Goal: Task Accomplishment & Management: Manage account settings

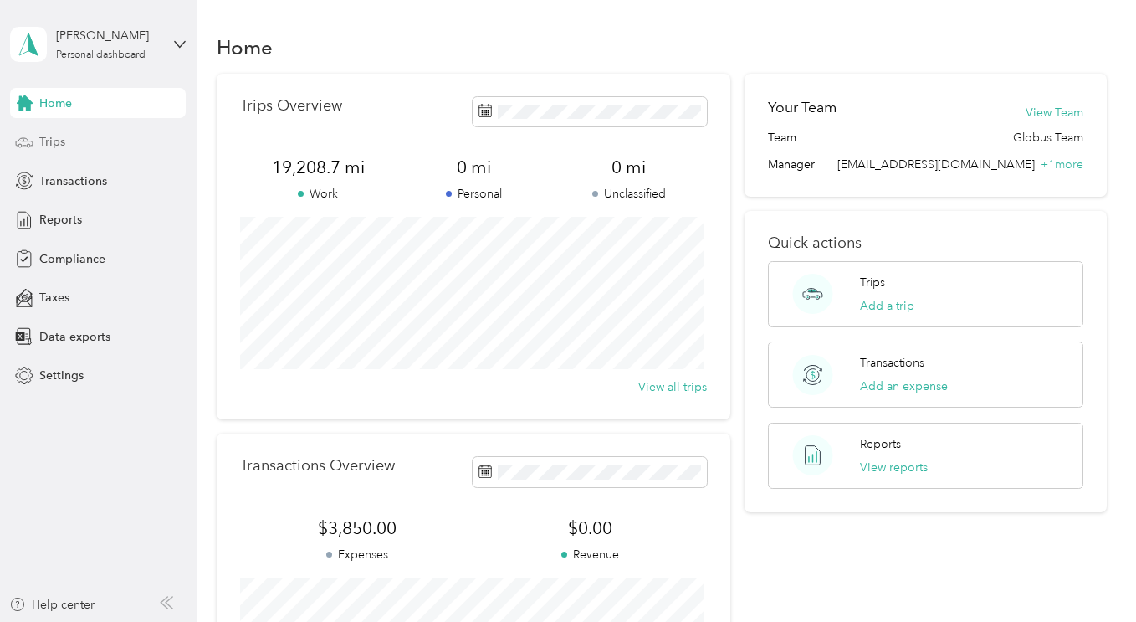
click at [64, 141] on span "Trips" at bounding box center [52, 142] width 26 height 18
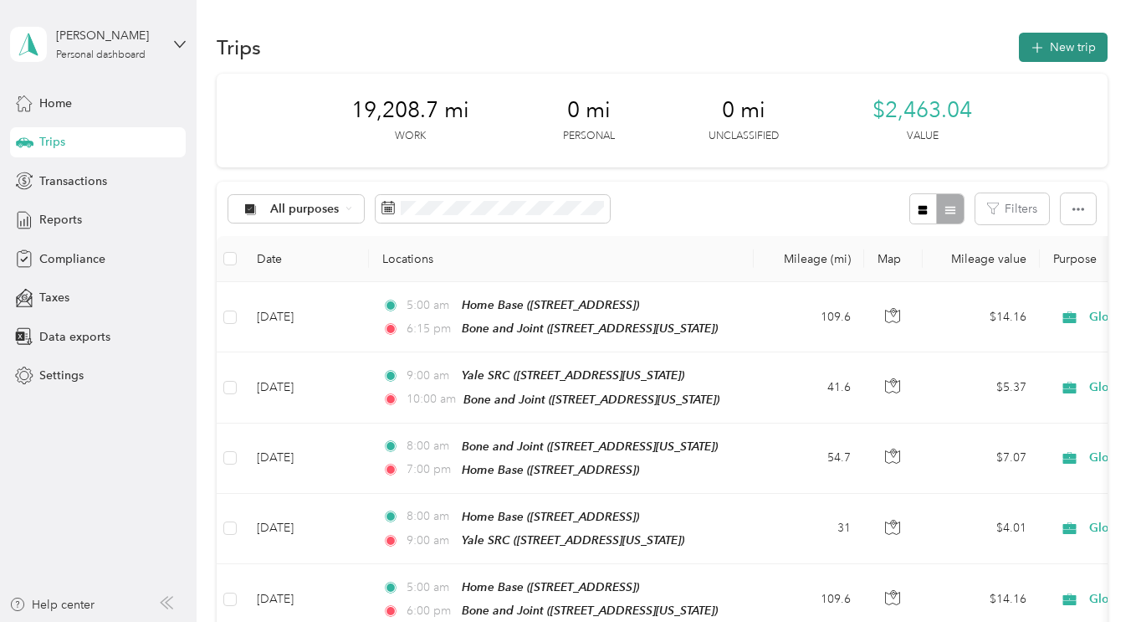
click at [1068, 37] on button "New trip" at bounding box center [1063, 47] width 89 height 29
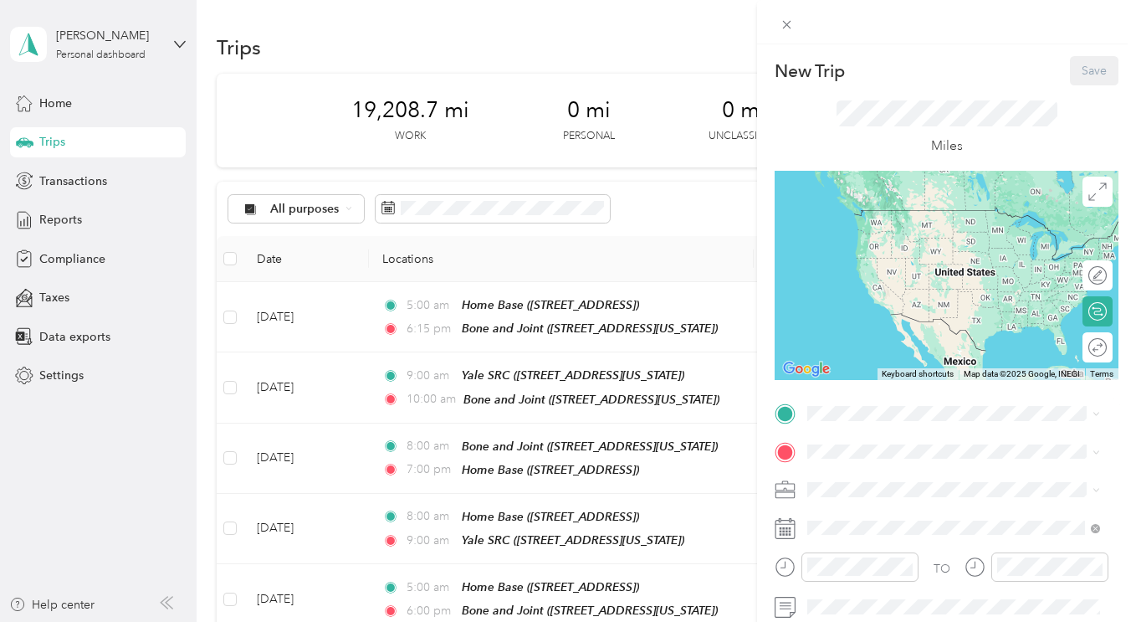
click at [872, 240] on div "Home Base [STREET_ADDRESS]" at bounding box center [892, 225] width 106 height 35
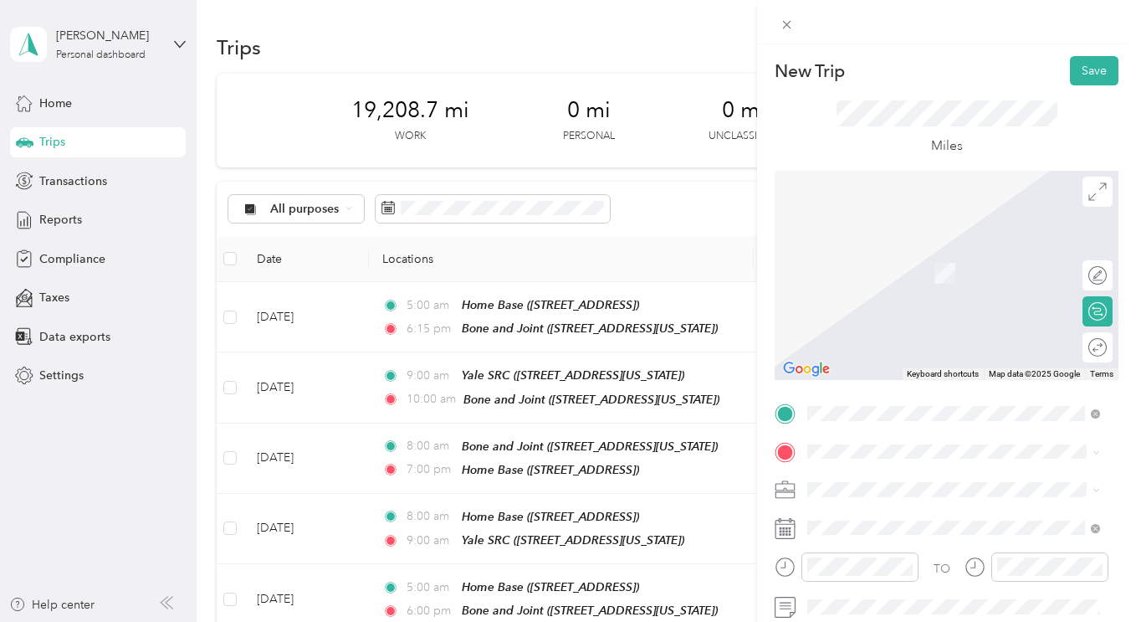
click at [857, 366] on strong "Bone and Joint" at bounding box center [881, 358] width 84 height 15
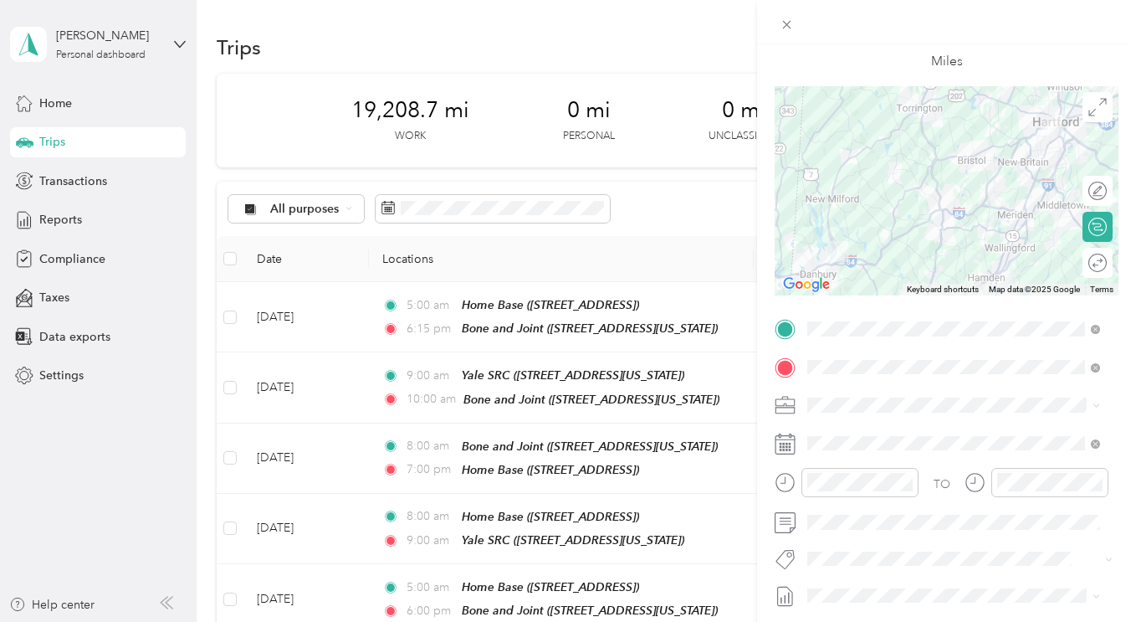
scroll to position [111, 0]
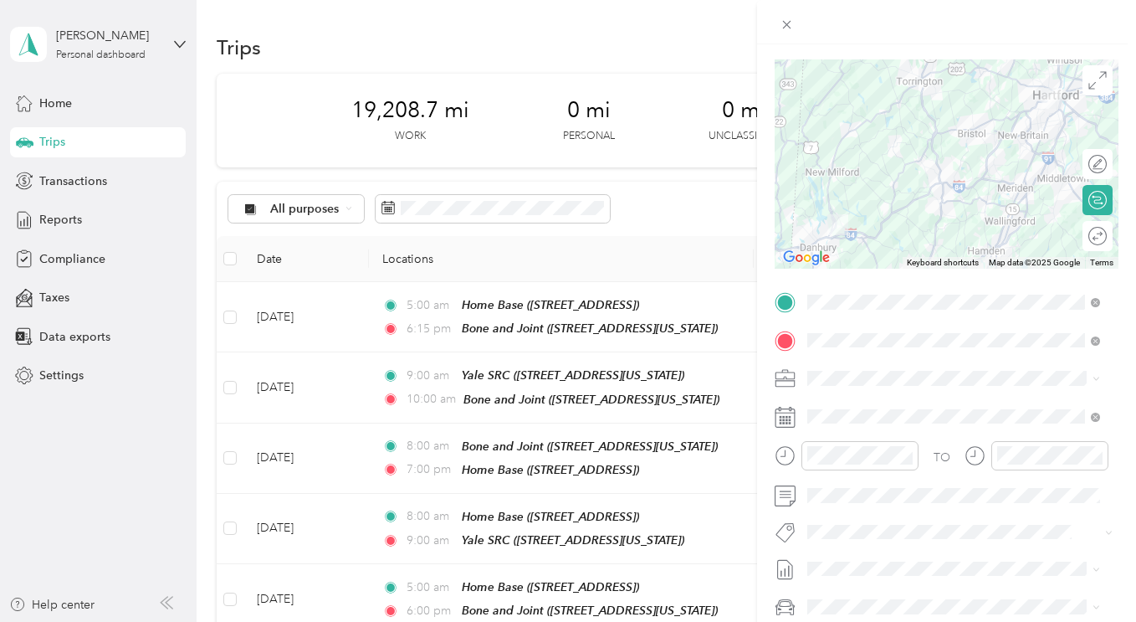
click at [785, 419] on icon at bounding box center [785, 417] width 21 height 21
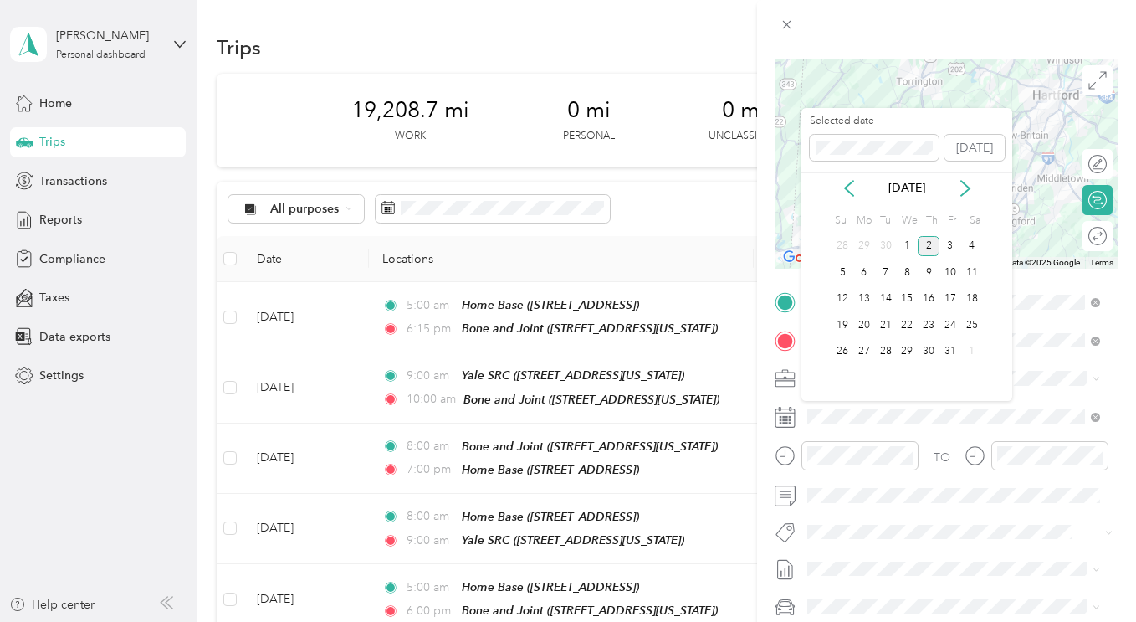
click at [859, 193] on div "[DATE]" at bounding box center [907, 188] width 211 height 18
click at [844, 192] on icon at bounding box center [849, 188] width 17 height 17
click at [867, 246] on div "1" at bounding box center [865, 246] width 22 height 21
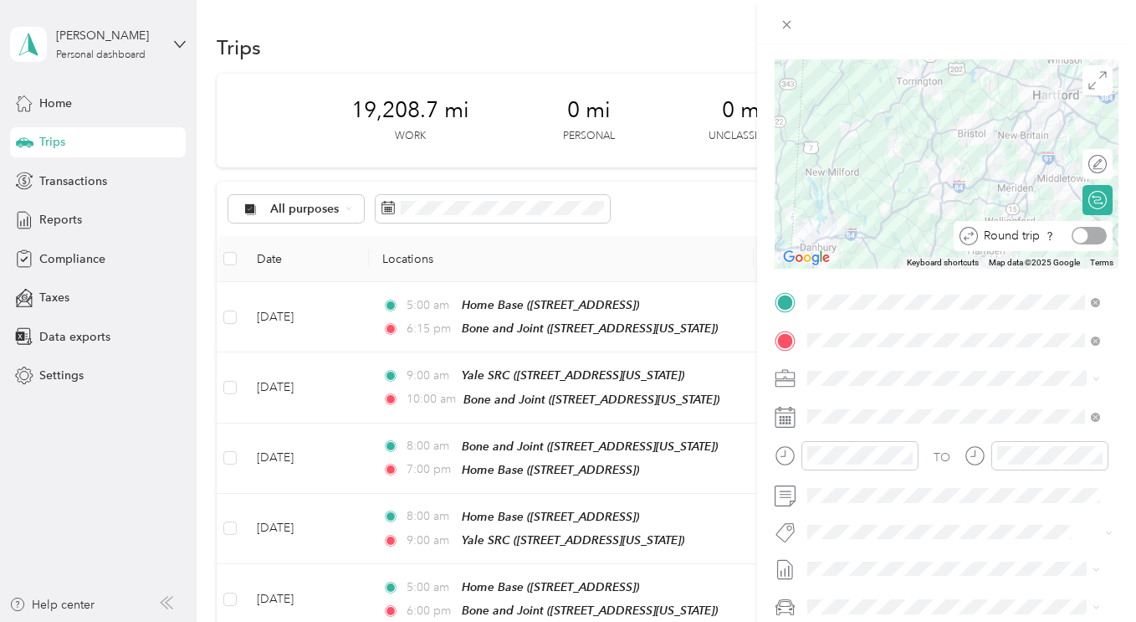
click at [1085, 239] on div at bounding box center [1089, 236] width 35 height 18
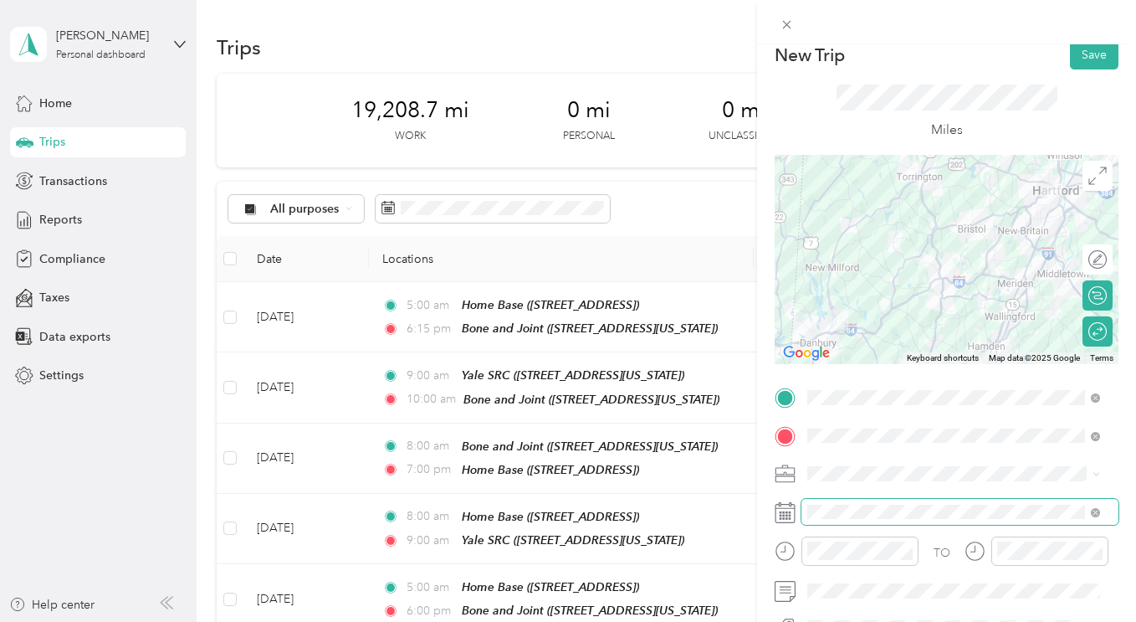
scroll to position [0, 0]
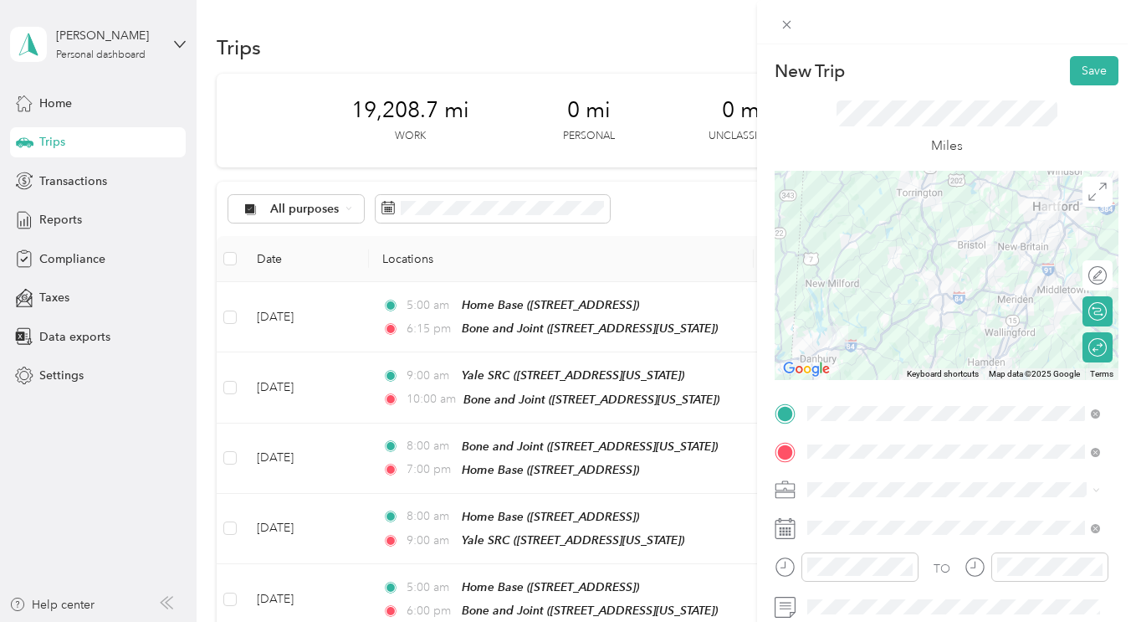
click at [1082, 49] on div "New Trip Save This trip cannot be edited because it is either under review, app…" at bounding box center [946, 355] width 379 height 622
click at [1079, 74] on button "Save" at bounding box center [1094, 70] width 49 height 29
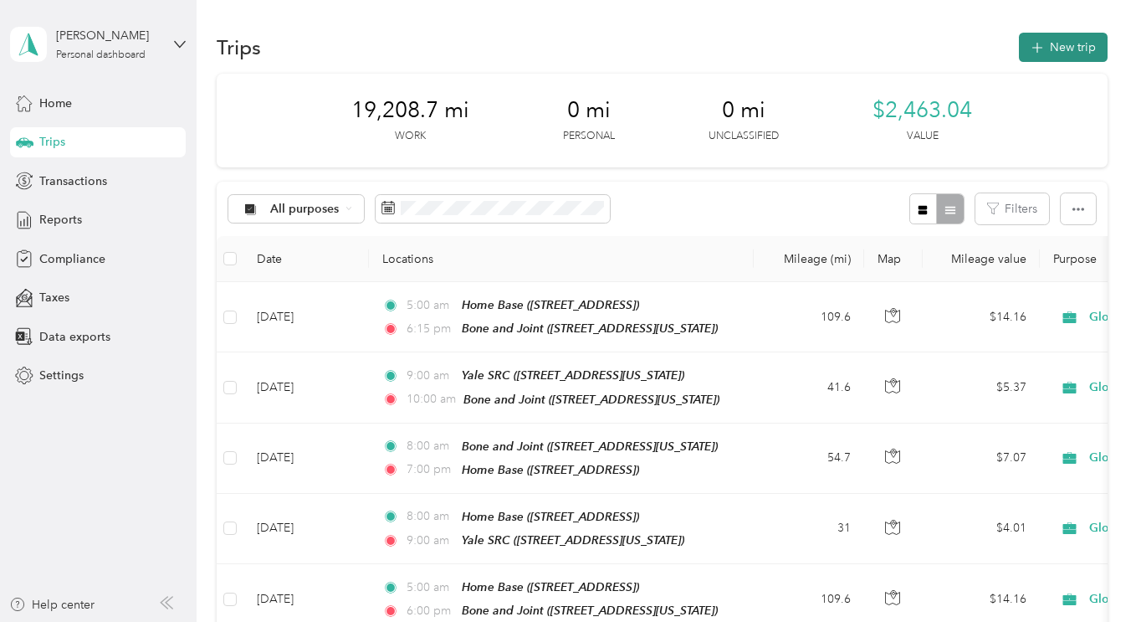
click at [1080, 50] on button "New trip" at bounding box center [1063, 47] width 89 height 29
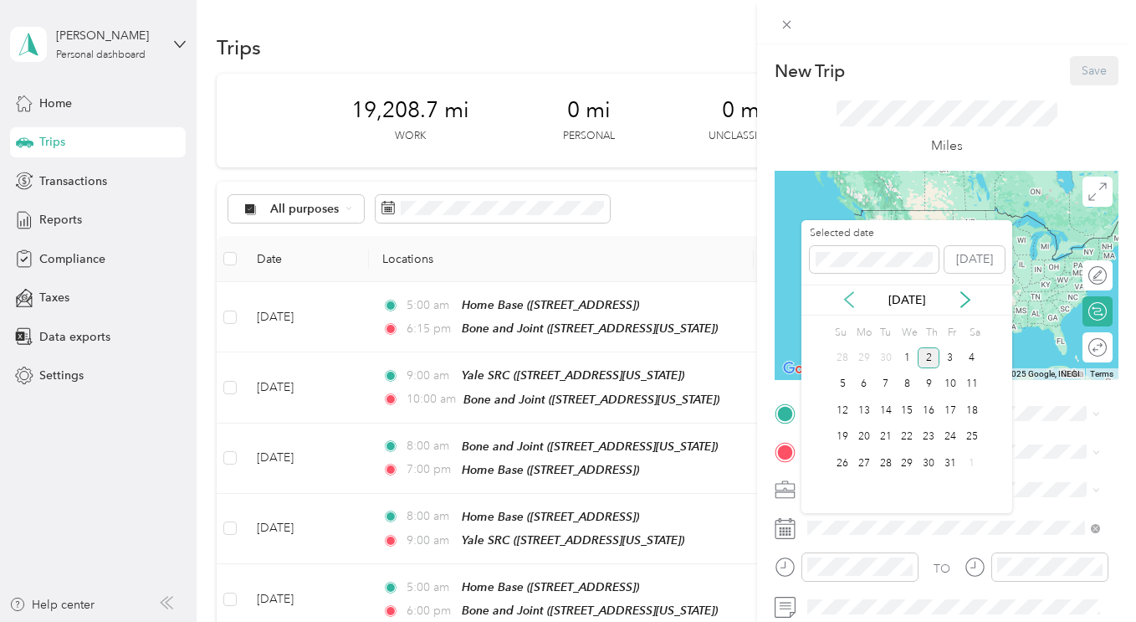
click at [848, 296] on icon at bounding box center [849, 299] width 17 height 17
click at [891, 362] on div "2" at bounding box center [886, 357] width 22 height 21
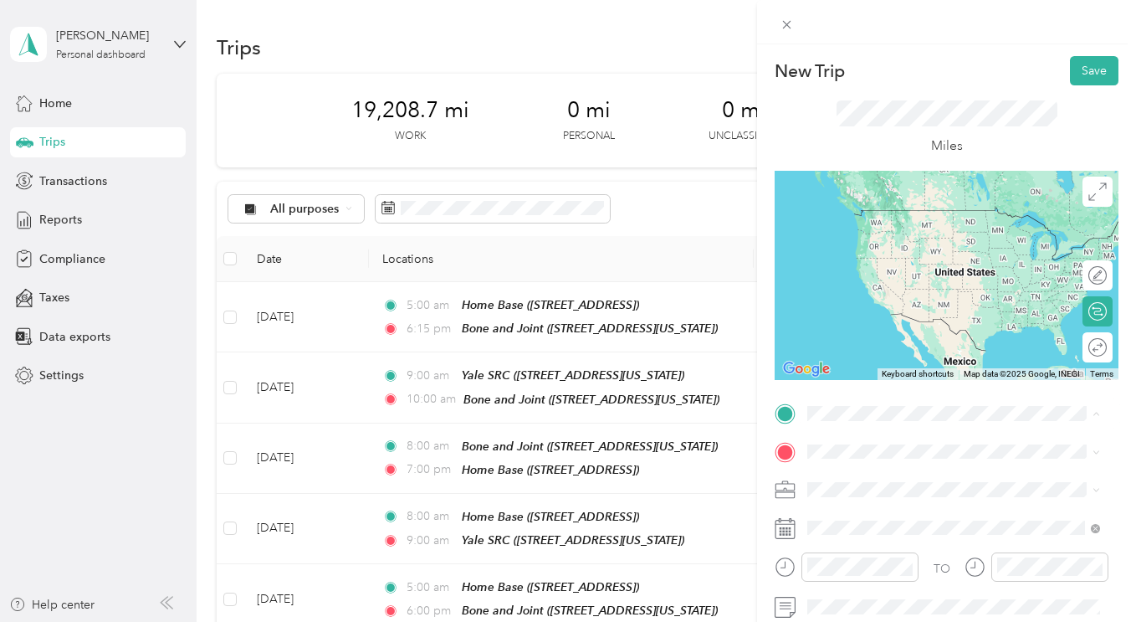
click at [891, 235] on span "[STREET_ADDRESS]" at bounding box center [892, 235] width 106 height 14
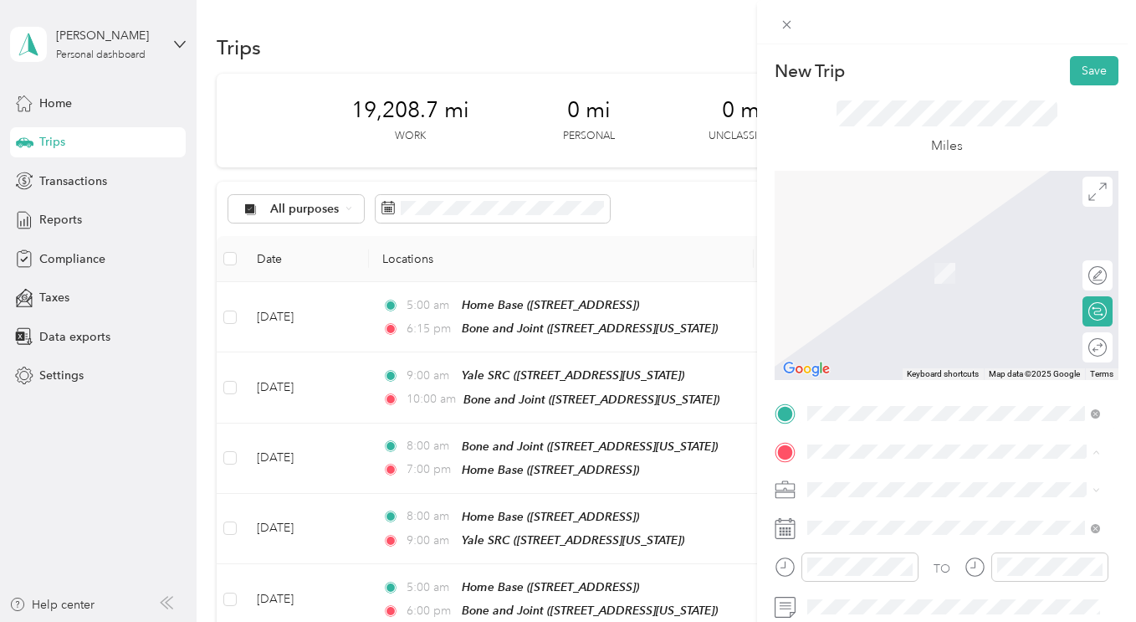
click at [895, 367] on strong "Bone and Joint" at bounding box center [881, 358] width 84 height 15
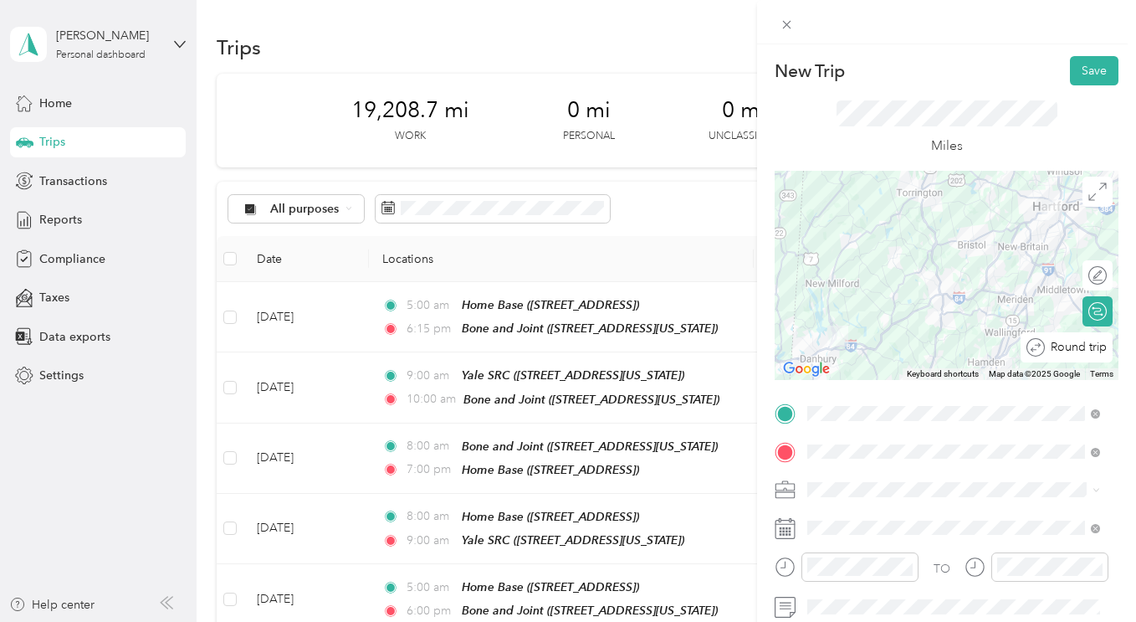
click at [1136, 349] on div at bounding box center [1139, 347] width 0 height 18
click at [1078, 59] on button "Save" at bounding box center [1094, 70] width 49 height 29
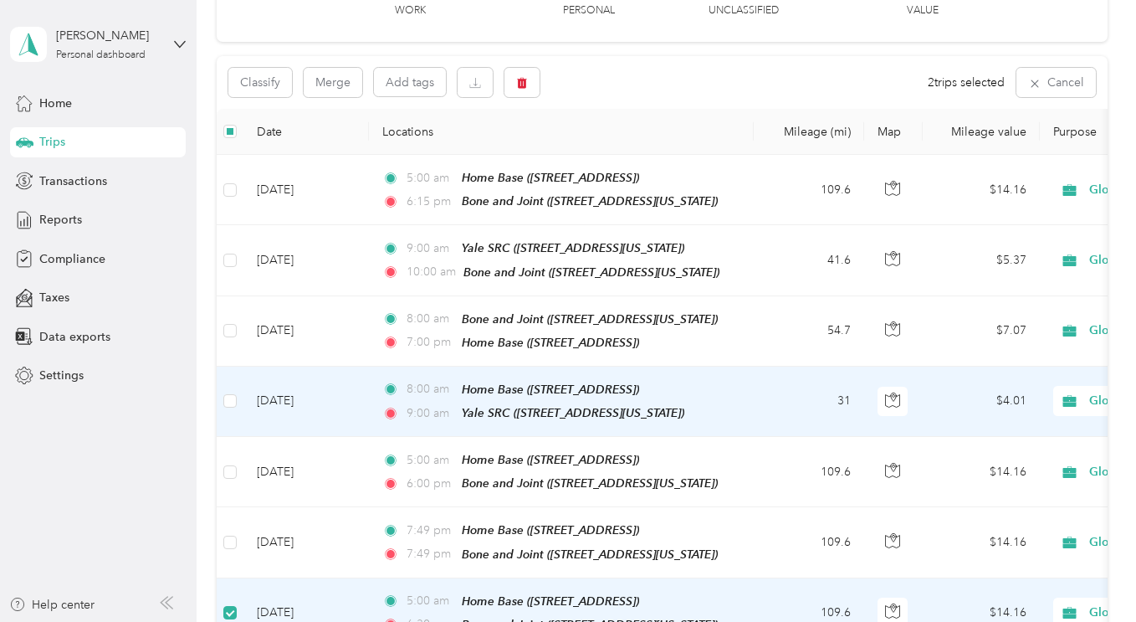
scroll to position [110, 0]
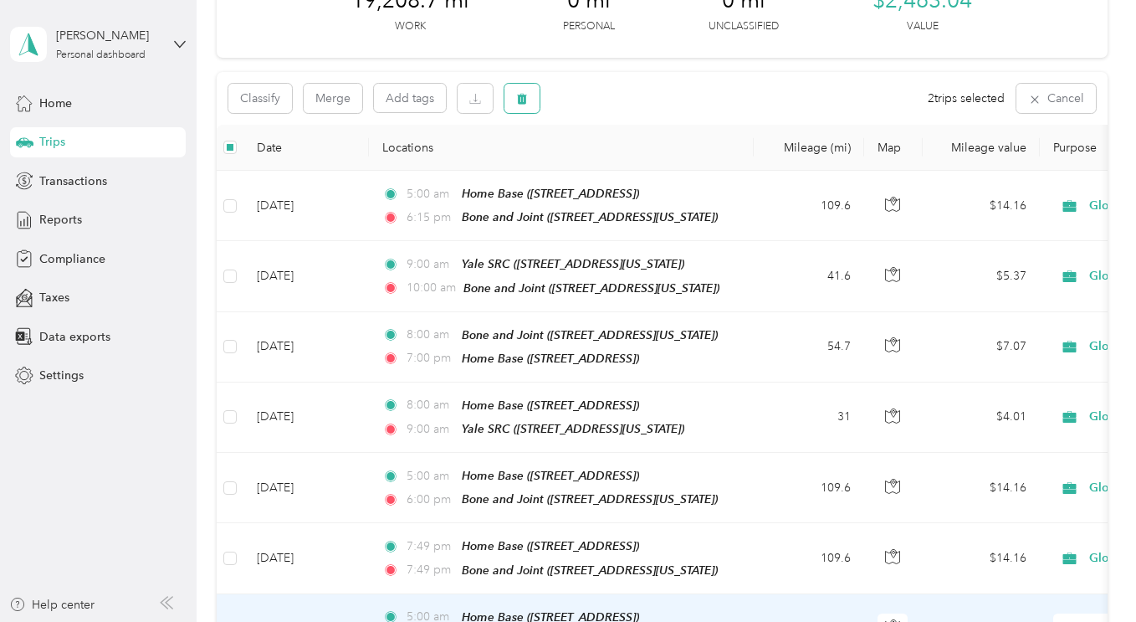
click at [526, 90] on button "button" at bounding box center [522, 98] width 35 height 29
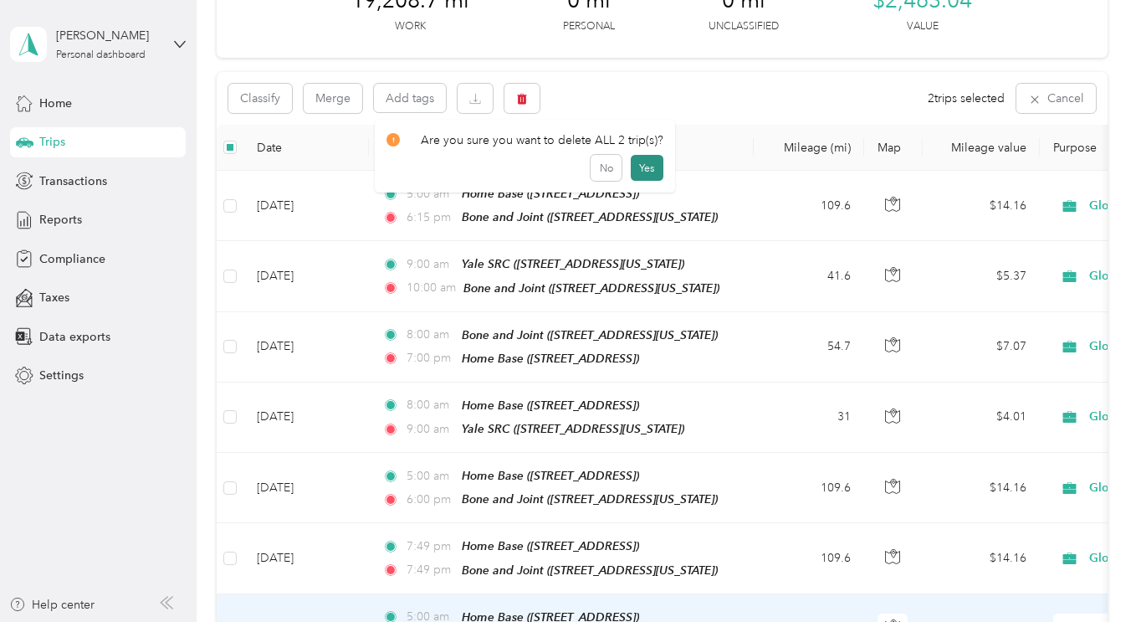
click at [647, 175] on button "Yes" at bounding box center [647, 168] width 33 height 27
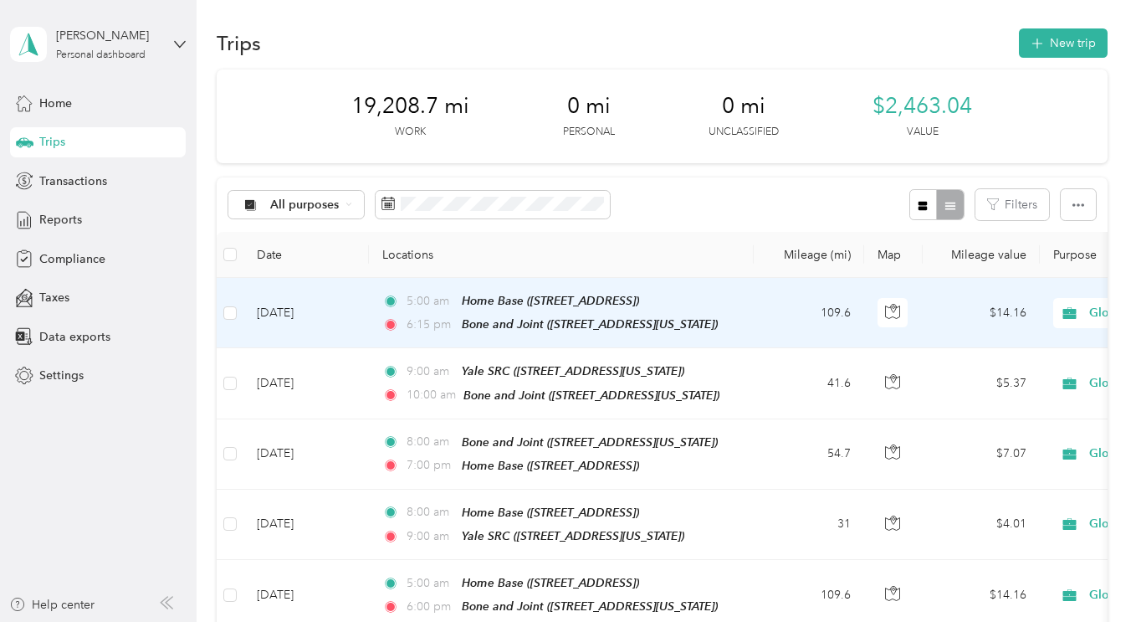
scroll to position [0, 0]
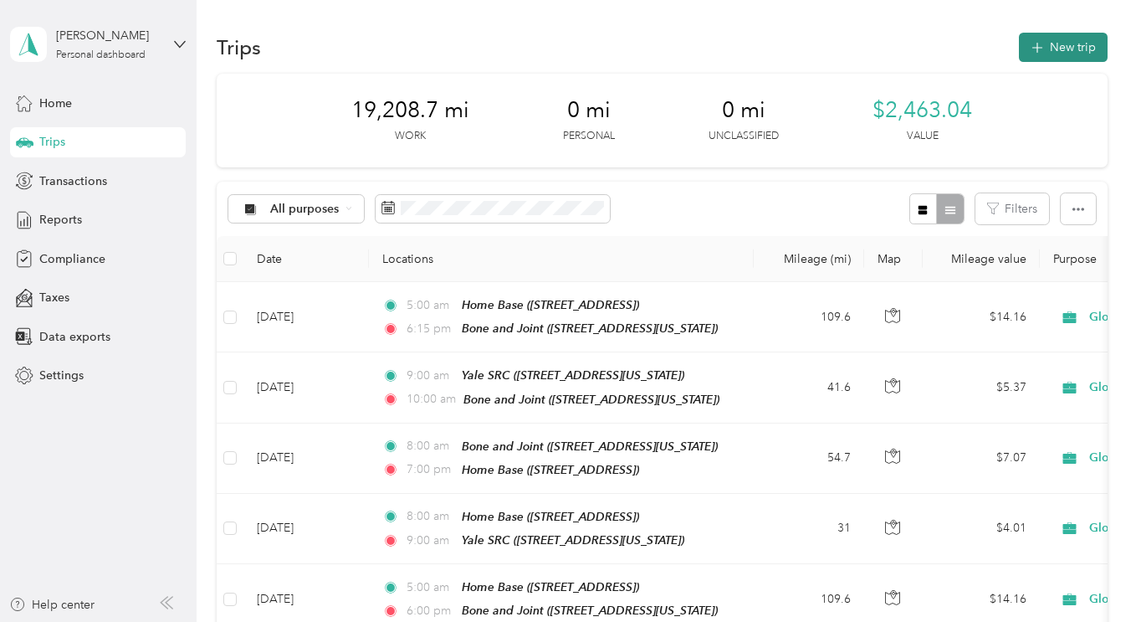
click at [1060, 46] on button "New trip" at bounding box center [1063, 47] width 89 height 29
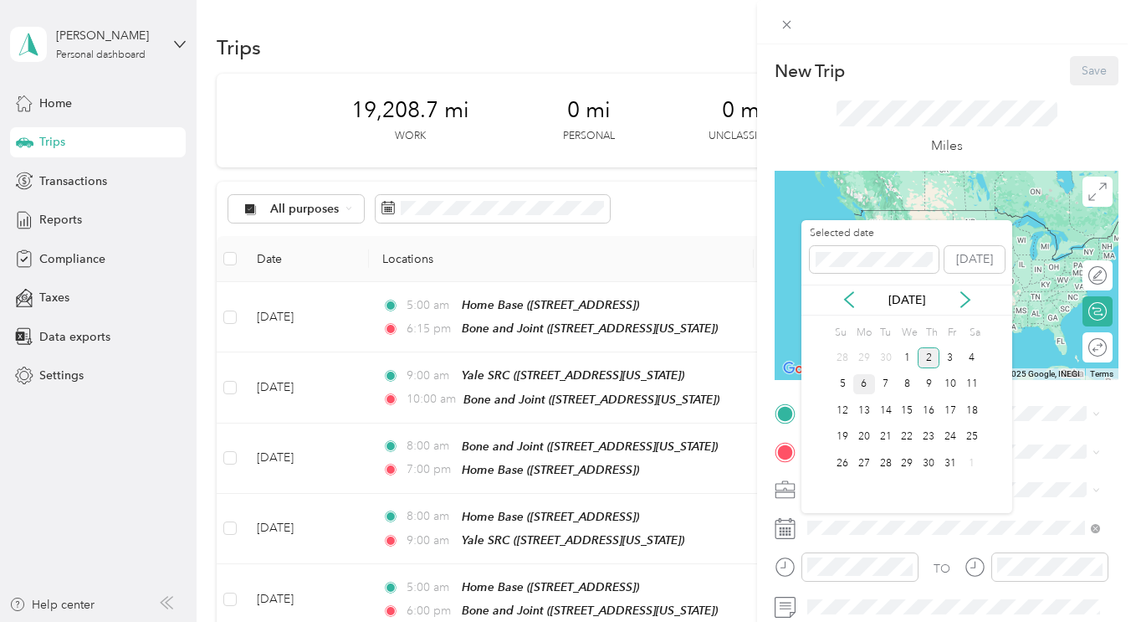
click at [862, 383] on div "6" at bounding box center [865, 384] width 22 height 21
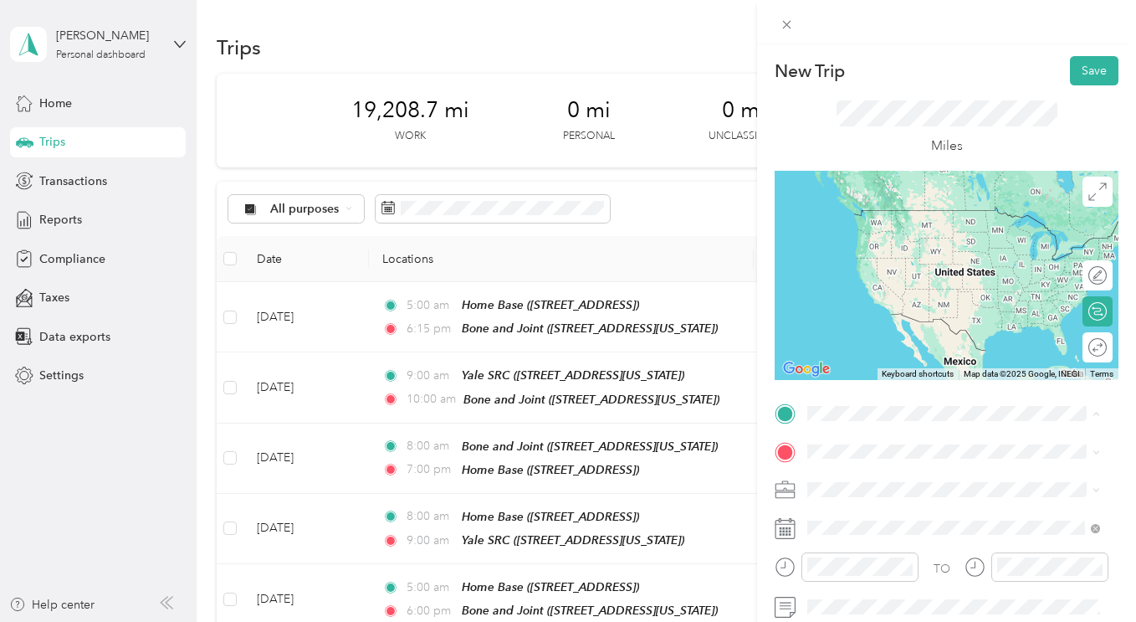
click at [892, 233] on span "[STREET_ADDRESS]" at bounding box center [892, 235] width 106 height 14
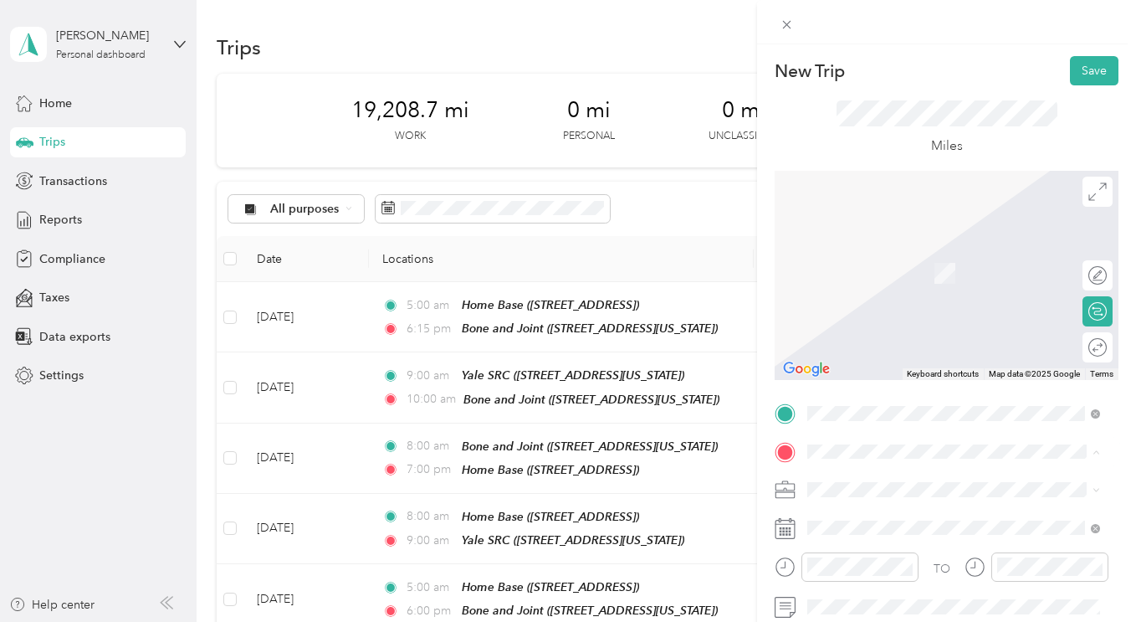
click at [872, 385] on span "[STREET_ADDRESS][US_STATE]" at bounding box center [922, 378] width 167 height 14
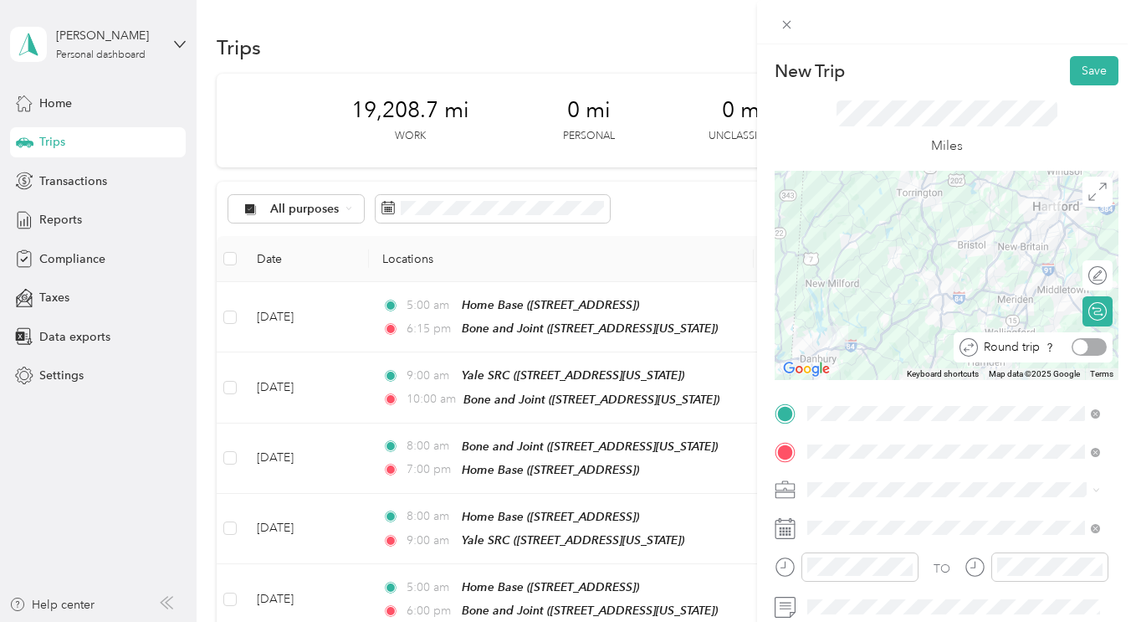
click at [1076, 351] on div at bounding box center [1089, 347] width 35 height 18
click at [1076, 59] on button "Save" at bounding box center [1094, 70] width 49 height 29
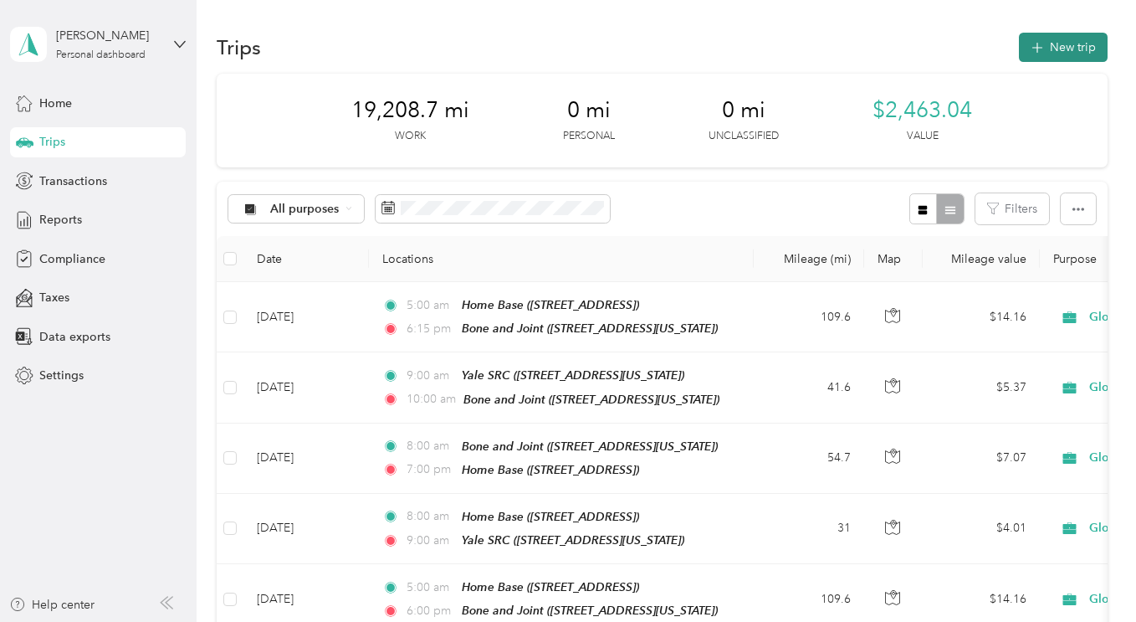
click at [1075, 48] on button "New trip" at bounding box center [1063, 47] width 89 height 29
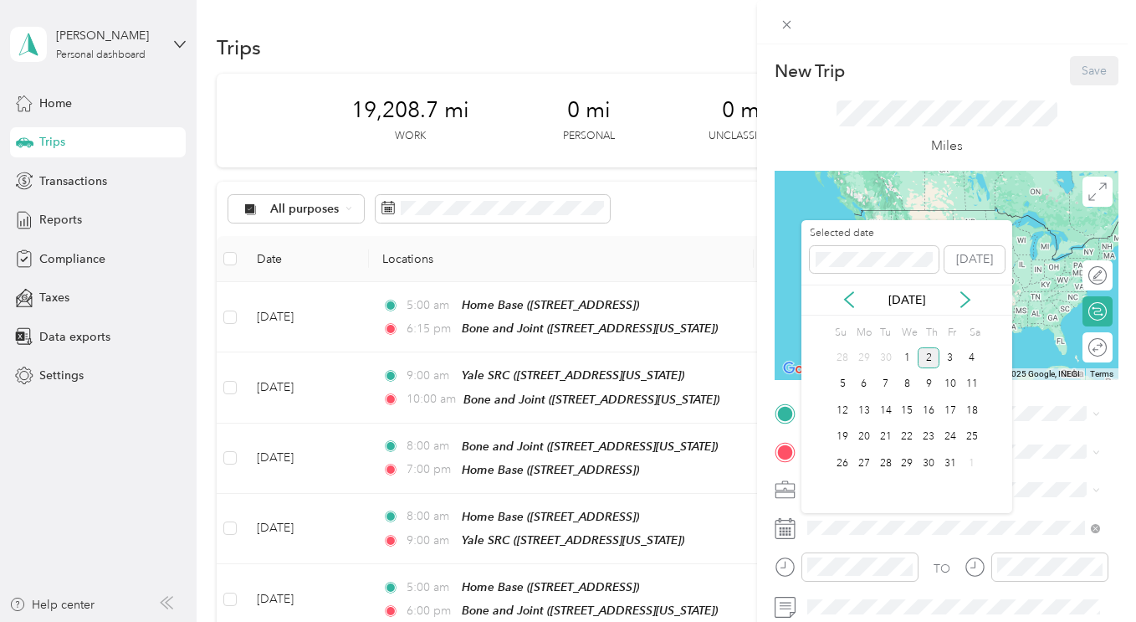
click at [844, 288] on div "[DATE]" at bounding box center [907, 300] width 211 height 31
click at [849, 291] on div "[DATE]" at bounding box center [907, 300] width 211 height 18
click at [849, 299] on icon at bounding box center [849, 299] width 17 height 17
click at [948, 357] on div "5" at bounding box center [951, 357] width 22 height 21
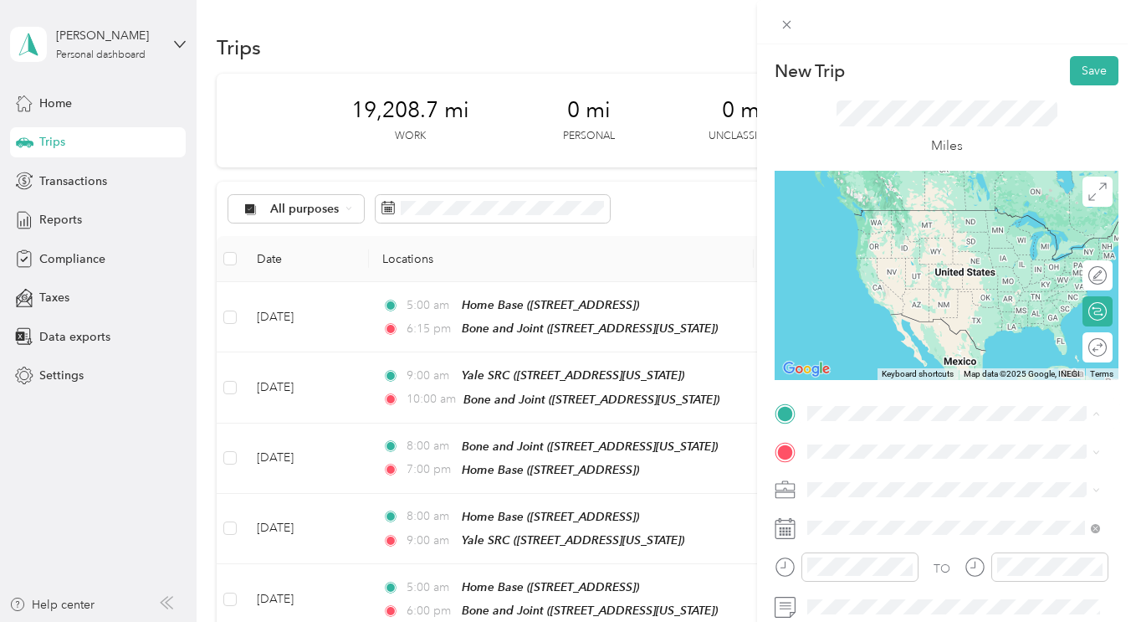
click at [868, 242] on span "[STREET_ADDRESS]" at bounding box center [892, 235] width 106 height 14
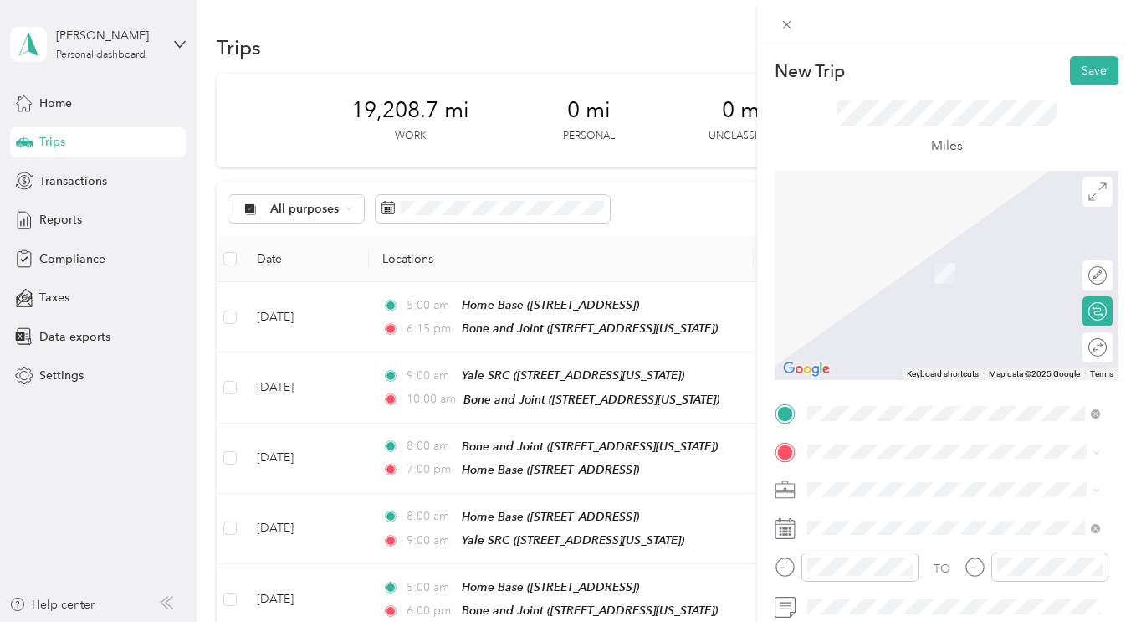
click at [865, 468] on div "TO Add photo" at bounding box center [947, 602] width 344 height 404
click at [880, 387] on div "Bone and Joint [STREET_ADDRESS][US_STATE]" at bounding box center [922, 368] width 167 height 35
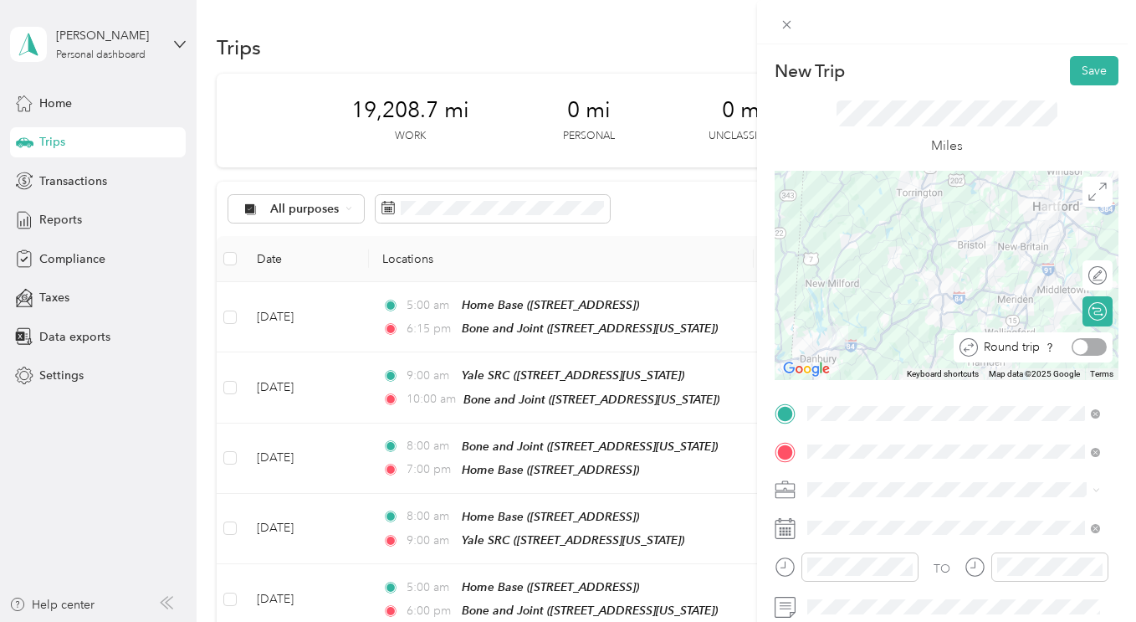
click at [1090, 345] on div at bounding box center [1089, 347] width 35 height 18
click at [1090, 66] on button "Save" at bounding box center [1094, 70] width 49 height 29
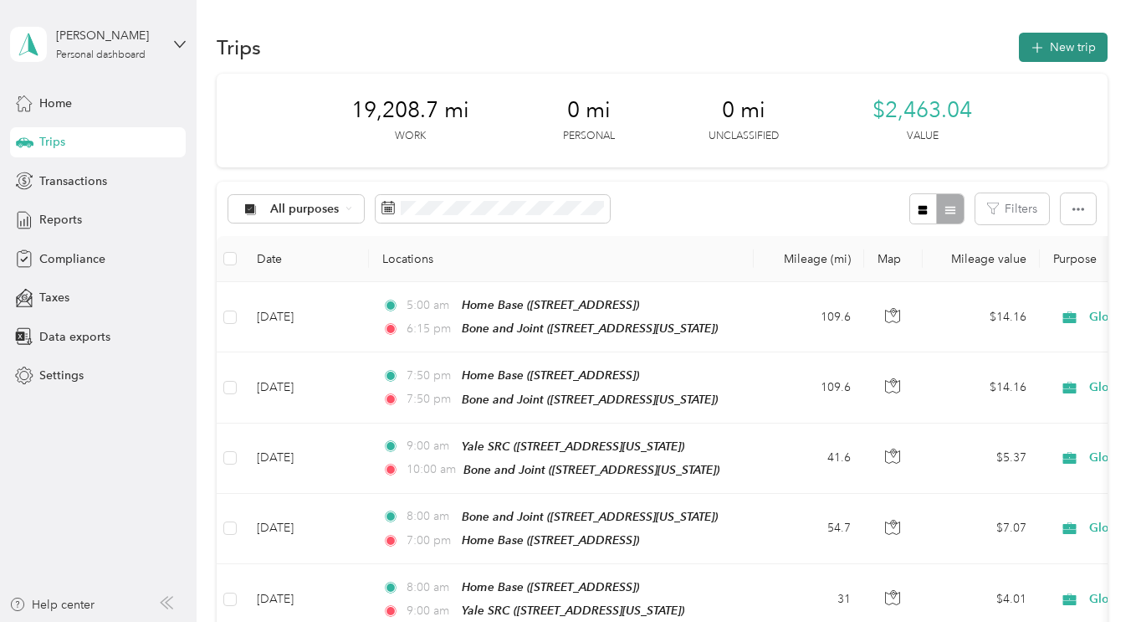
click at [1049, 57] on button "New trip" at bounding box center [1063, 47] width 89 height 29
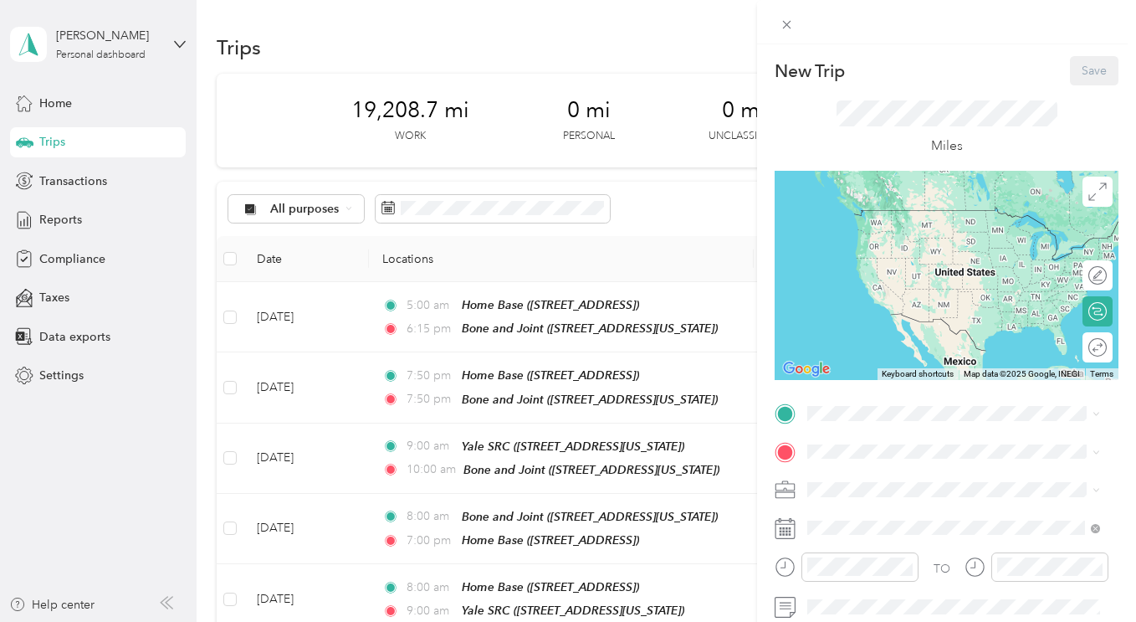
click at [784, 531] on rect at bounding box center [784, 531] width 3 height 3
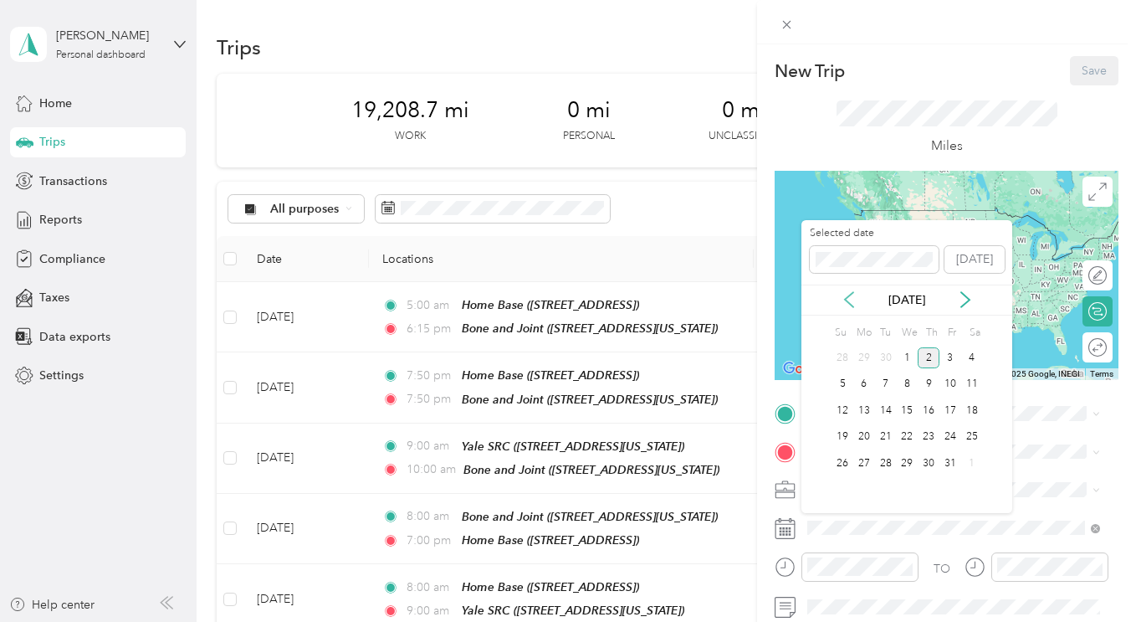
click at [856, 291] on icon at bounding box center [849, 299] width 17 height 17
click at [866, 387] on div "8" at bounding box center [865, 384] width 22 height 21
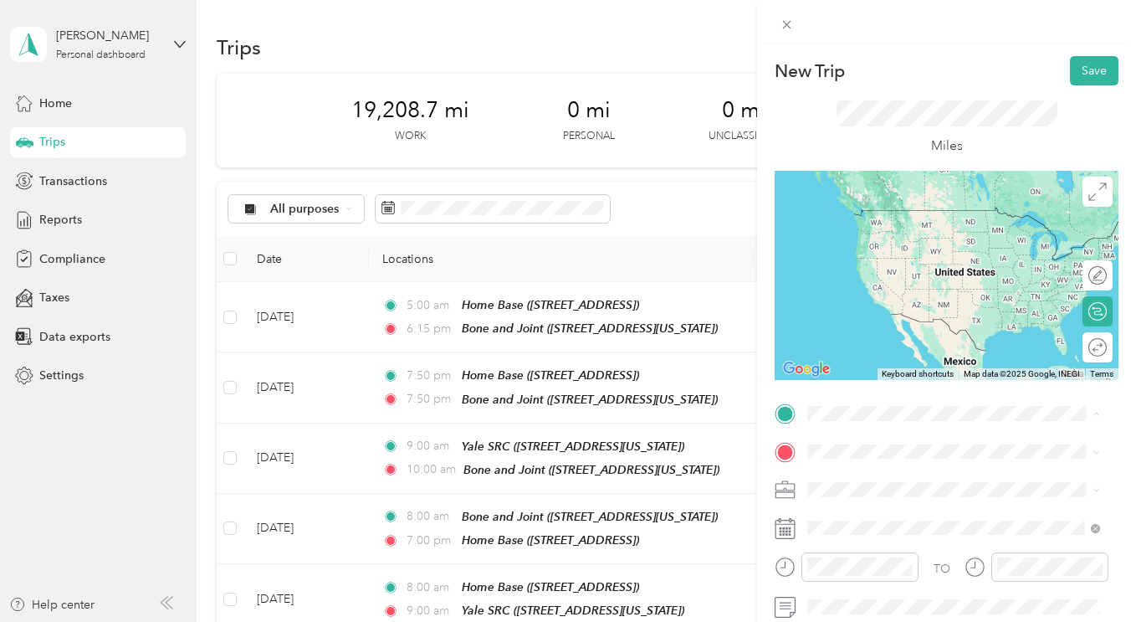
click at [863, 242] on span "[STREET_ADDRESS]" at bounding box center [892, 235] width 106 height 14
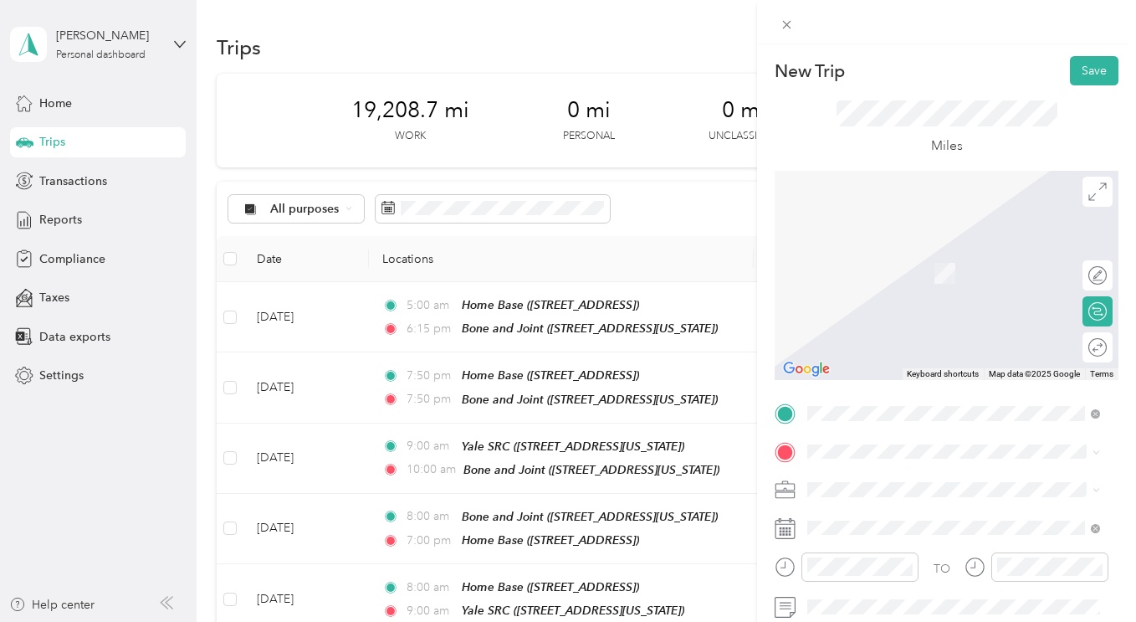
click at [870, 387] on div "Bone and Joint [STREET_ADDRESS][US_STATE]" at bounding box center [922, 368] width 167 height 35
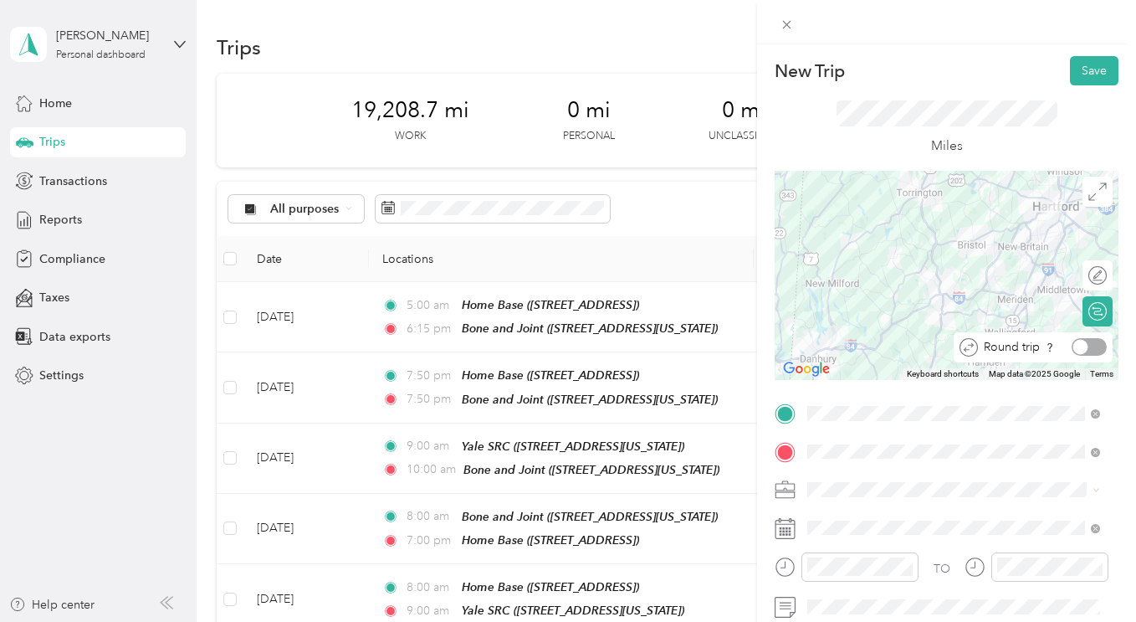
click at [1078, 345] on div at bounding box center [1089, 347] width 35 height 18
click at [1083, 71] on button "Save" at bounding box center [1094, 70] width 49 height 29
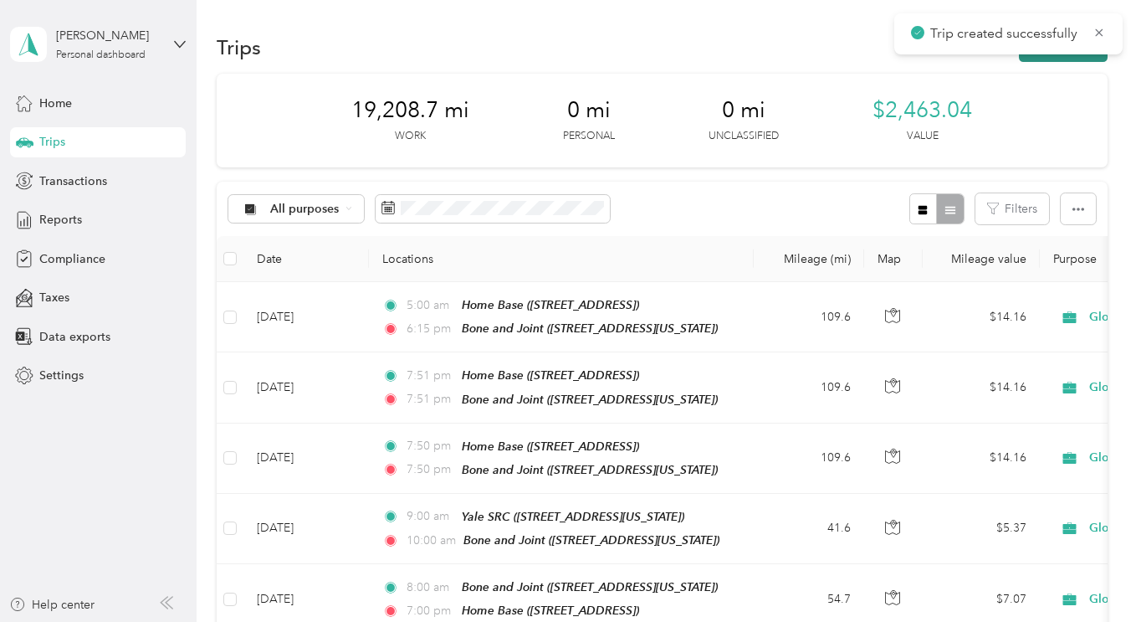
click at [1044, 59] on button "New trip" at bounding box center [1063, 47] width 89 height 29
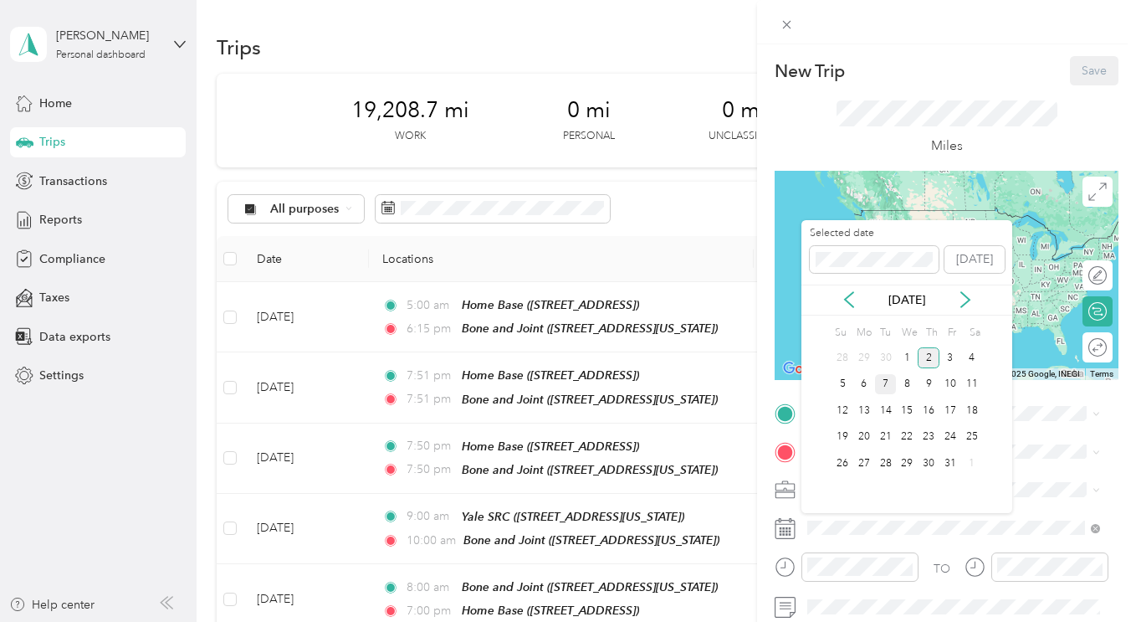
click at [883, 384] on div "7" at bounding box center [886, 384] width 22 height 21
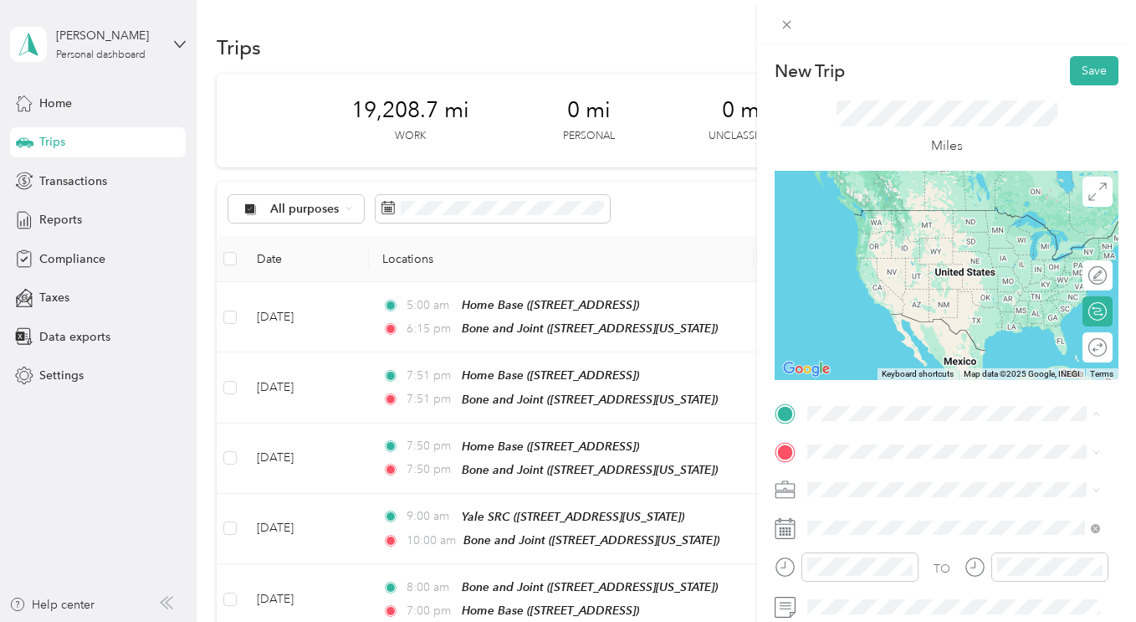
click at [863, 234] on span "[STREET_ADDRESS]" at bounding box center [892, 235] width 106 height 14
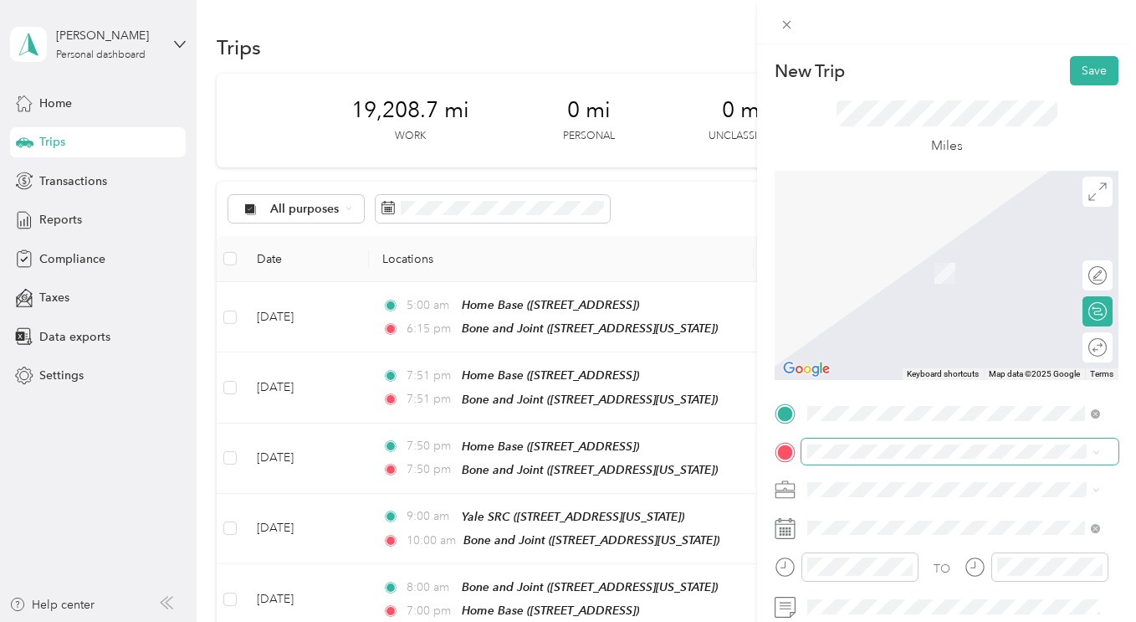
click at [865, 463] on span at bounding box center [960, 452] width 317 height 27
click at [871, 385] on span "[STREET_ADDRESS][US_STATE]" at bounding box center [922, 378] width 167 height 14
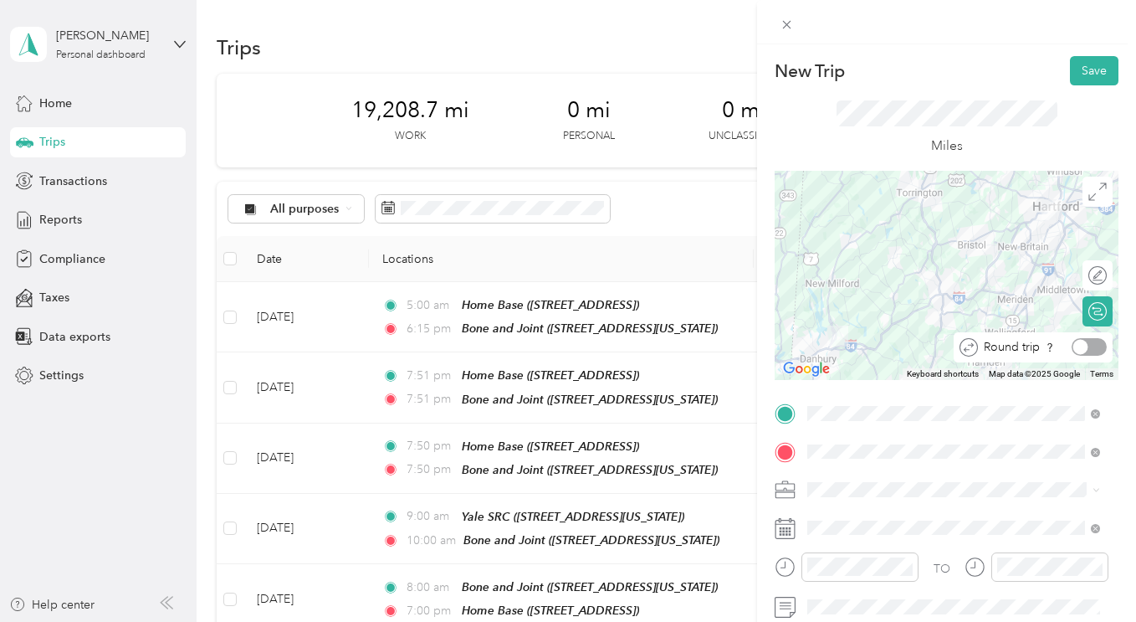
click at [1087, 346] on div at bounding box center [1089, 347] width 35 height 18
click at [1090, 62] on button "Save" at bounding box center [1094, 70] width 49 height 29
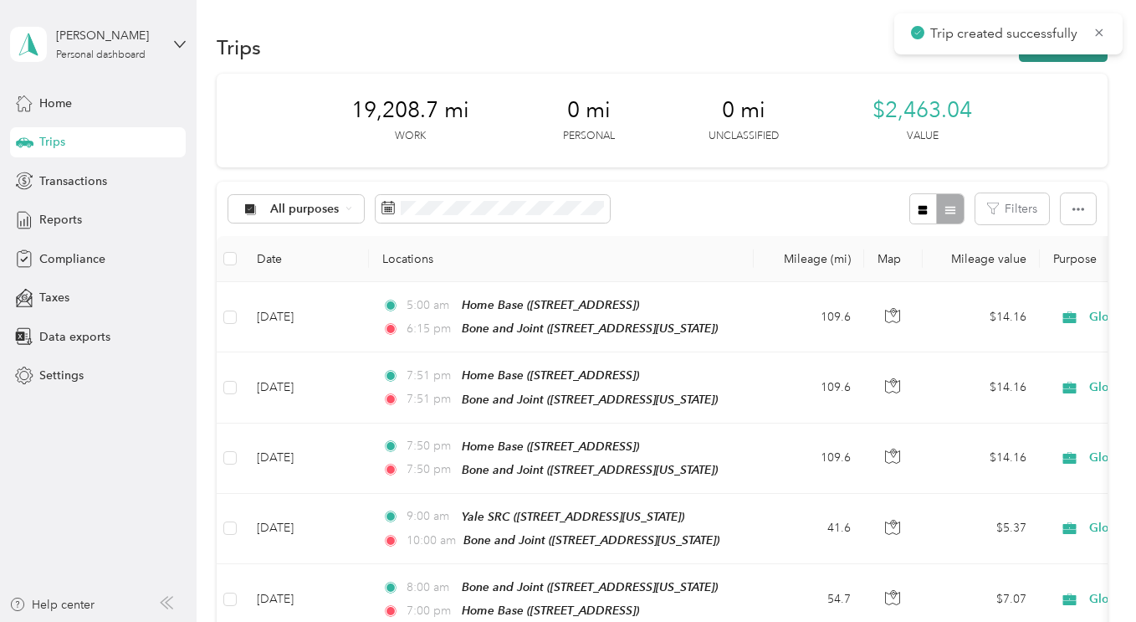
click at [1081, 59] on button "New trip" at bounding box center [1063, 47] width 89 height 29
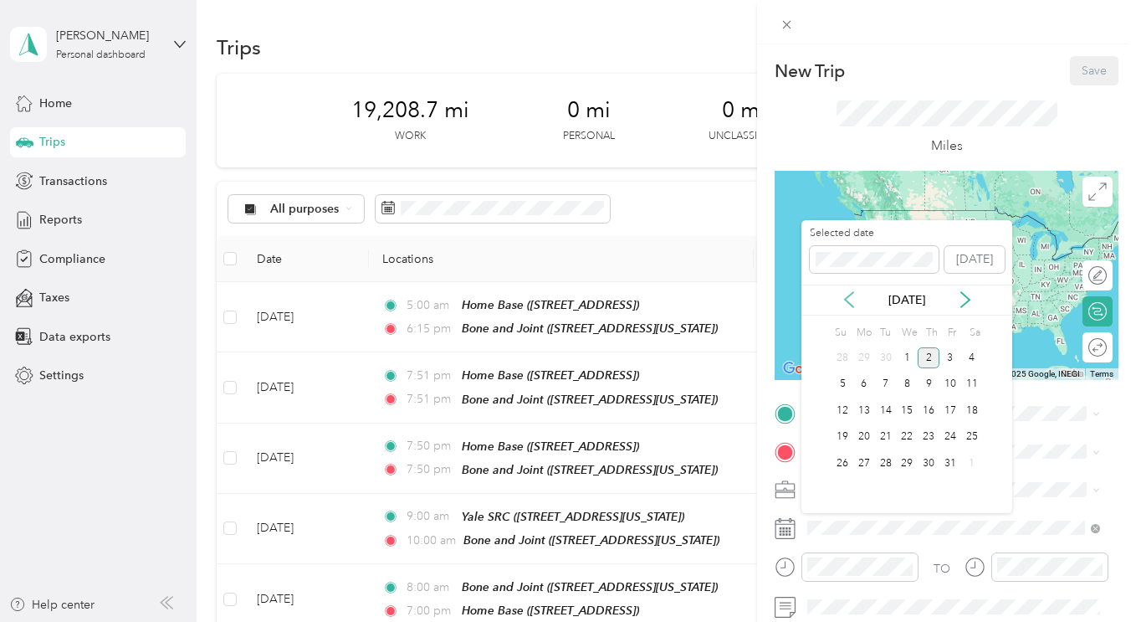
click at [846, 291] on icon at bounding box center [849, 299] width 17 height 17
click at [888, 384] on div "9" at bounding box center [886, 384] width 22 height 21
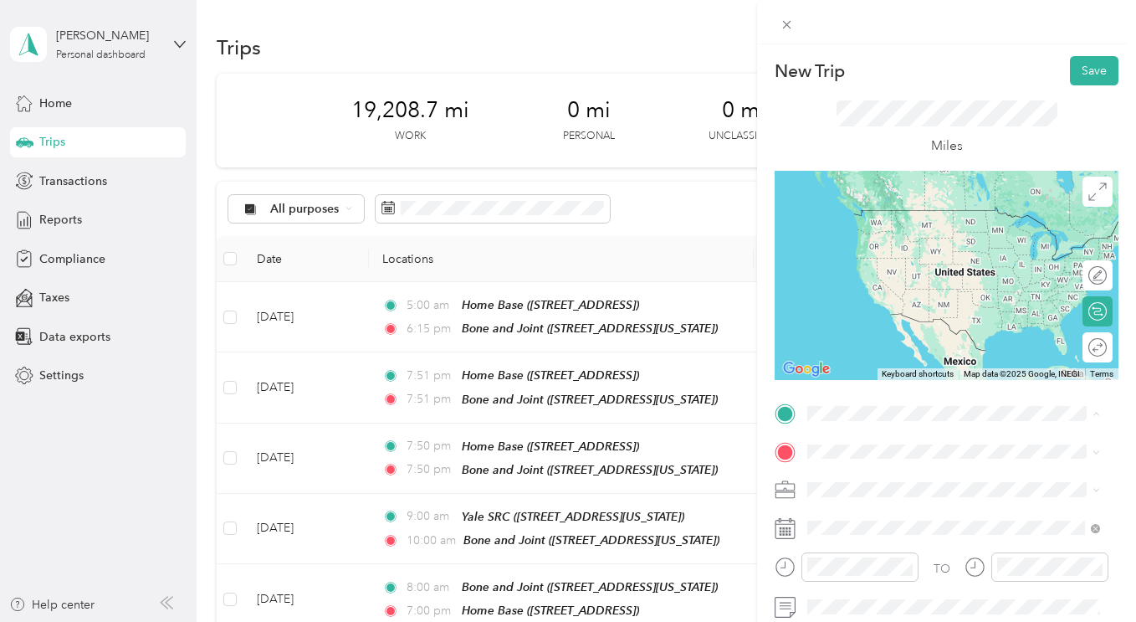
click at [880, 229] on span "[STREET_ADDRESS]" at bounding box center [892, 235] width 106 height 14
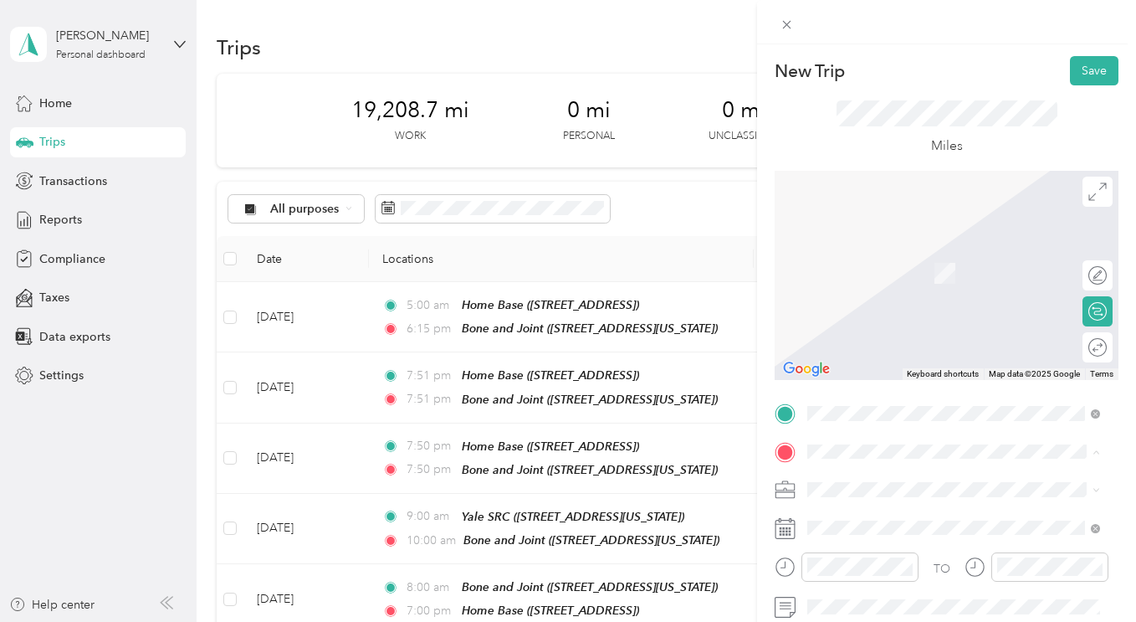
click at [888, 385] on span "[STREET_ADDRESS][US_STATE]" at bounding box center [922, 378] width 167 height 14
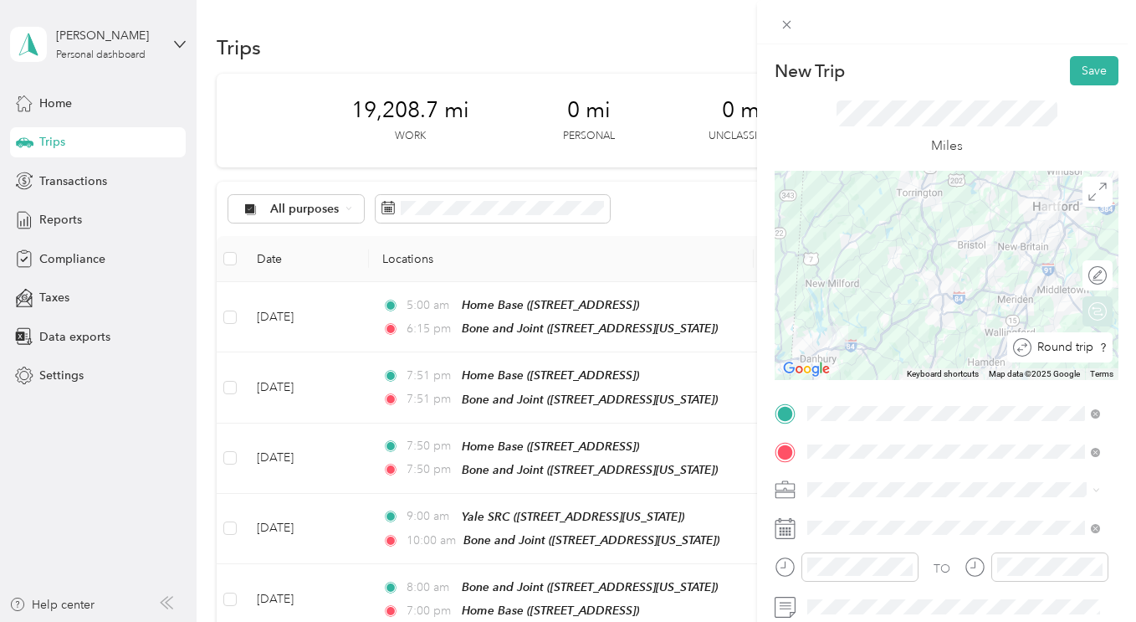
click at [1126, 342] on div at bounding box center [1126, 347] width 0 height 18
click at [1086, 64] on button "Save" at bounding box center [1094, 70] width 49 height 29
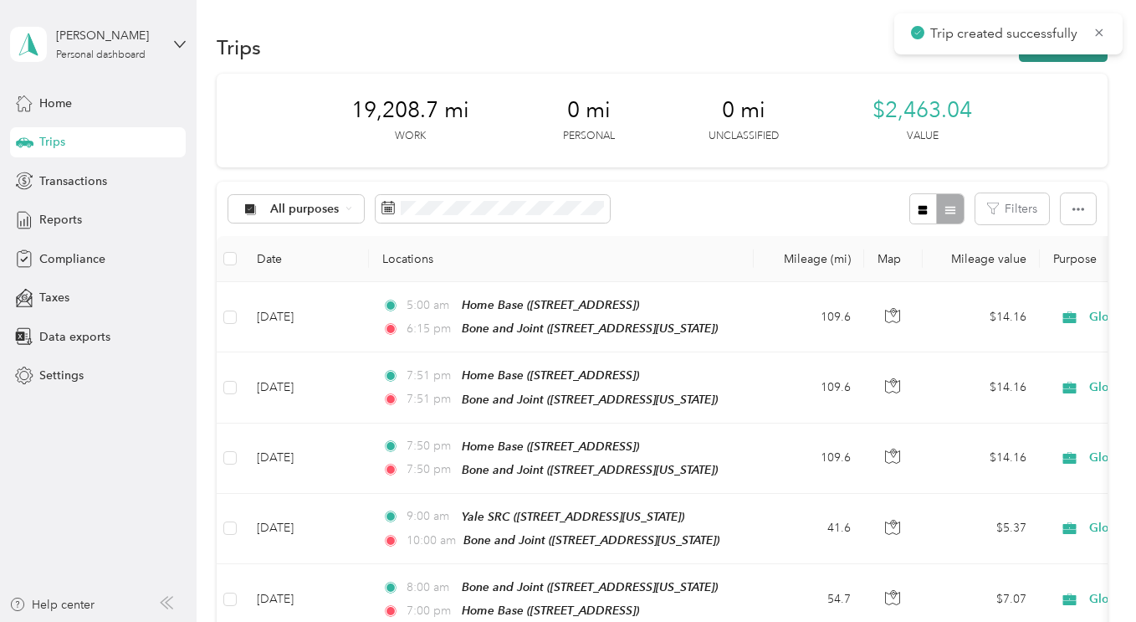
click at [1066, 59] on button "New trip" at bounding box center [1063, 47] width 89 height 29
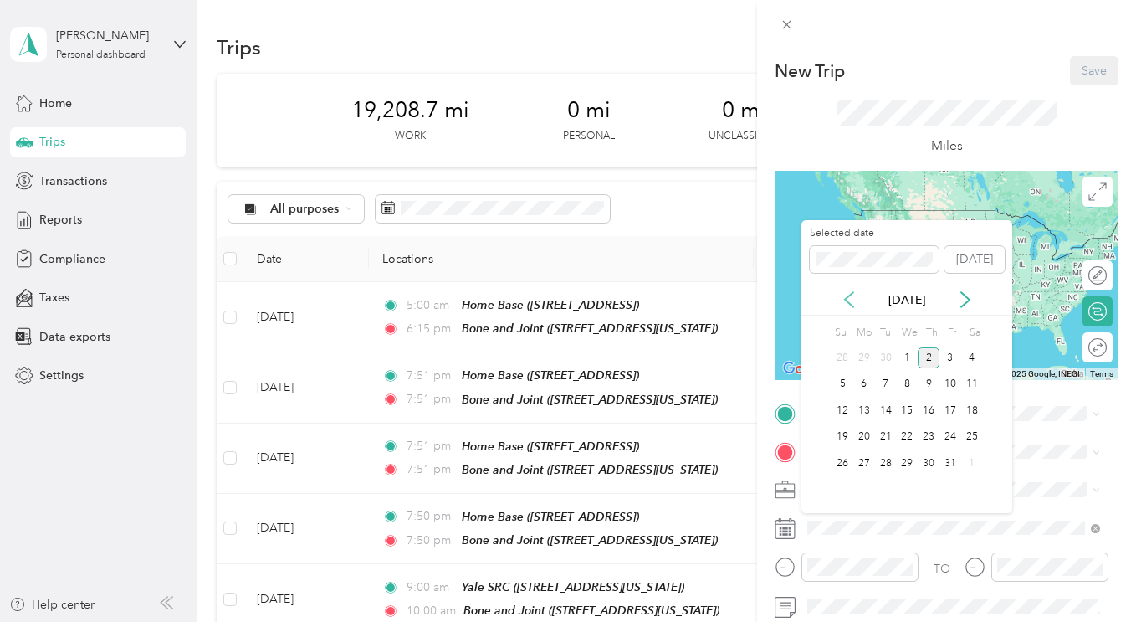
click at [851, 294] on icon at bounding box center [849, 299] width 8 height 15
click at [906, 386] on div "10" at bounding box center [907, 384] width 22 height 21
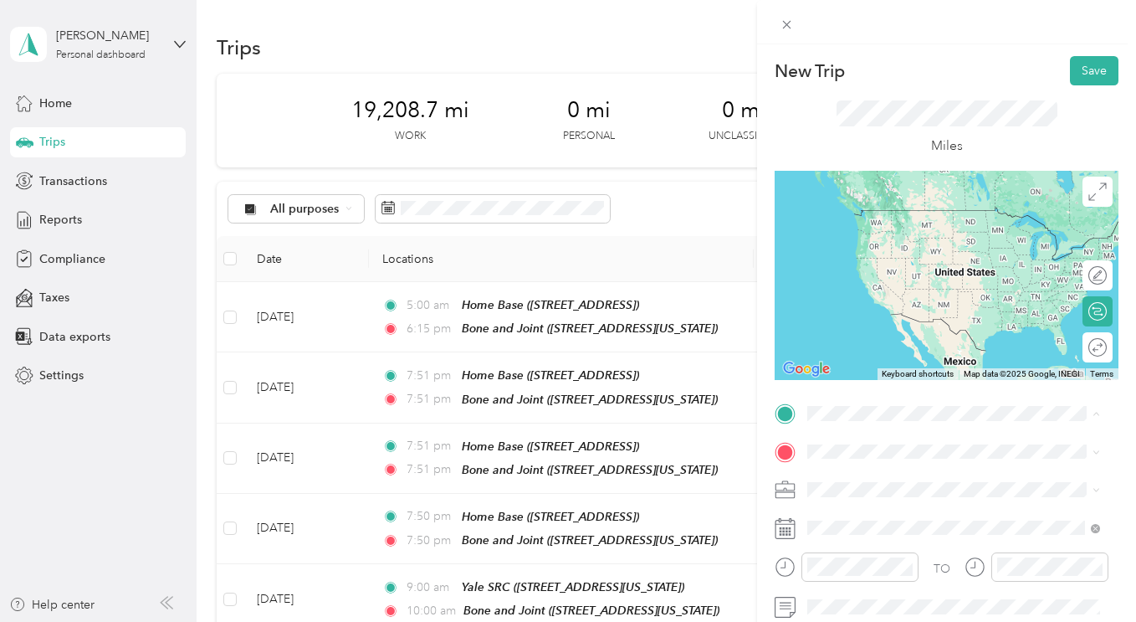
click at [892, 232] on span "[STREET_ADDRESS]" at bounding box center [892, 235] width 106 height 14
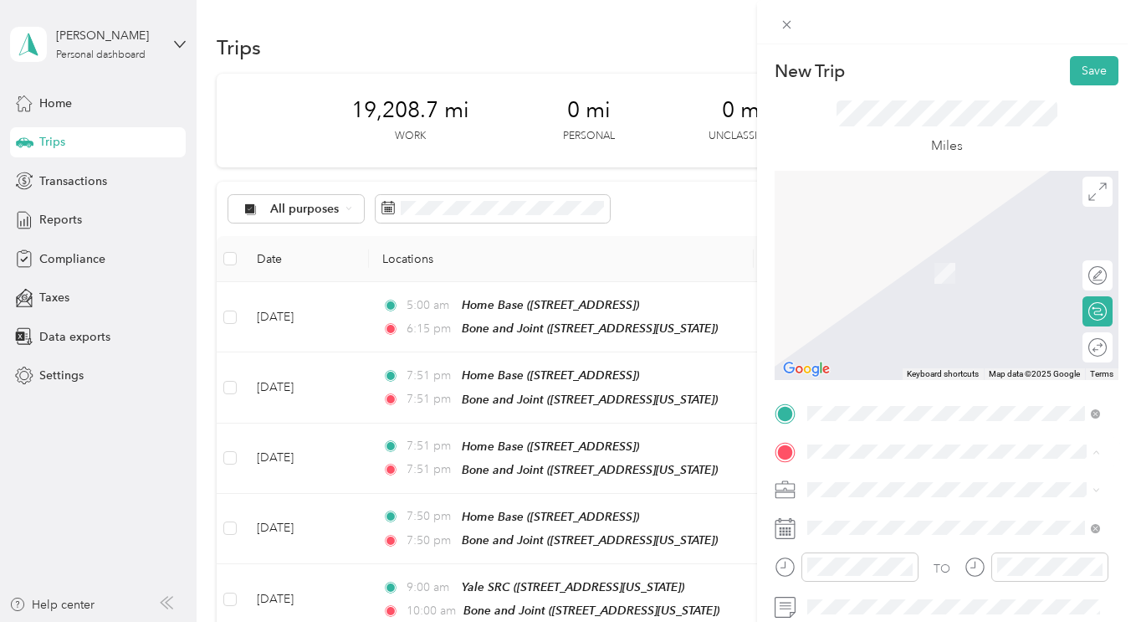
click at [880, 385] on span "[STREET_ADDRESS][US_STATE]" at bounding box center [922, 378] width 167 height 14
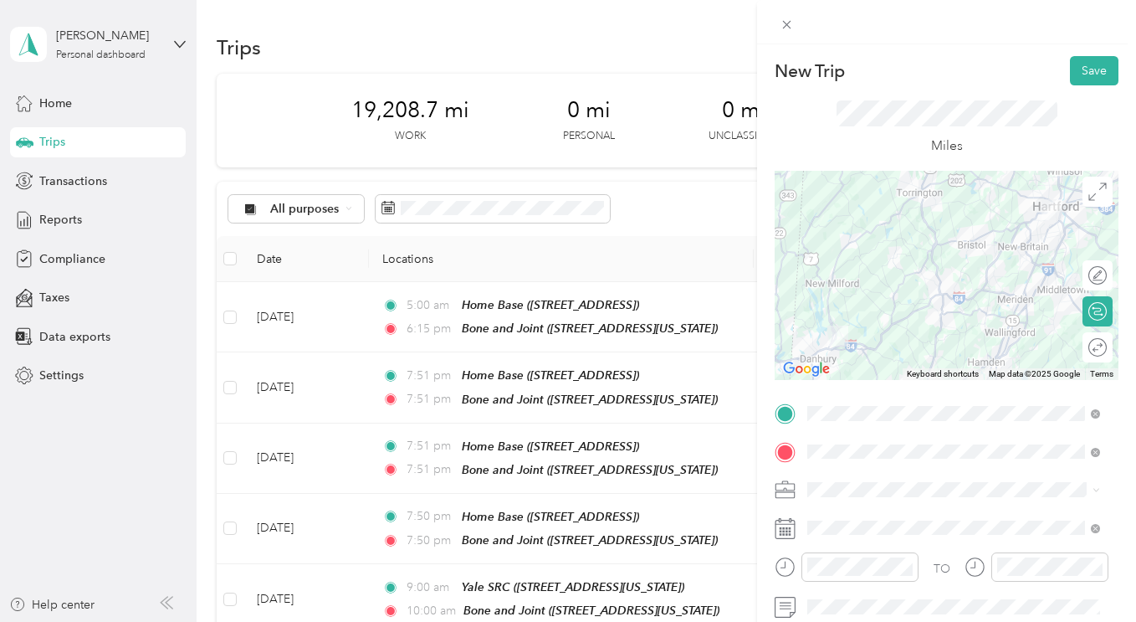
click at [1107, 347] on div "Round trip" at bounding box center [1107, 347] width 0 height 18
click at [1085, 347] on div at bounding box center [1089, 347] width 35 height 18
click at [1084, 65] on button "Save" at bounding box center [1094, 70] width 49 height 29
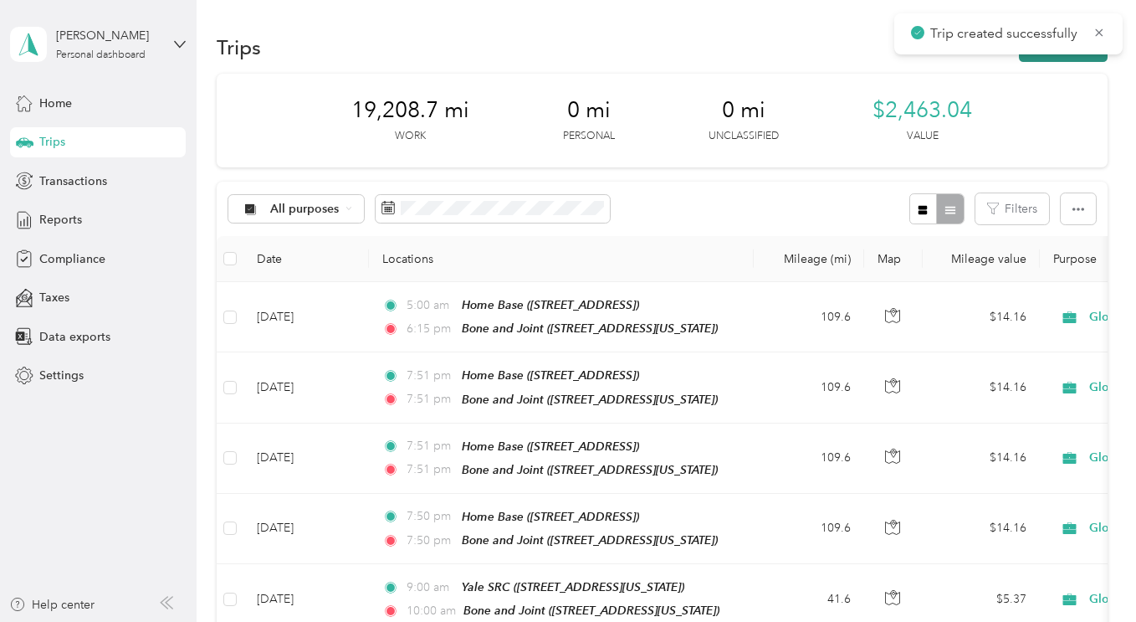
click at [1044, 59] on button "New trip" at bounding box center [1063, 47] width 89 height 29
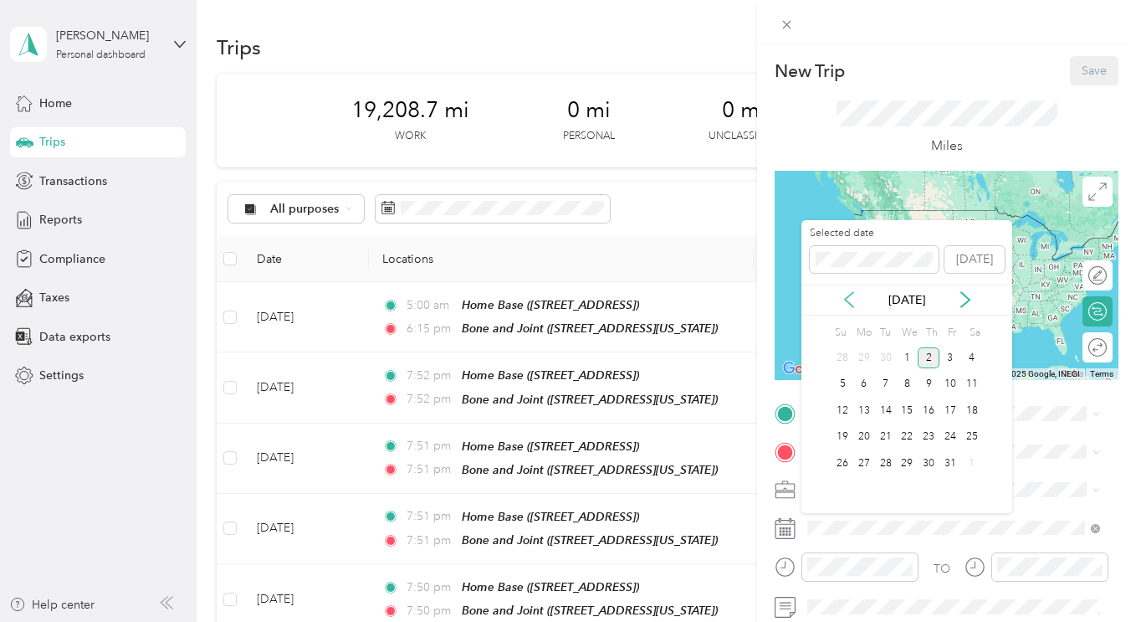
click at [848, 295] on icon at bounding box center [849, 299] width 17 height 17
click at [929, 382] on div "11" at bounding box center [929, 384] width 22 height 21
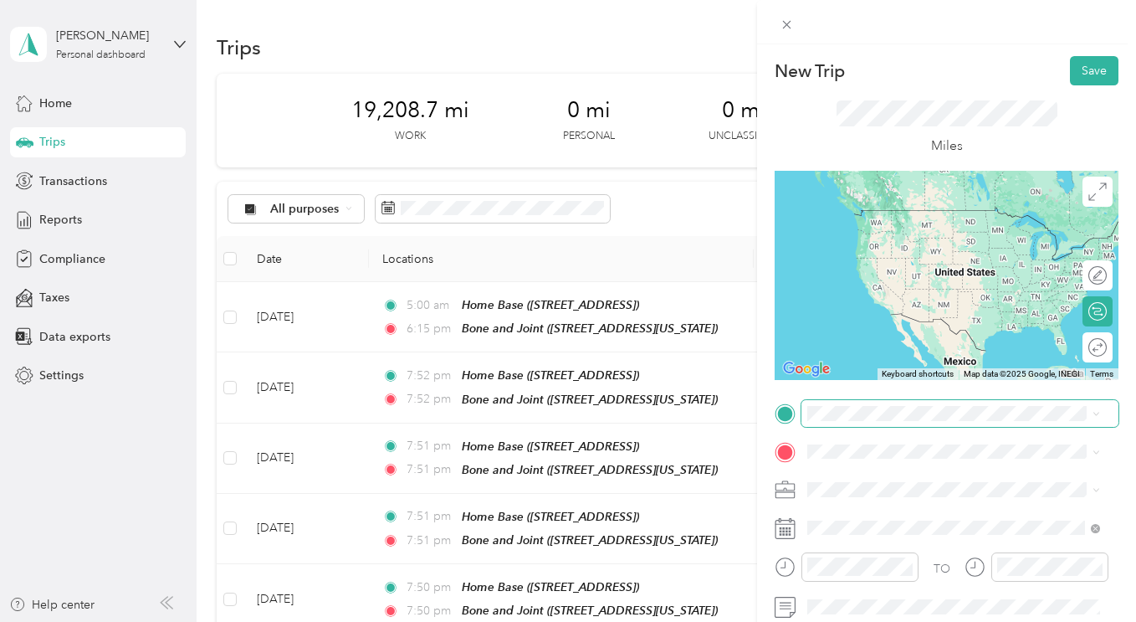
click at [911, 405] on span at bounding box center [960, 413] width 317 height 27
click at [916, 244] on div "Home Base [STREET_ADDRESS]" at bounding box center [892, 225] width 106 height 35
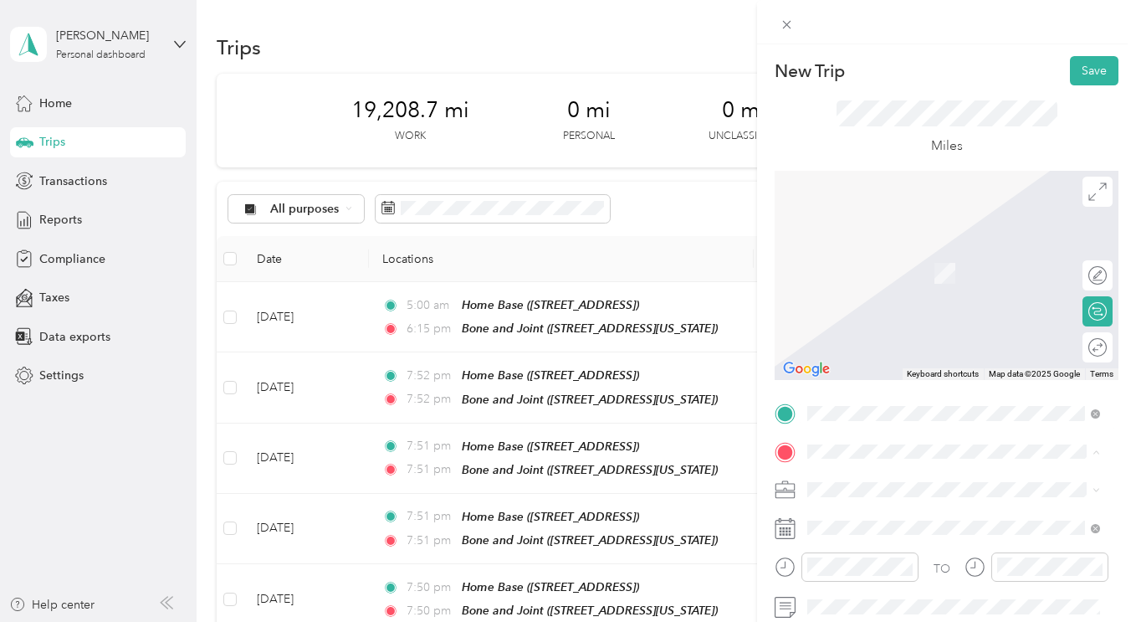
click at [895, 385] on span "[STREET_ADDRESS][US_STATE]" at bounding box center [922, 378] width 167 height 14
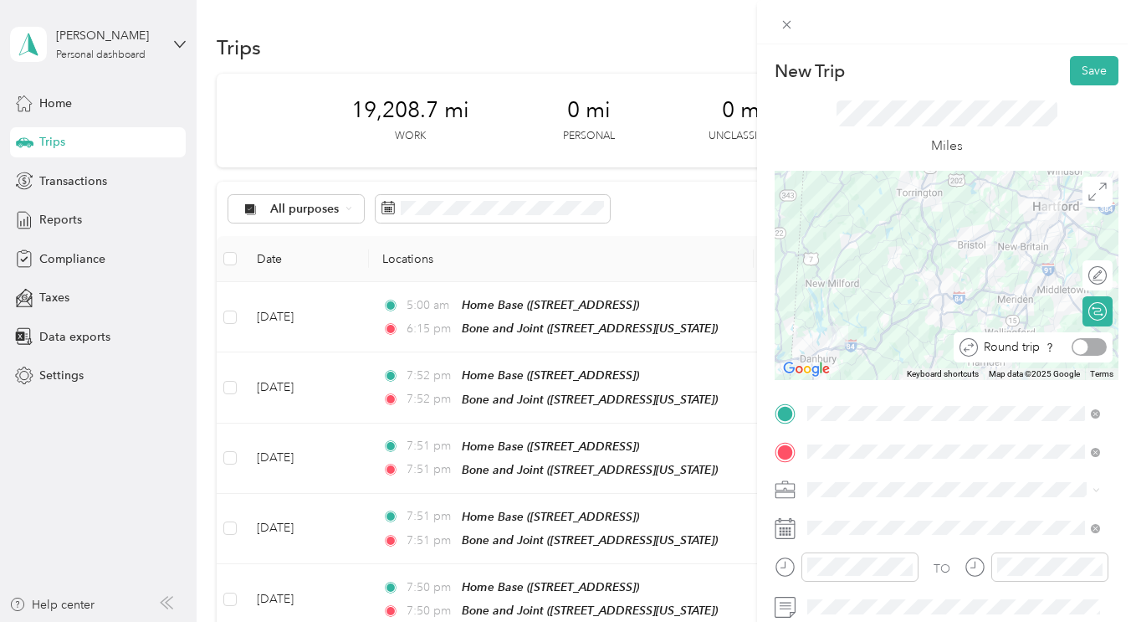
click at [1077, 347] on div at bounding box center [1089, 347] width 35 height 18
click at [1089, 79] on button "Save" at bounding box center [1094, 70] width 49 height 29
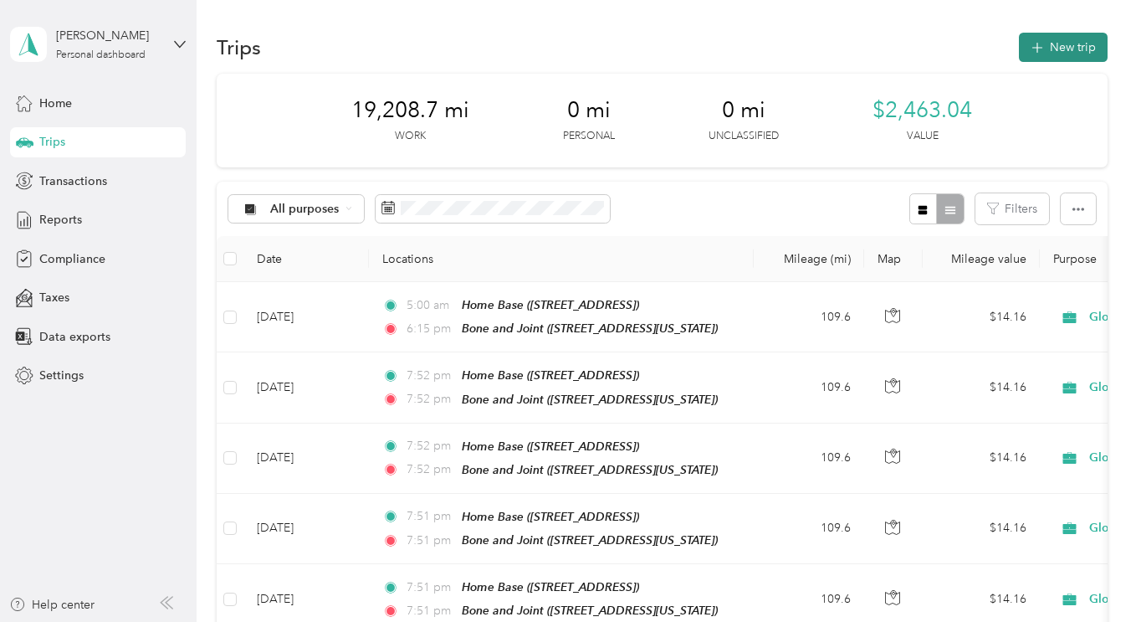
click at [1067, 59] on button "New trip" at bounding box center [1063, 47] width 89 height 29
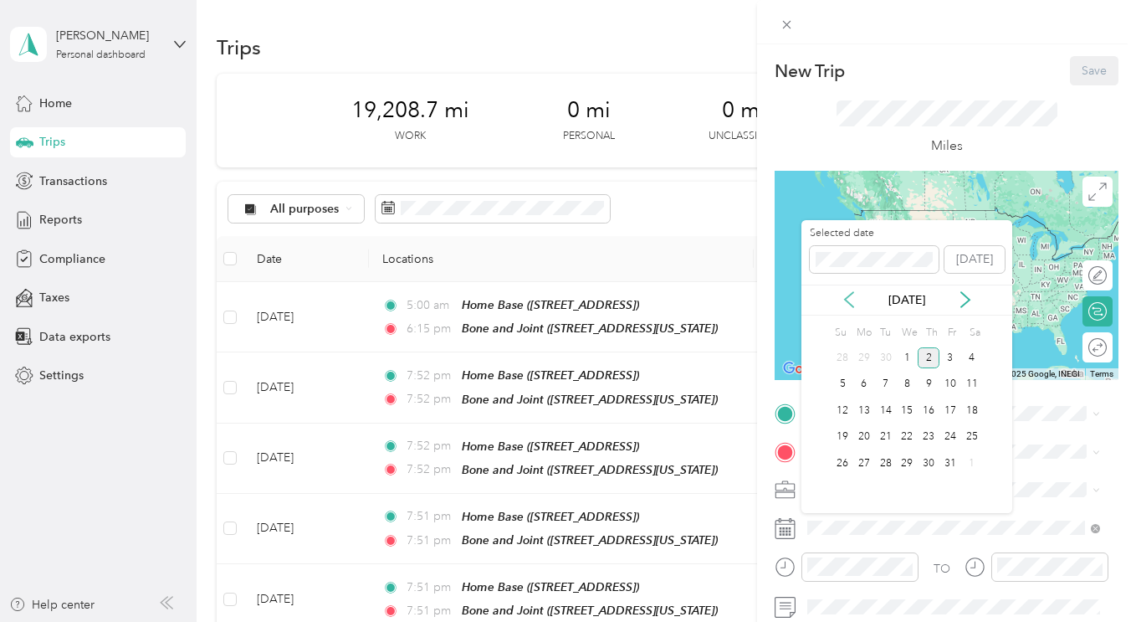
click at [844, 296] on icon at bounding box center [849, 299] width 17 height 17
click at [945, 386] on div "12" at bounding box center [951, 384] width 22 height 21
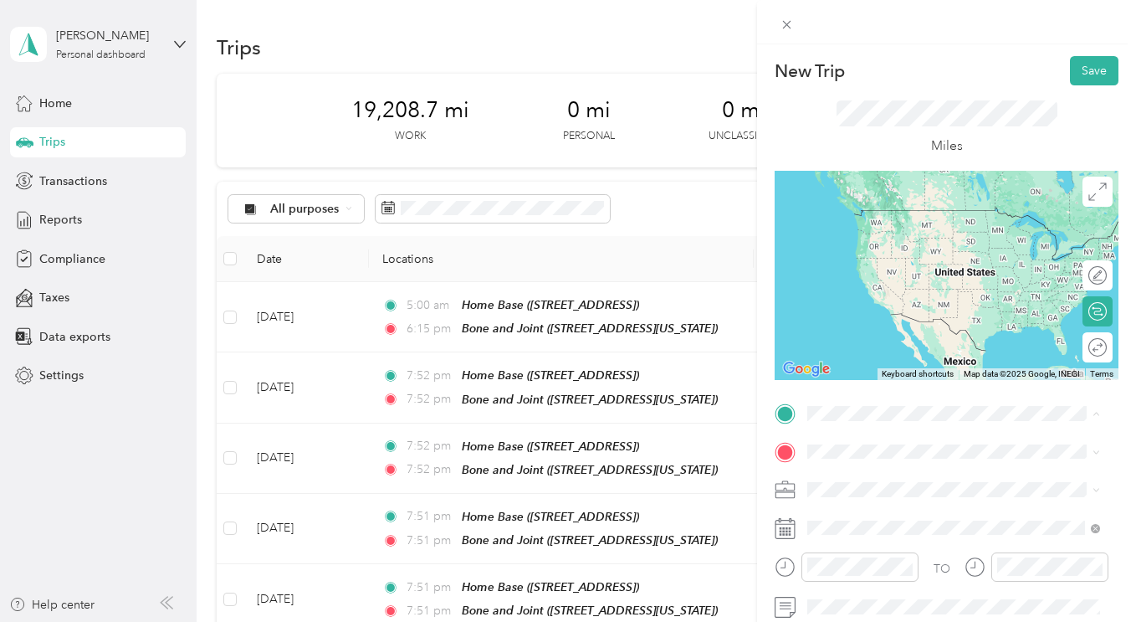
click at [891, 208] on div "Home Base [STREET_ADDRESS]" at bounding box center [953, 225] width 281 height 41
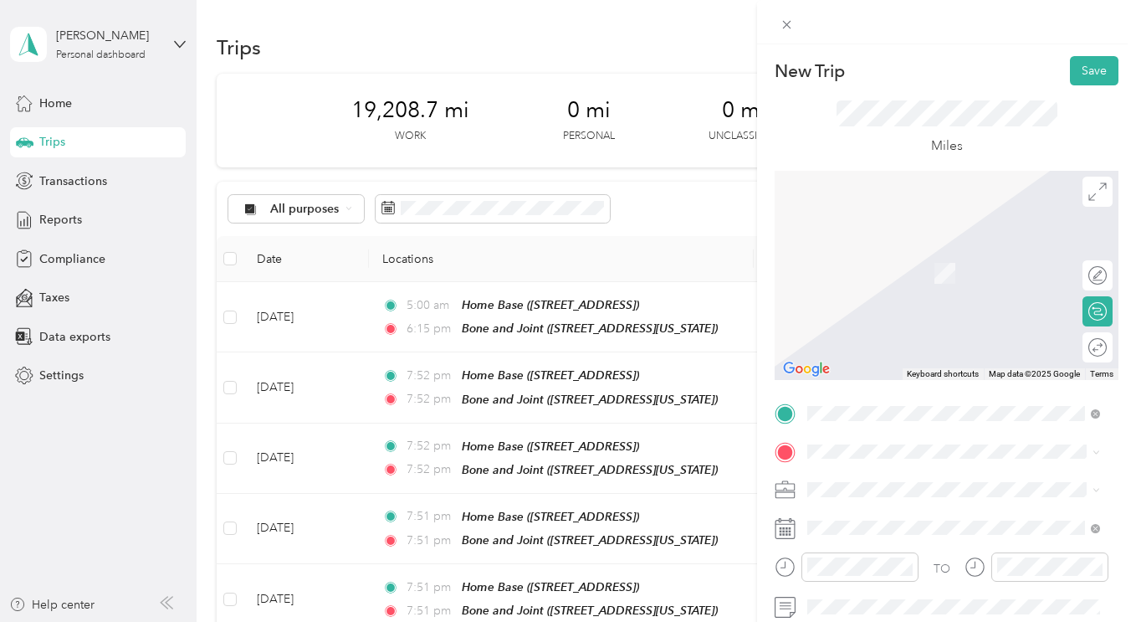
click at [887, 385] on div "Bone and Joint [STREET_ADDRESS][US_STATE]" at bounding box center [922, 367] width 167 height 35
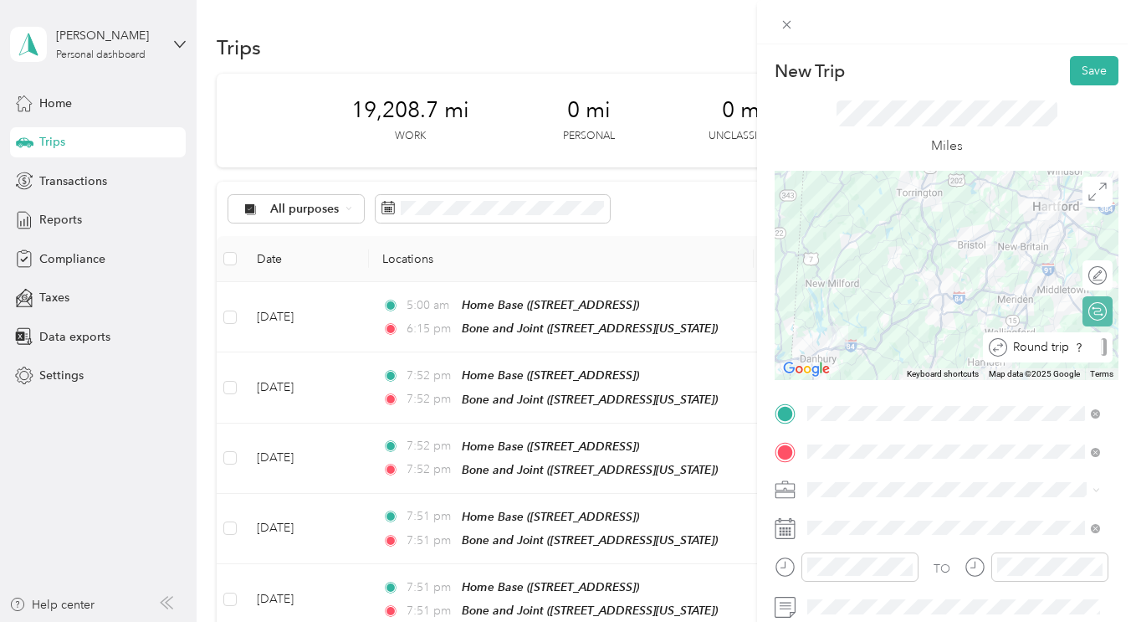
click at [1101, 343] on div at bounding box center [1104, 347] width 6 height 18
click at [1090, 72] on button "Save" at bounding box center [1094, 70] width 49 height 29
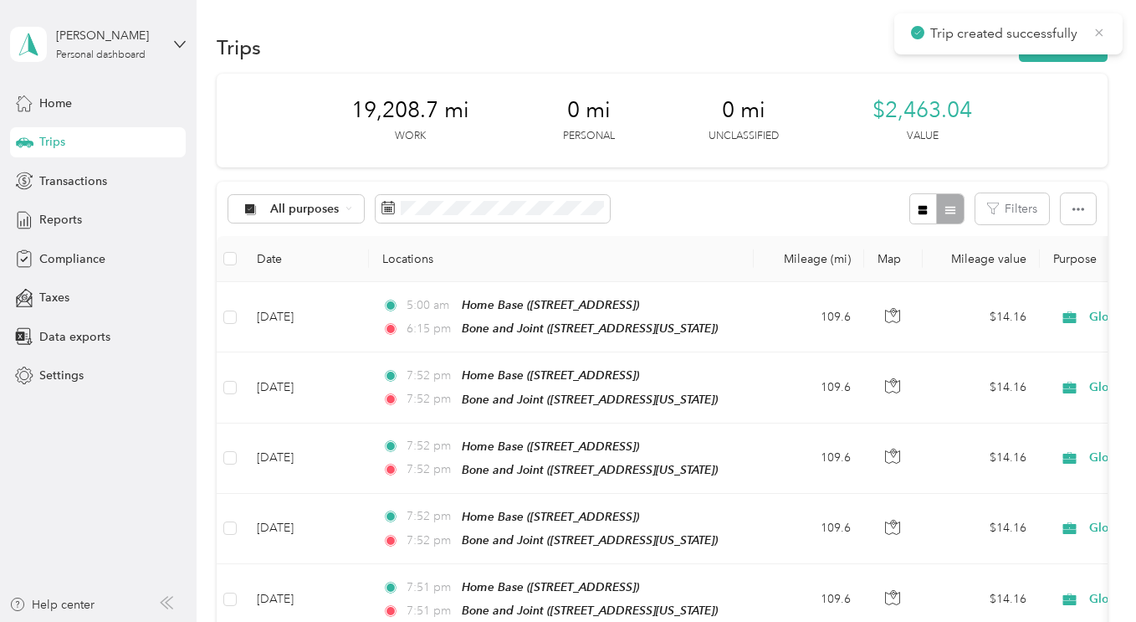
click at [1101, 30] on icon at bounding box center [1099, 32] width 13 height 15
click at [1065, 50] on button "New trip" at bounding box center [1063, 47] width 89 height 29
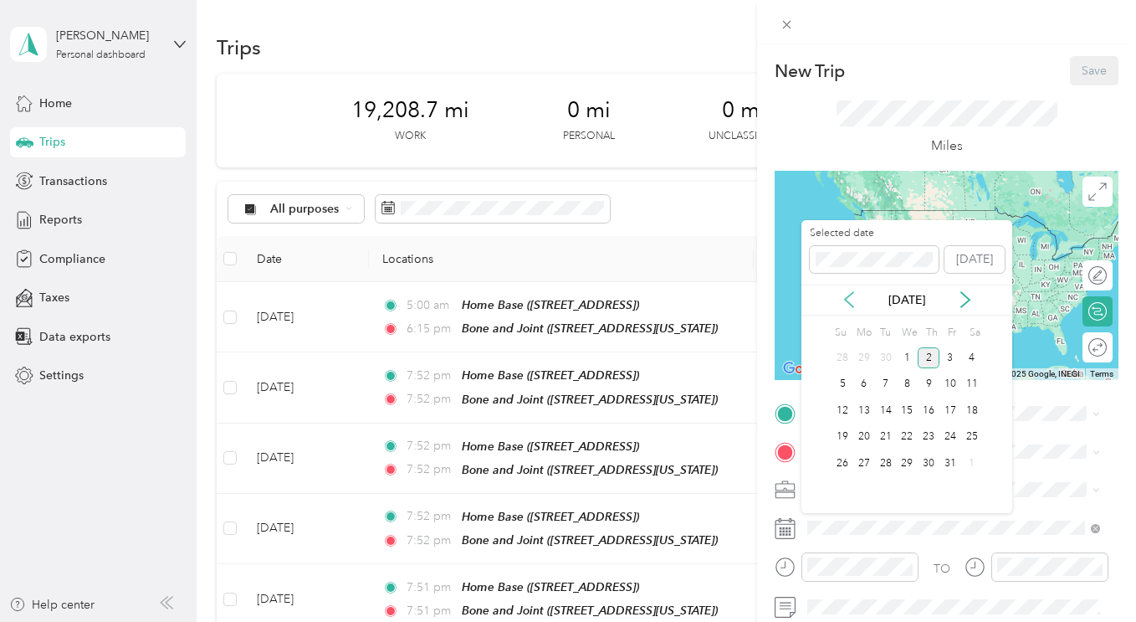
click at [848, 294] on icon at bounding box center [849, 299] width 17 height 17
click at [867, 411] on div "15" at bounding box center [865, 410] width 22 height 21
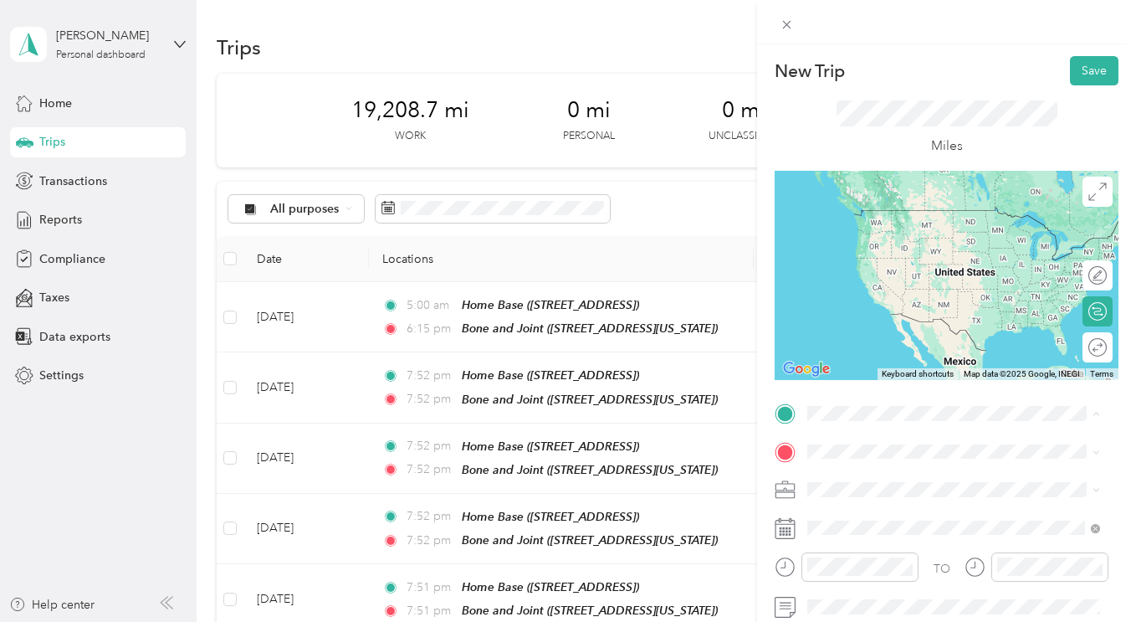
click at [895, 210] on strong "Home Base" at bounding box center [870, 215] width 62 height 15
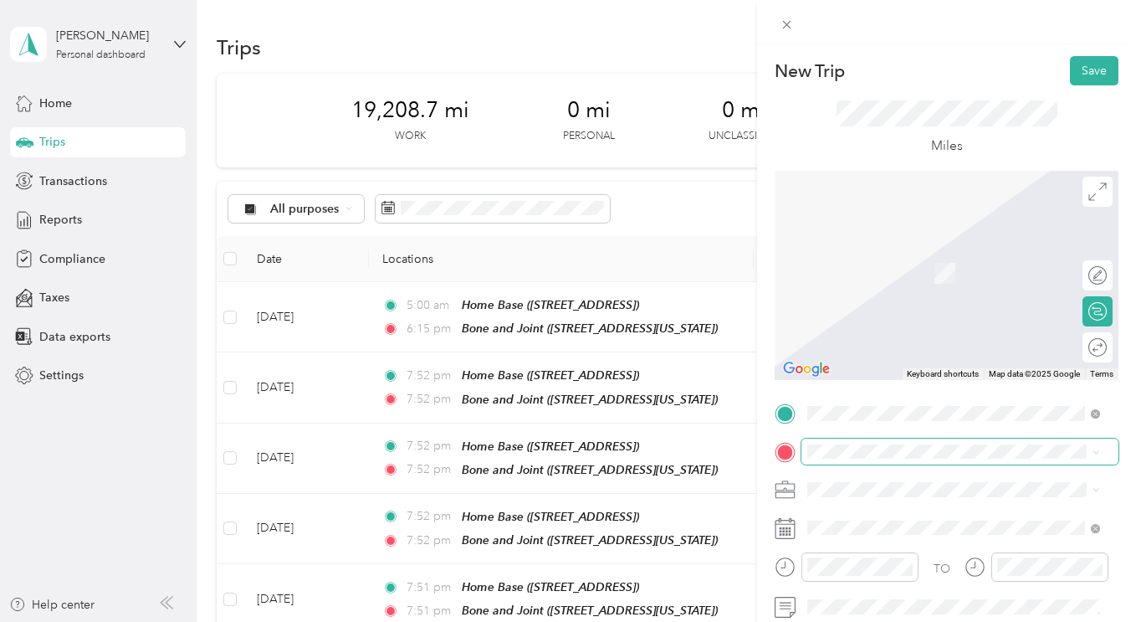
click at [884, 463] on span at bounding box center [960, 452] width 317 height 27
click at [897, 385] on span "[STREET_ADDRESS][US_STATE]" at bounding box center [922, 378] width 167 height 14
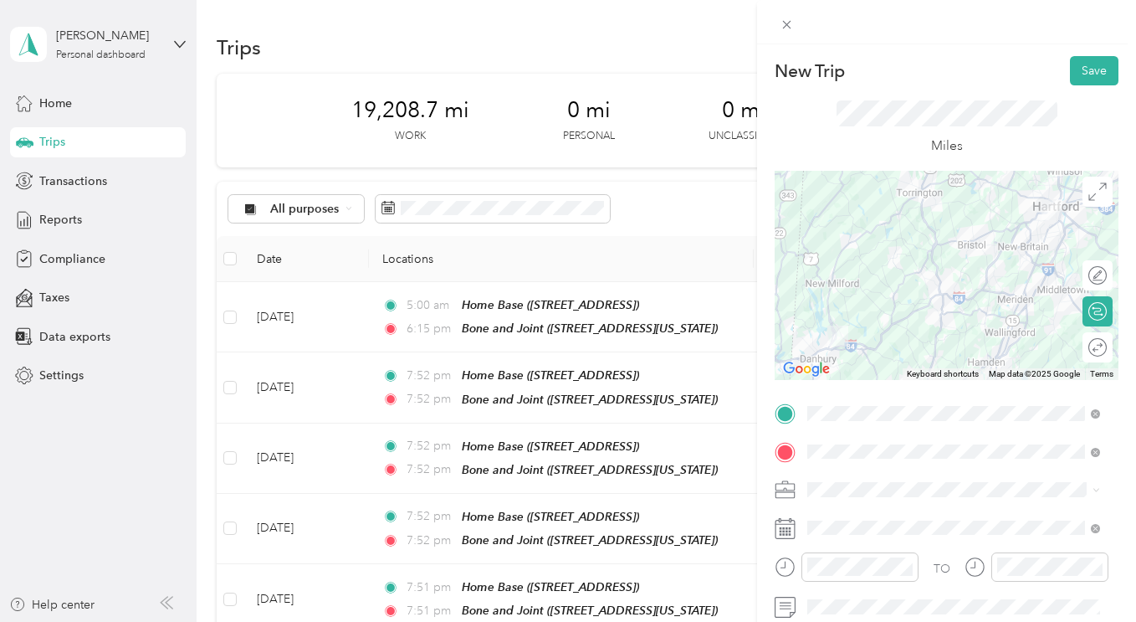
click at [1107, 352] on div "Round trip" at bounding box center [1107, 347] width 0 height 18
click at [1083, 353] on div at bounding box center [1089, 347] width 35 height 18
click at [1083, 71] on button "Save" at bounding box center [1094, 70] width 49 height 29
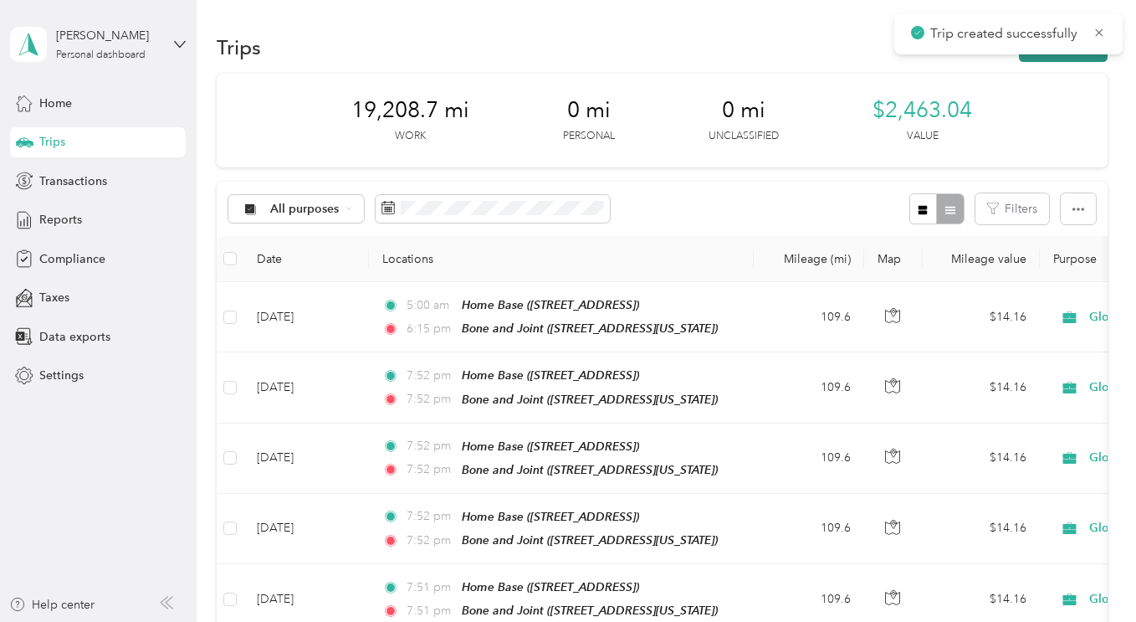
click at [1047, 58] on button "New trip" at bounding box center [1063, 47] width 89 height 29
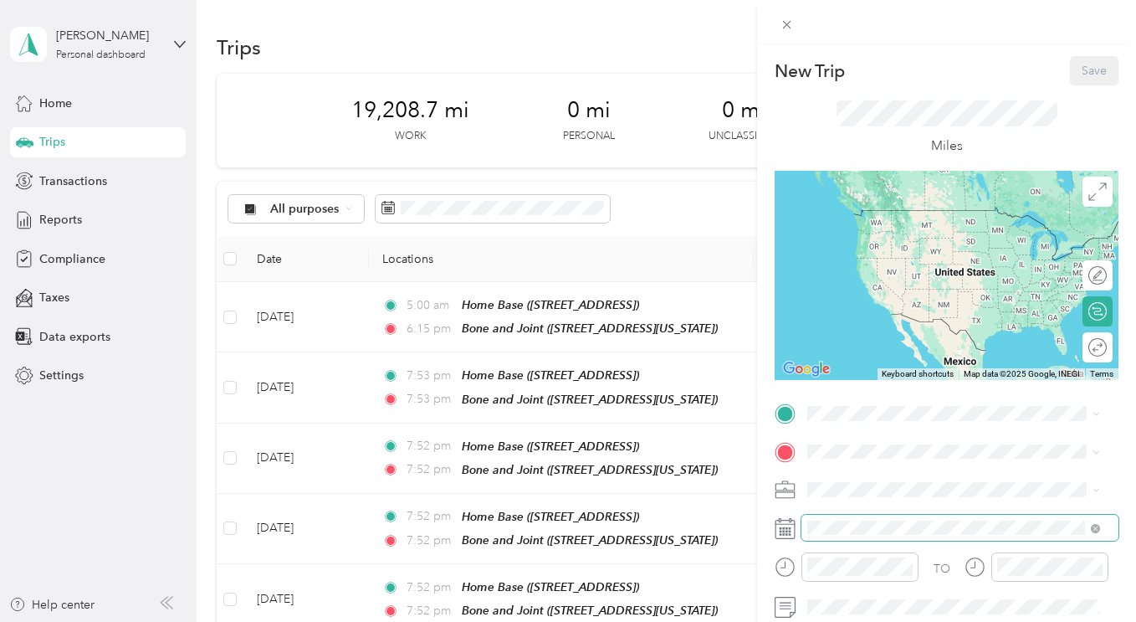
click at [889, 517] on span at bounding box center [960, 528] width 317 height 27
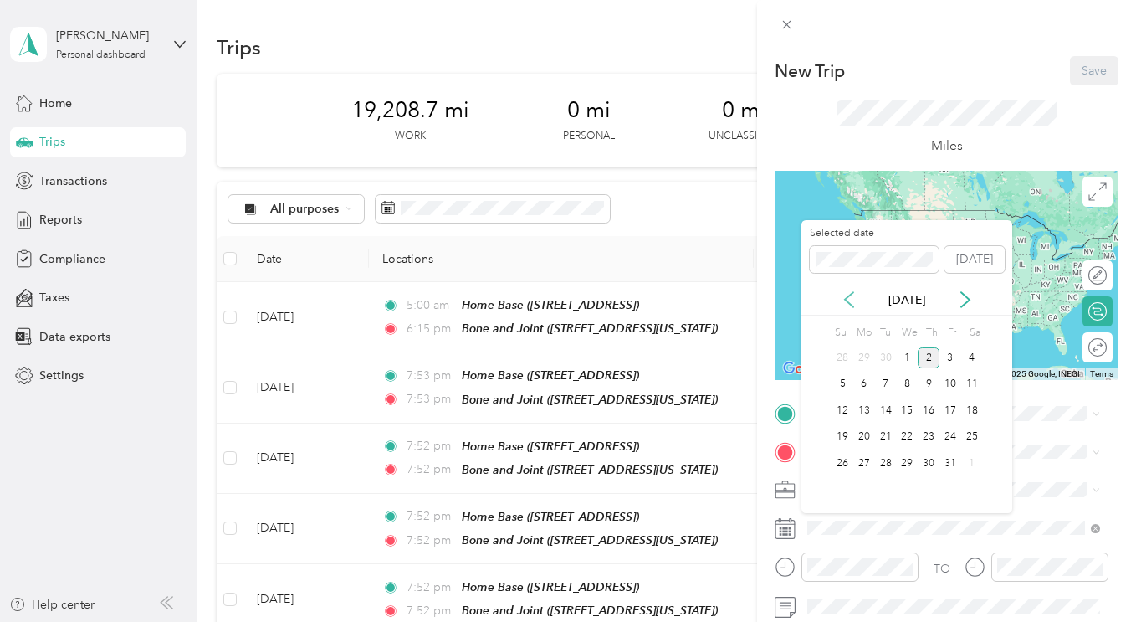
click at [847, 304] on icon at bounding box center [849, 299] width 17 height 17
click at [893, 409] on div "16" at bounding box center [886, 410] width 22 height 21
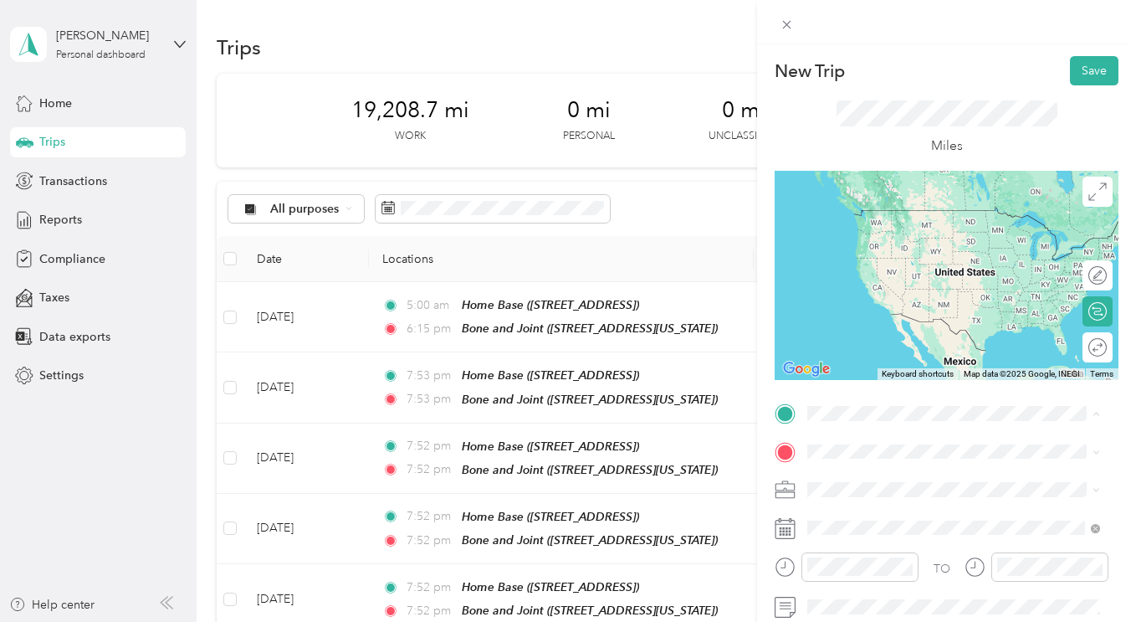
click at [908, 244] on div "Home Base [STREET_ADDRESS]" at bounding box center [892, 225] width 106 height 35
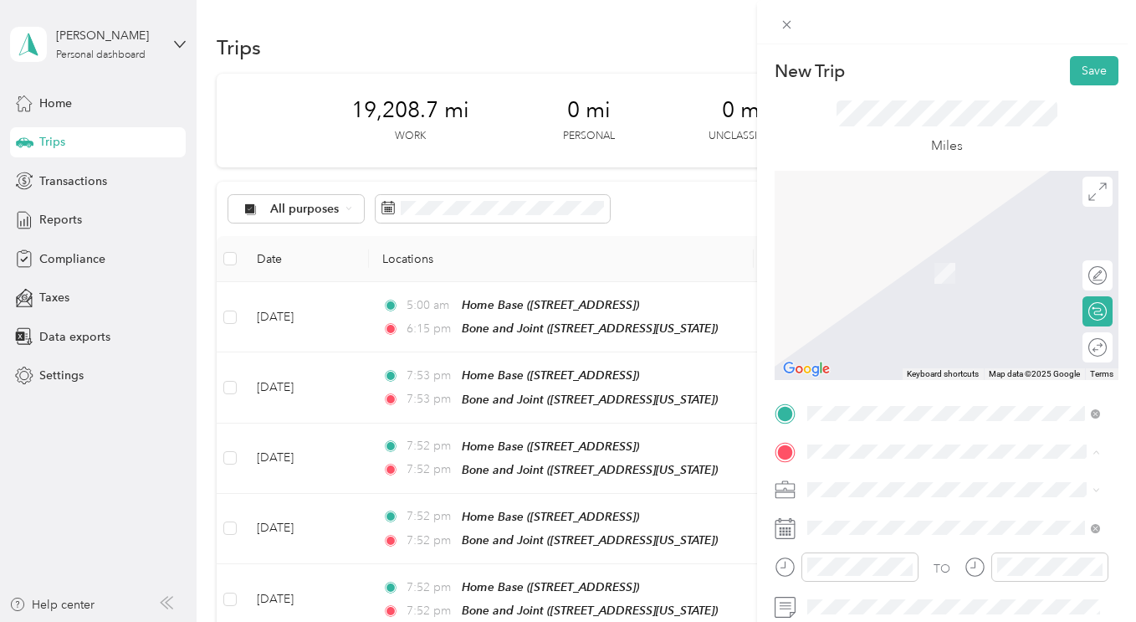
click at [899, 387] on div "Bone and Joint [STREET_ADDRESS][US_STATE]" at bounding box center [922, 368] width 167 height 35
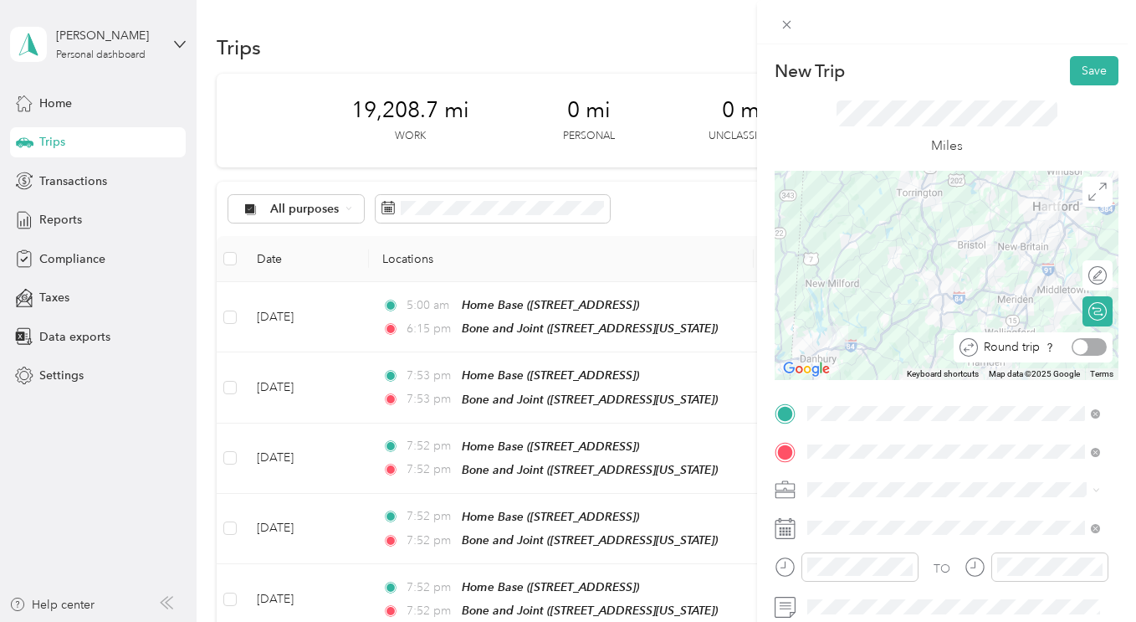
click at [1082, 344] on div at bounding box center [1089, 347] width 35 height 18
click at [1091, 69] on button "Save" at bounding box center [1094, 70] width 49 height 29
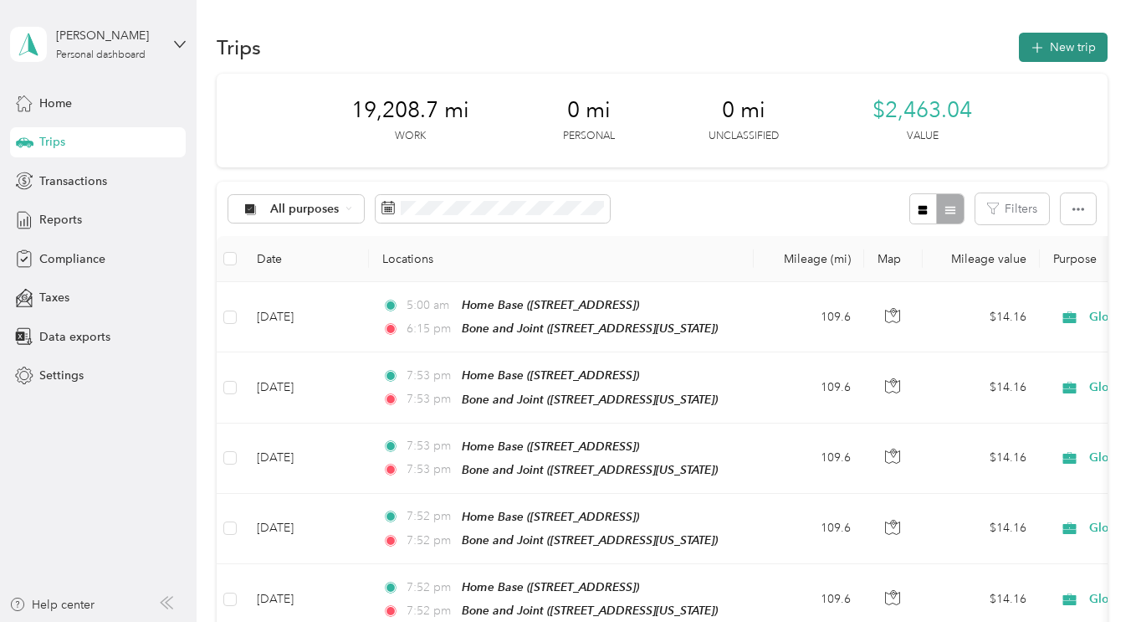
click at [1045, 40] on button "New trip" at bounding box center [1063, 47] width 89 height 29
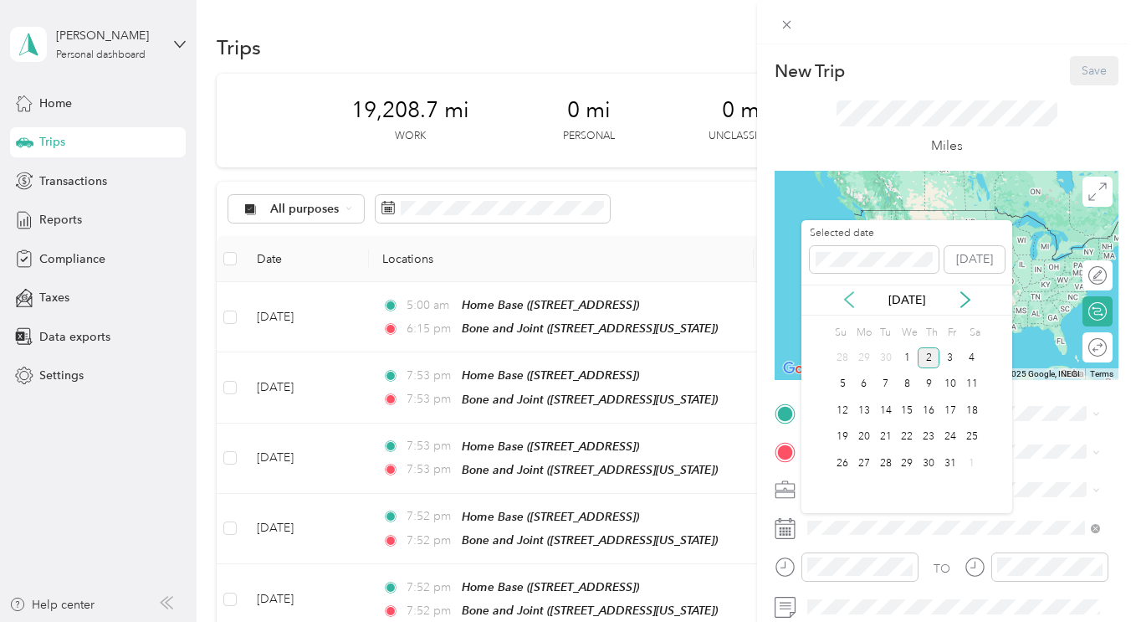
click at [849, 295] on icon at bounding box center [849, 299] width 8 height 15
click at [905, 406] on div "17" at bounding box center [907, 410] width 22 height 21
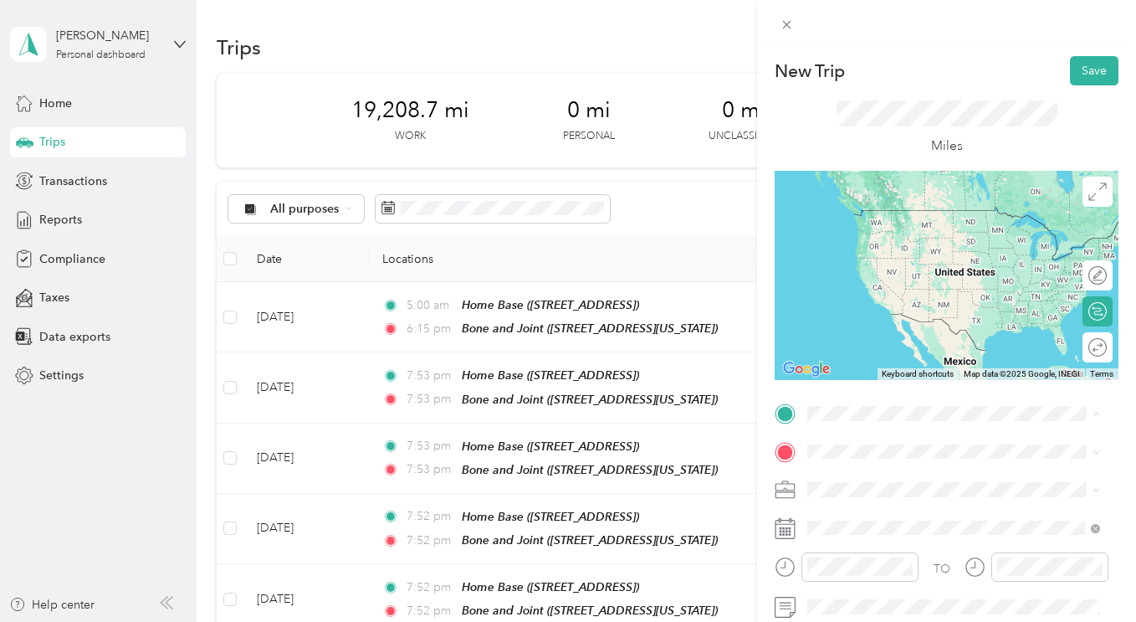
click at [895, 244] on div "Home Base [STREET_ADDRESS]" at bounding box center [892, 225] width 106 height 35
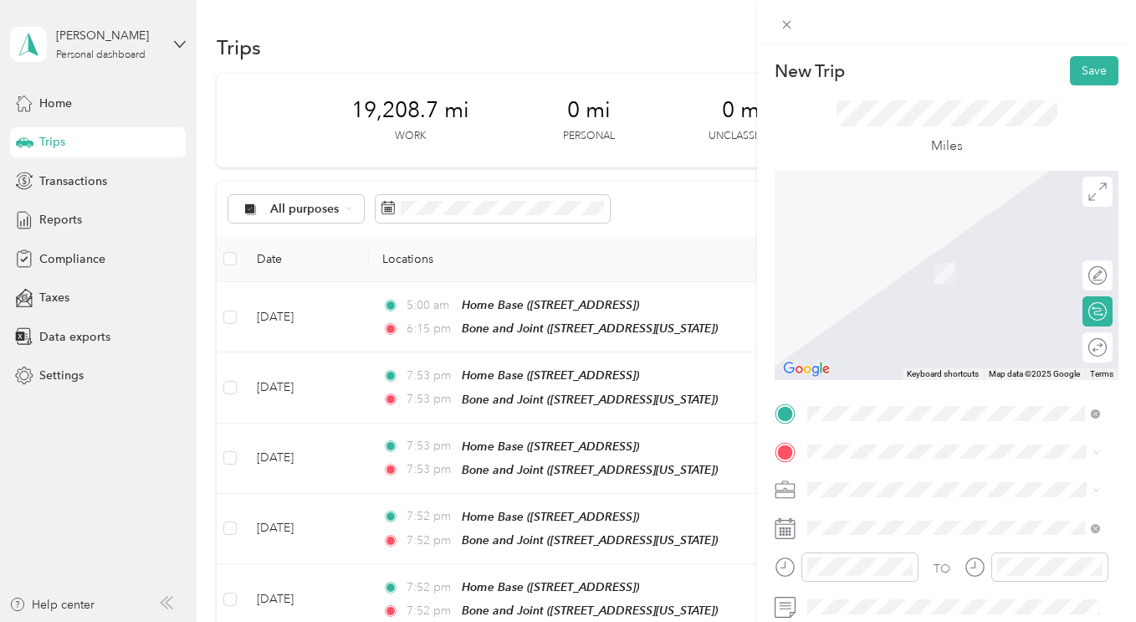
click at [887, 467] on div "TO Add photo" at bounding box center [947, 602] width 344 height 404
click at [900, 387] on div "Bone and Joint [STREET_ADDRESS][US_STATE]" at bounding box center [922, 368] width 167 height 35
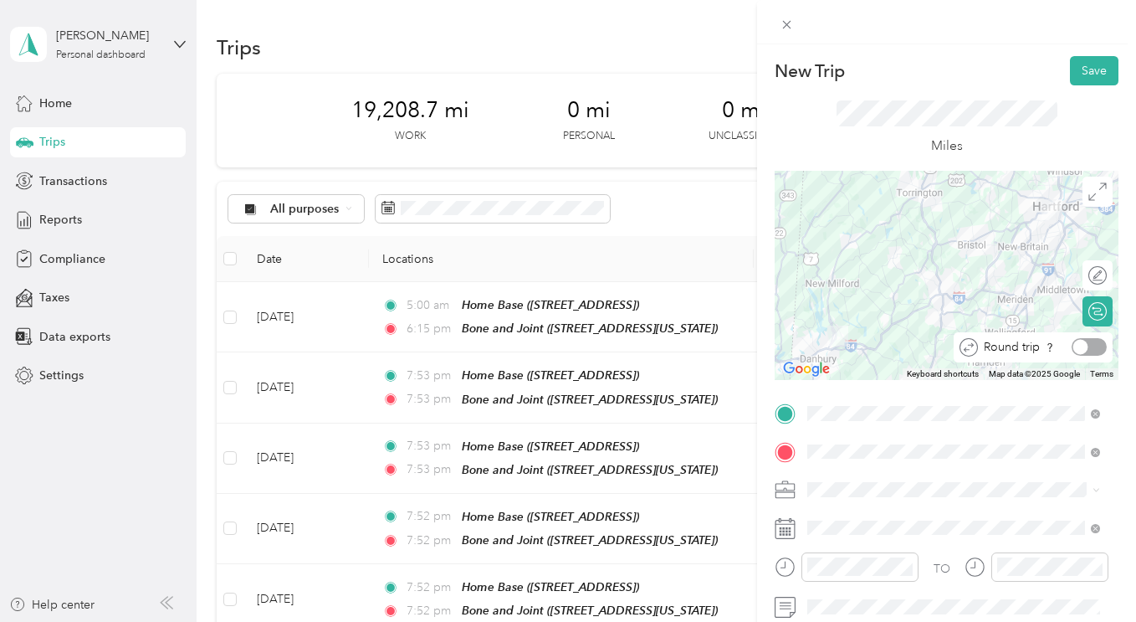
click at [1087, 353] on div at bounding box center [1089, 347] width 35 height 18
click at [1085, 77] on button "Save" at bounding box center [1094, 70] width 49 height 29
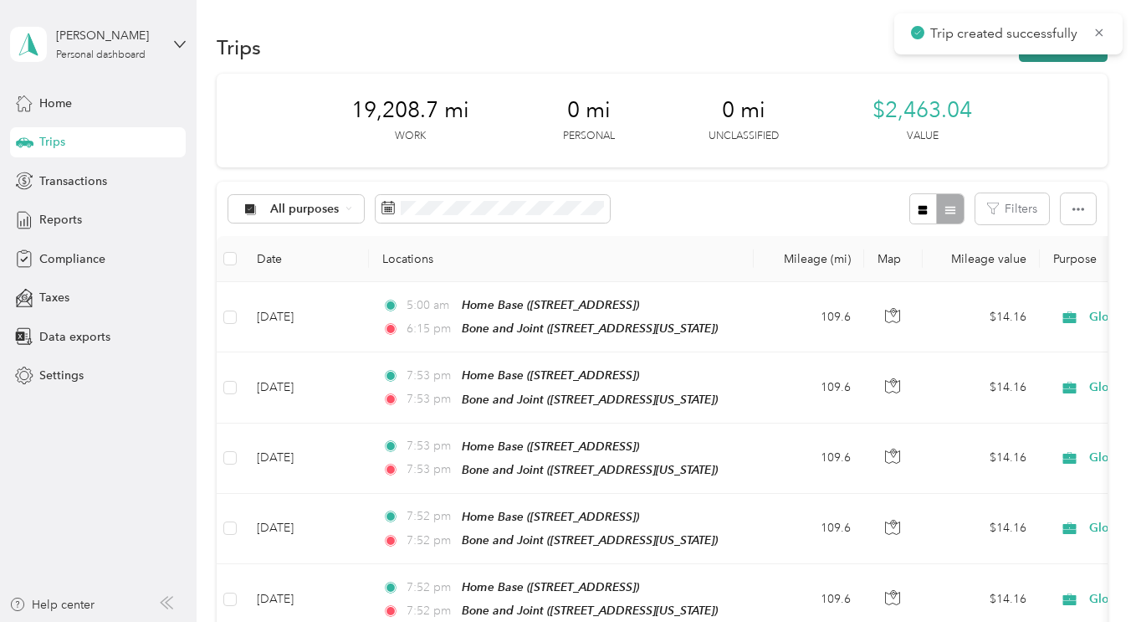
click at [1046, 58] on button "New trip" at bounding box center [1063, 47] width 89 height 29
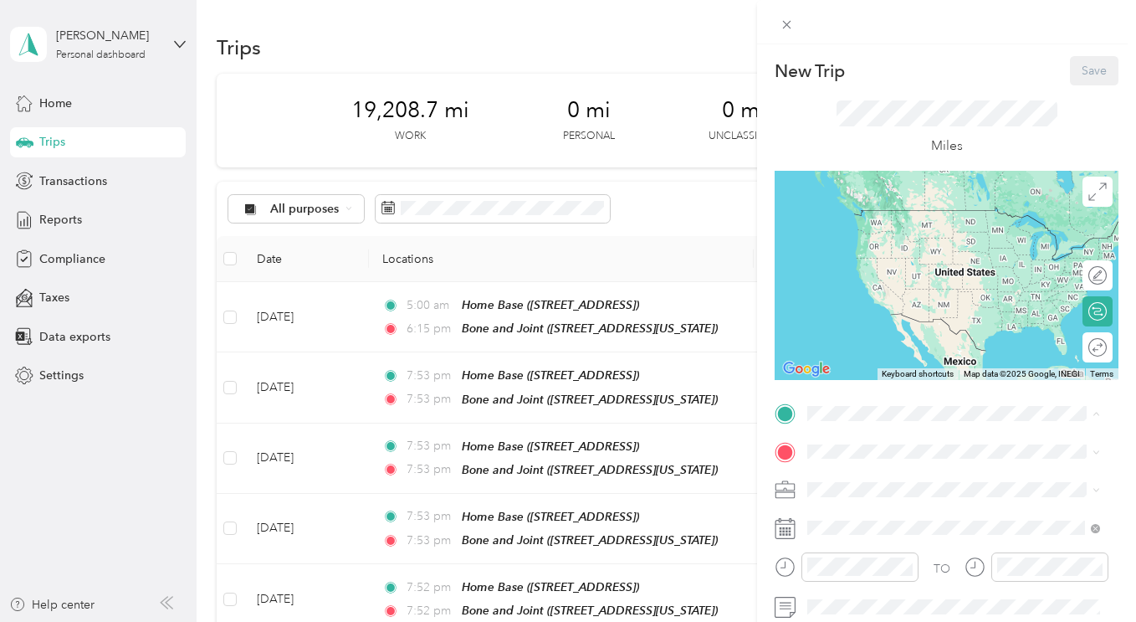
click at [882, 226] on div "Home Base [STREET_ADDRESS]" at bounding box center [892, 225] width 106 height 35
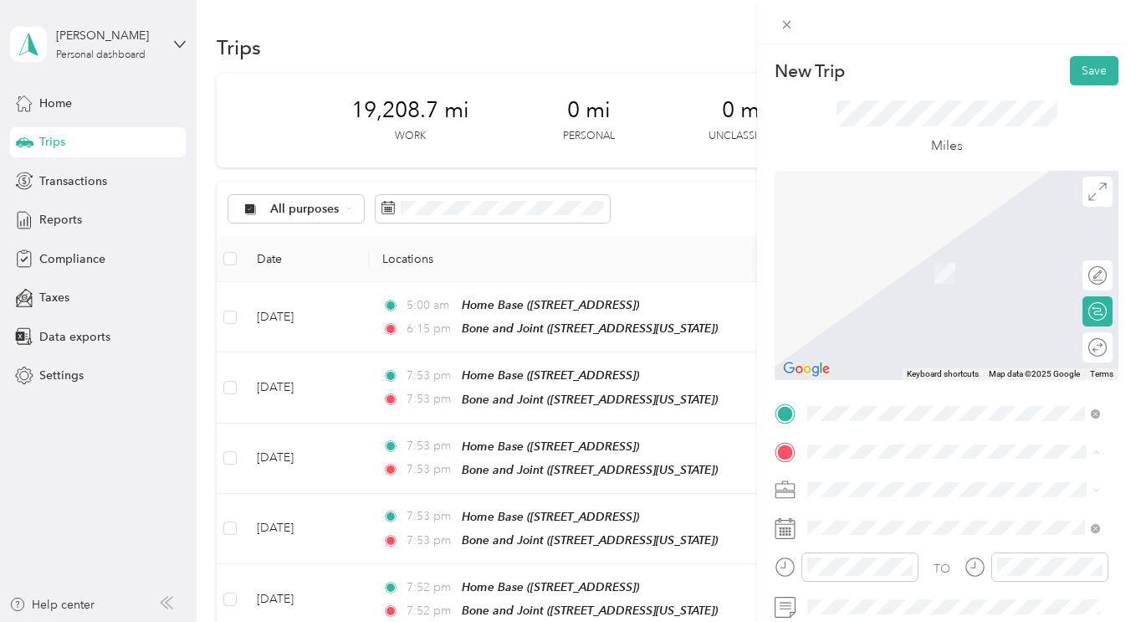
click at [875, 385] on span "[STREET_ADDRESS][US_STATE]" at bounding box center [922, 378] width 167 height 14
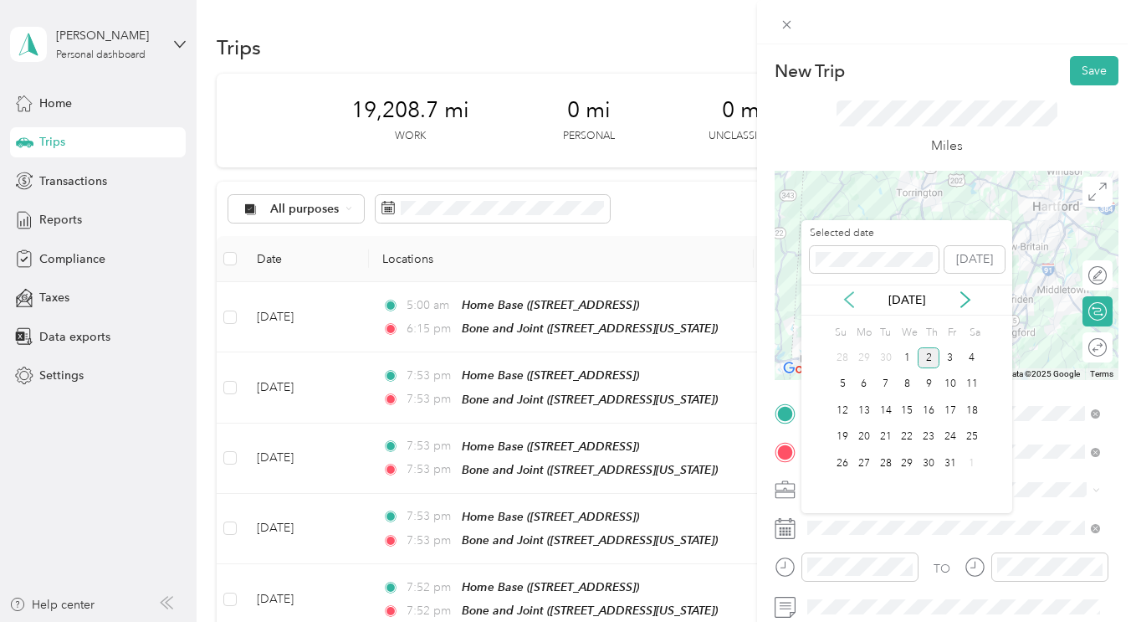
click at [846, 295] on icon at bounding box center [849, 299] width 17 height 17
click at [934, 415] on div "18" at bounding box center [929, 410] width 22 height 21
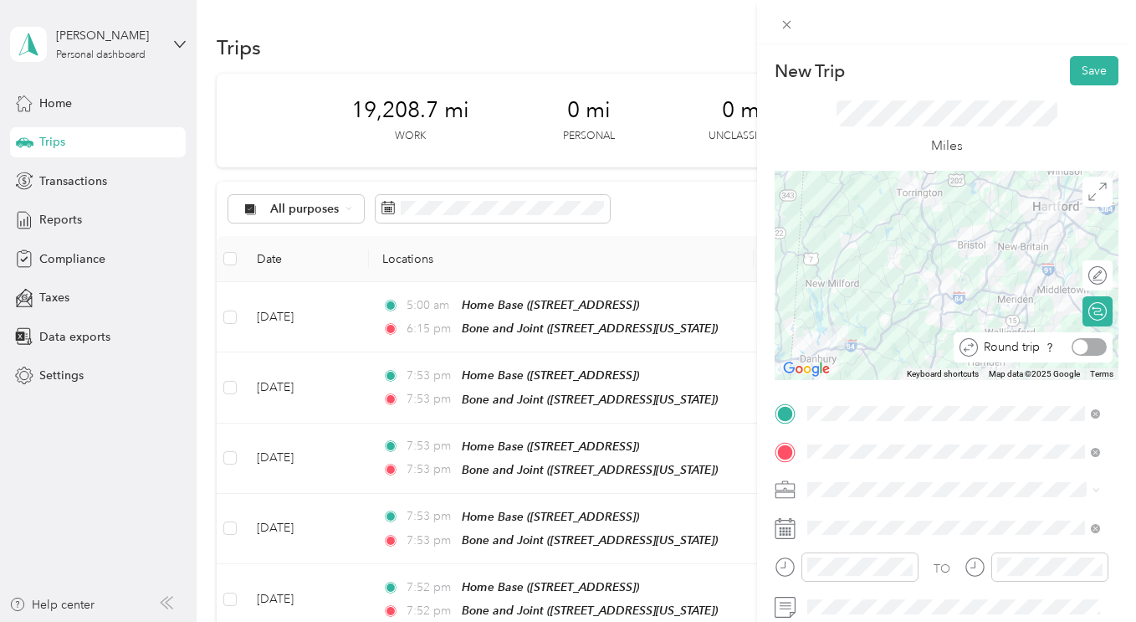
click at [1082, 350] on div at bounding box center [1089, 347] width 35 height 18
click at [1078, 69] on button "Save" at bounding box center [1094, 70] width 49 height 29
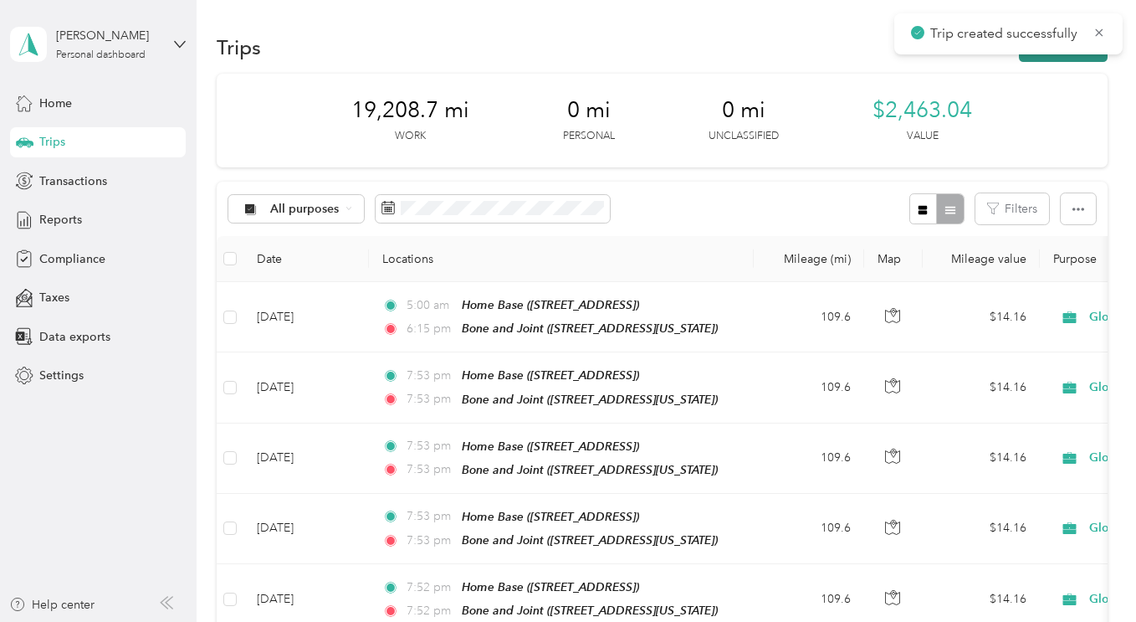
click at [1073, 59] on button "New trip" at bounding box center [1063, 47] width 89 height 29
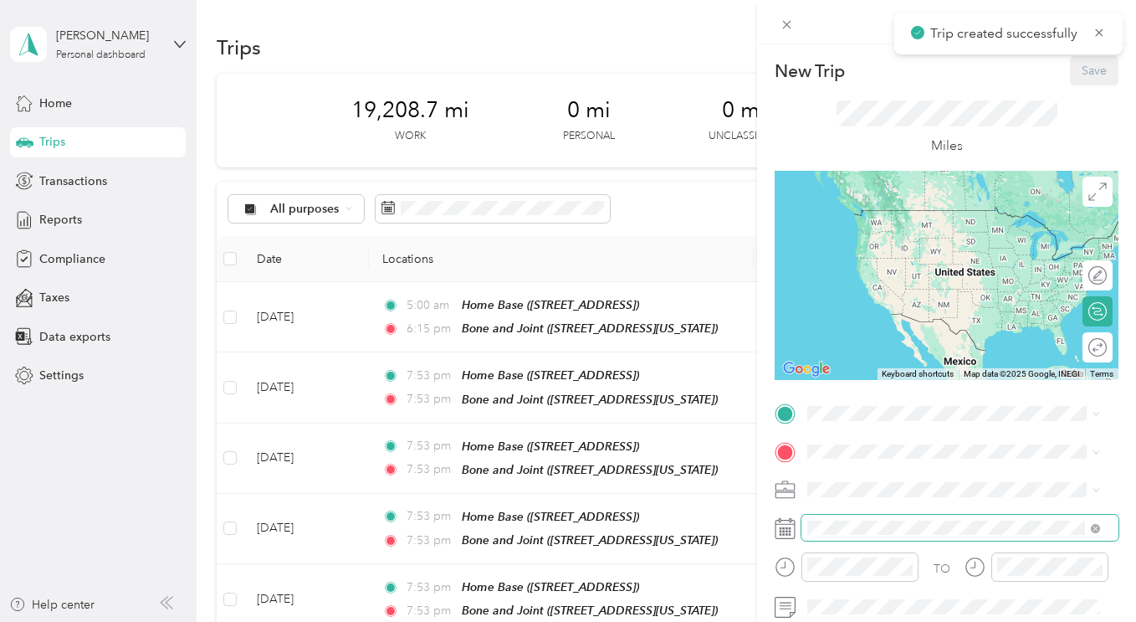
click at [890, 516] on span at bounding box center [960, 528] width 317 height 27
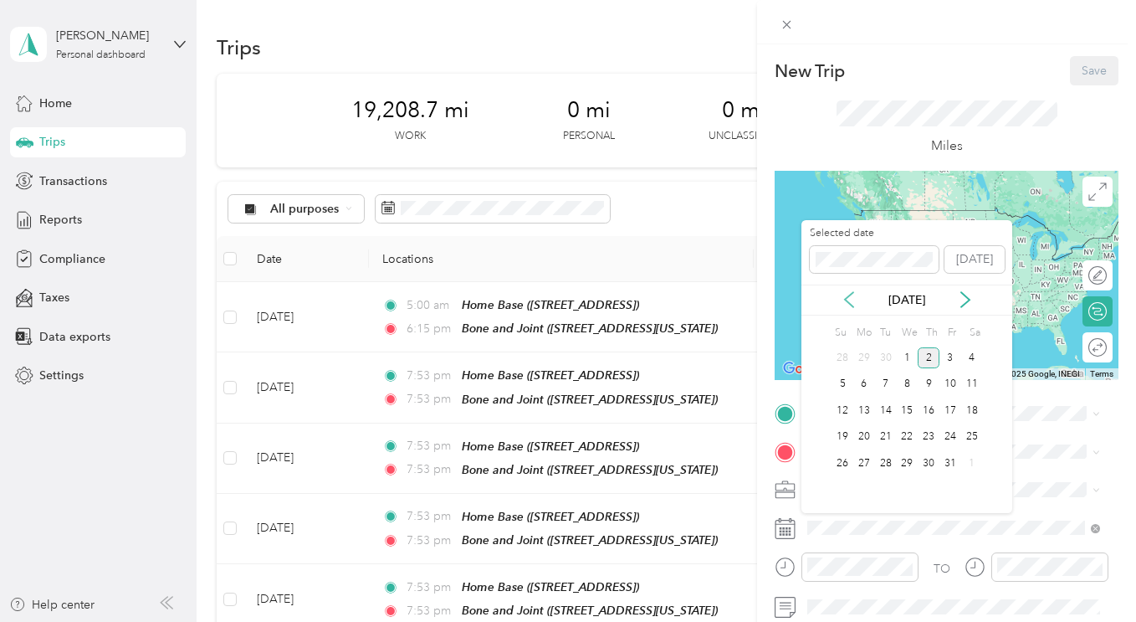
click at [856, 300] on icon at bounding box center [849, 299] width 17 height 17
click at [950, 408] on div "19" at bounding box center [951, 410] width 22 height 21
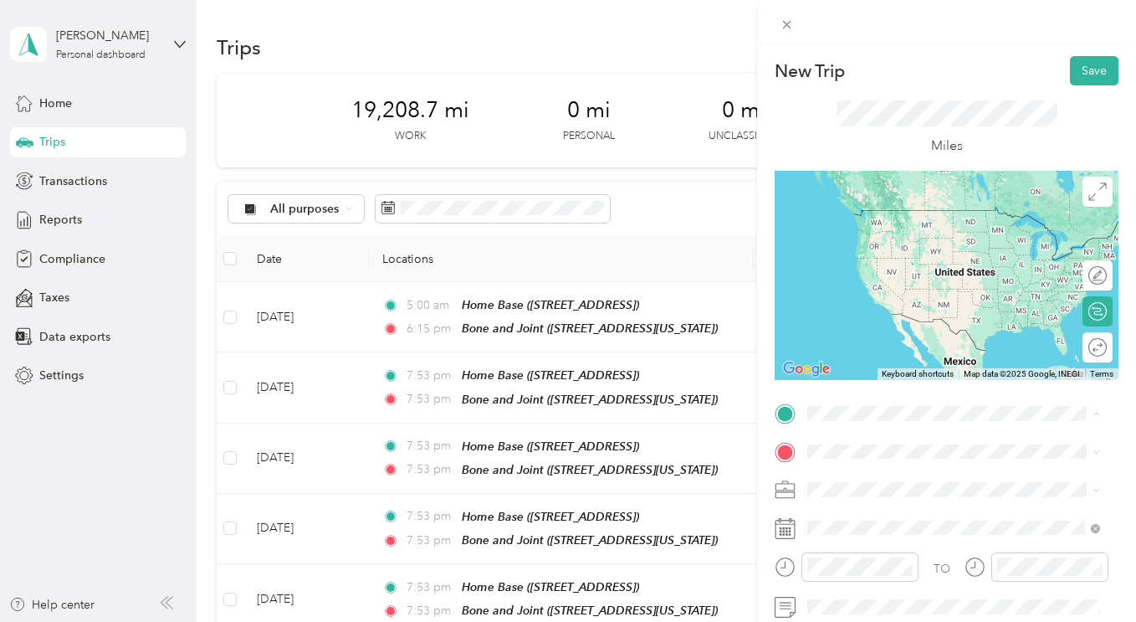
click at [895, 236] on span "[STREET_ADDRESS]" at bounding box center [892, 235] width 106 height 14
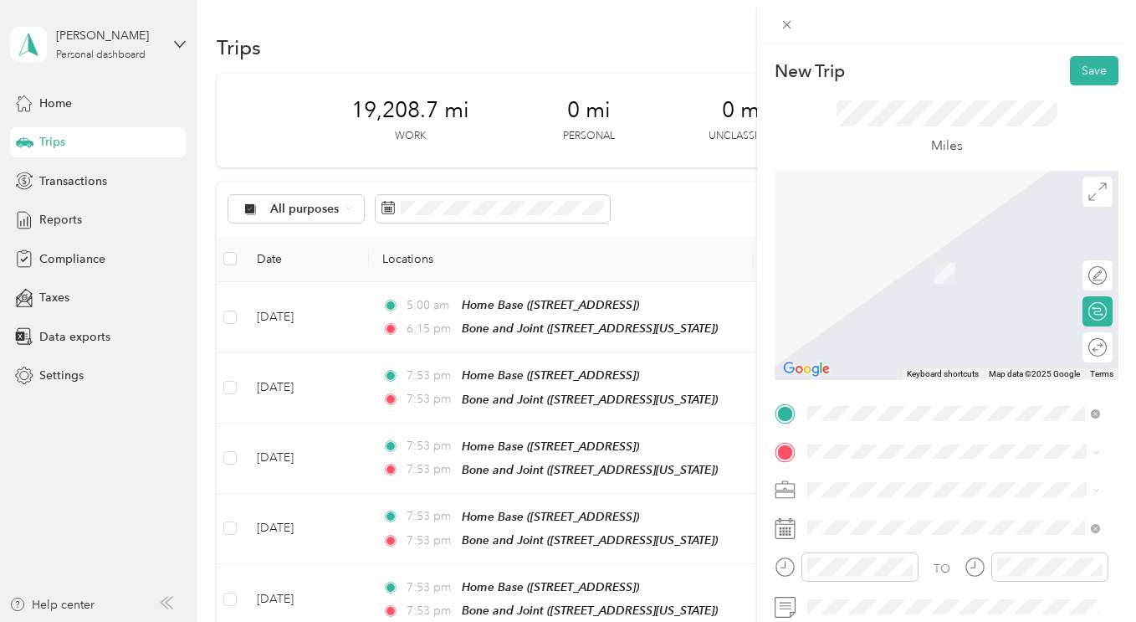
click at [885, 469] on div "TO Add photo" at bounding box center [947, 602] width 344 height 404
click at [886, 459] on span at bounding box center [960, 452] width 317 height 27
click at [890, 386] on div "Bone and Joint [STREET_ADDRESS][US_STATE]" at bounding box center [922, 368] width 167 height 35
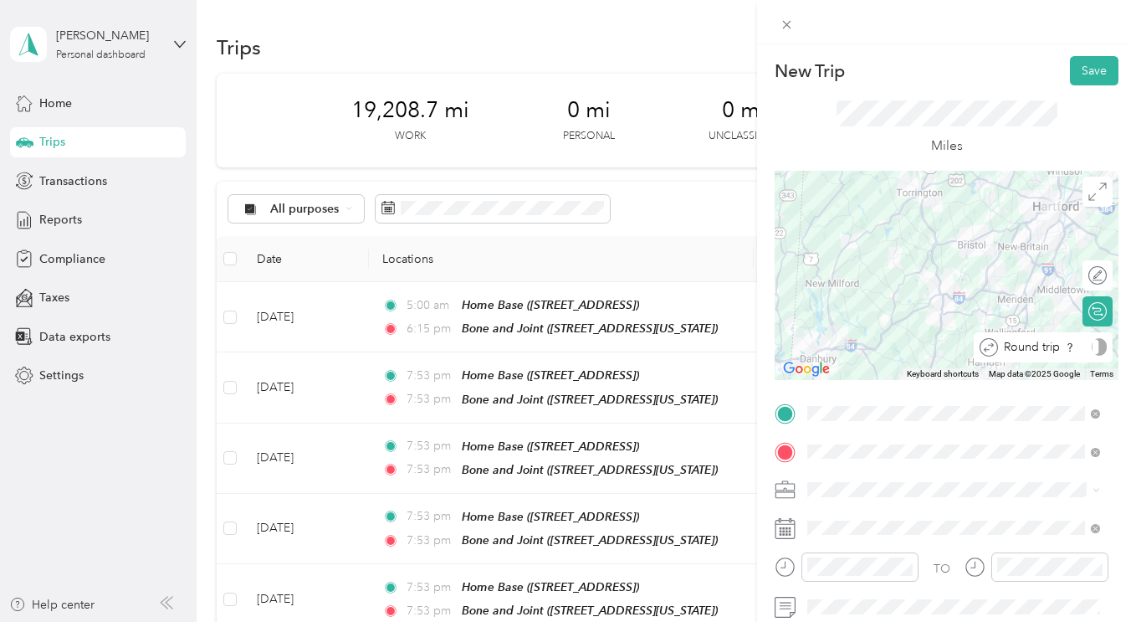
click at [1090, 339] on div "Round trip" at bounding box center [1052, 347] width 109 height 18
click at [1090, 339] on div at bounding box center [1089, 347] width 35 height 18
click at [1077, 67] on button "Save" at bounding box center [1094, 70] width 49 height 29
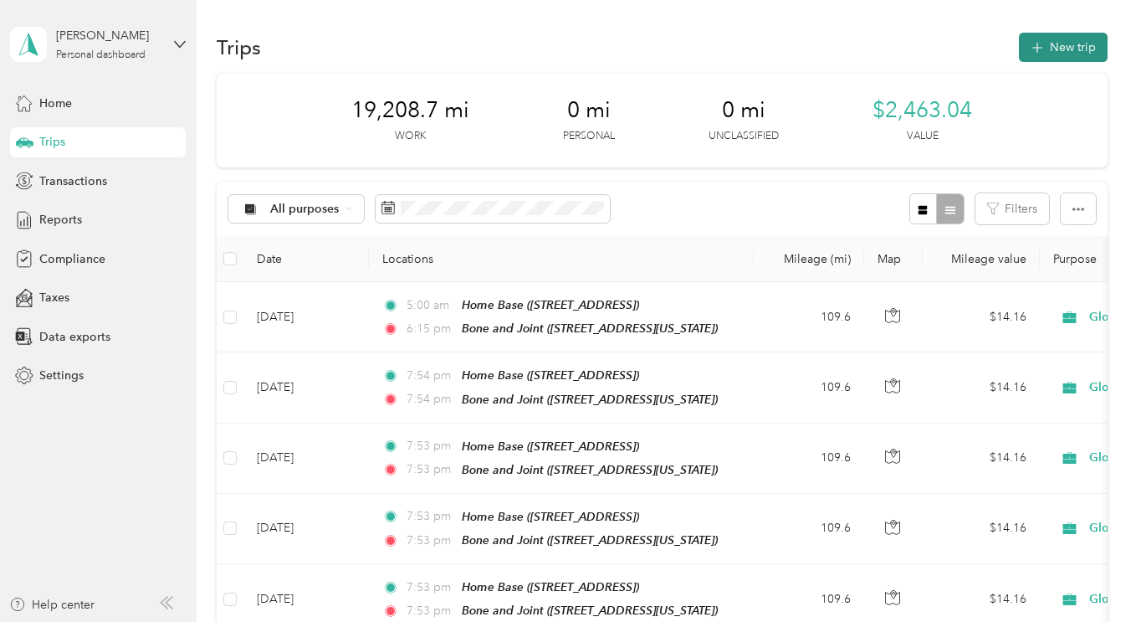
click at [1039, 44] on icon "button" at bounding box center [1037, 47] width 19 height 19
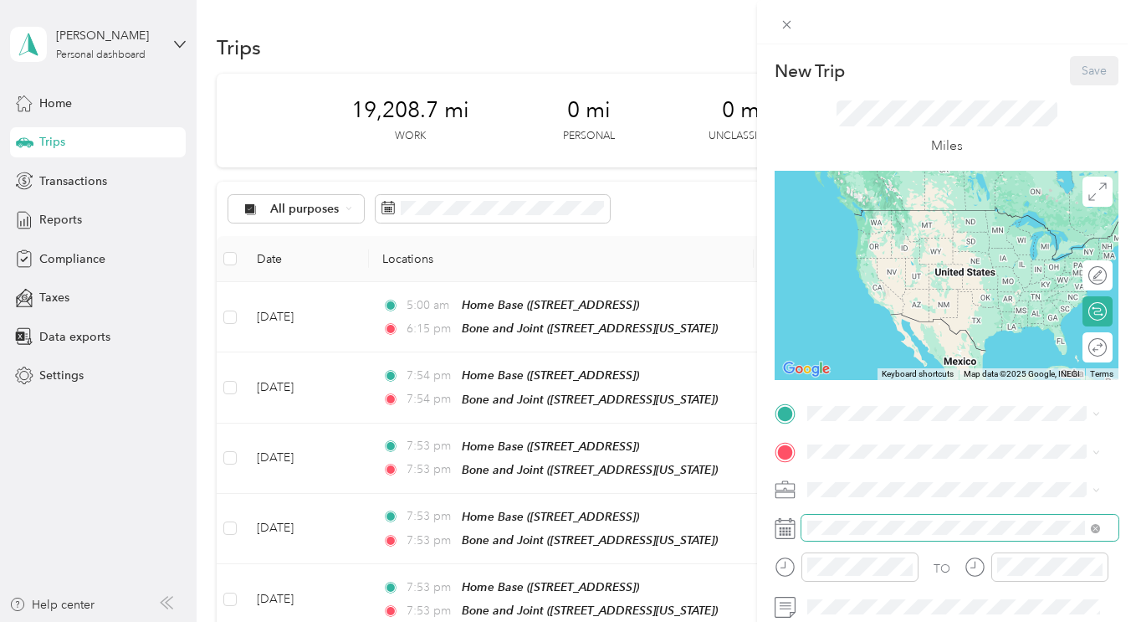
click at [838, 519] on span at bounding box center [960, 528] width 317 height 27
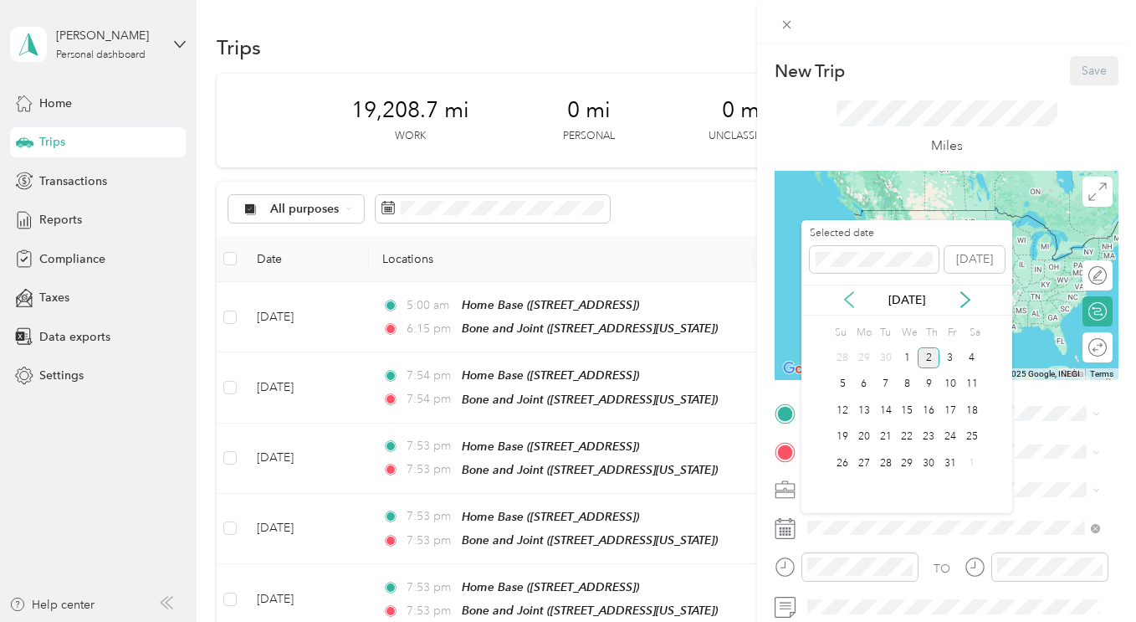
click at [844, 302] on icon at bounding box center [849, 299] width 17 height 17
click at [885, 434] on div "23" at bounding box center [886, 437] width 22 height 21
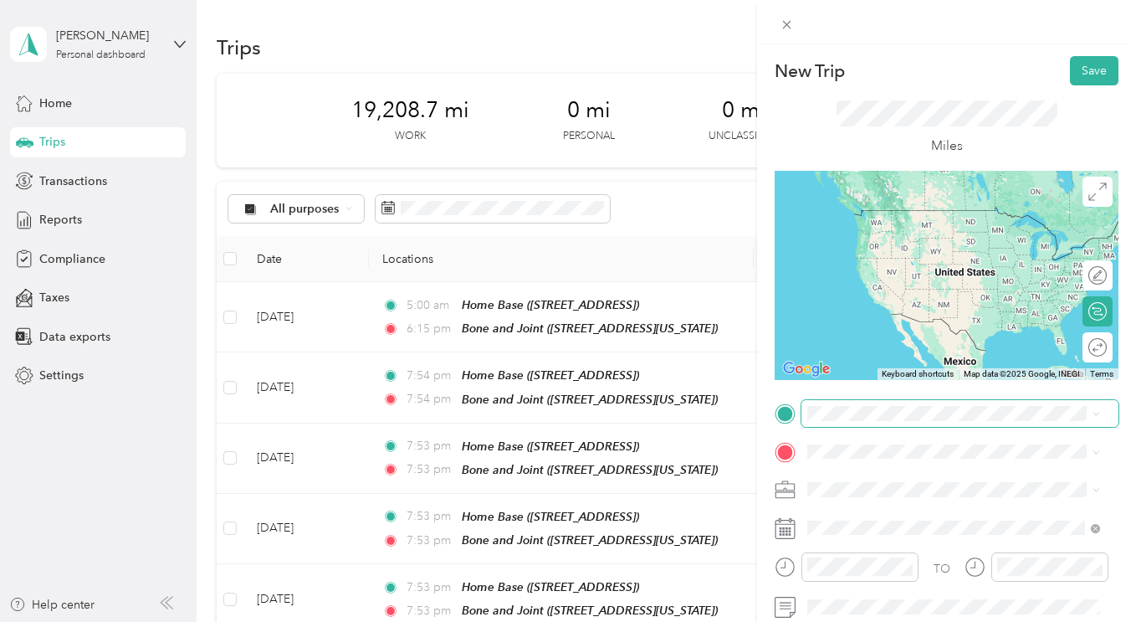
click at [885, 403] on span at bounding box center [960, 413] width 317 height 27
click at [911, 234] on span "[STREET_ADDRESS]" at bounding box center [892, 235] width 106 height 14
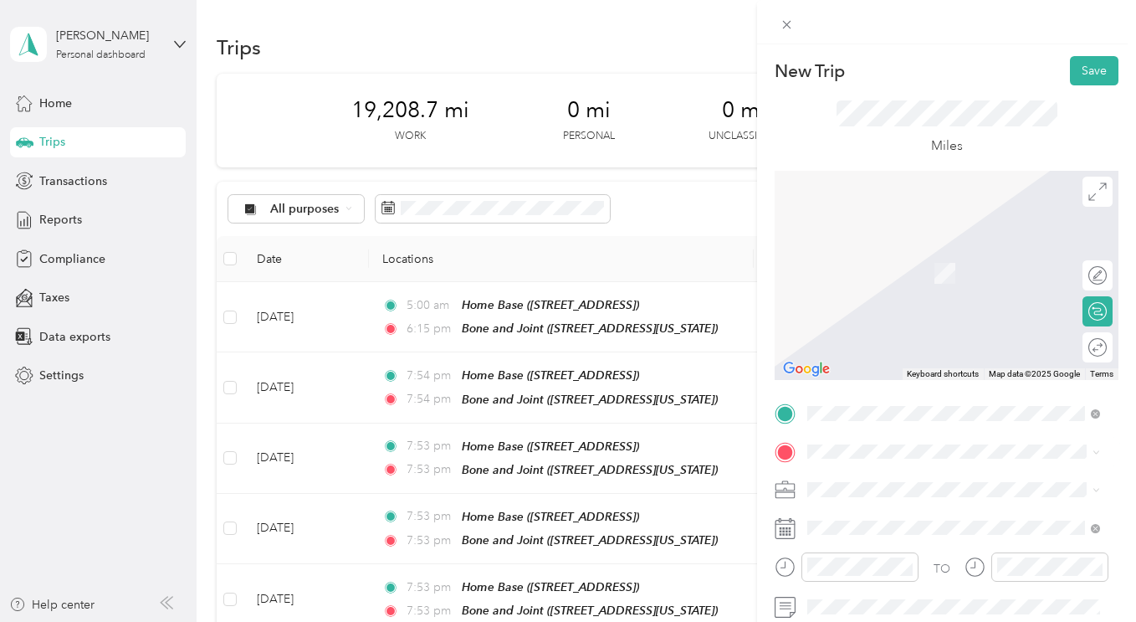
click at [877, 385] on div "Bone and Joint [STREET_ADDRESS][US_STATE]" at bounding box center [922, 367] width 167 height 35
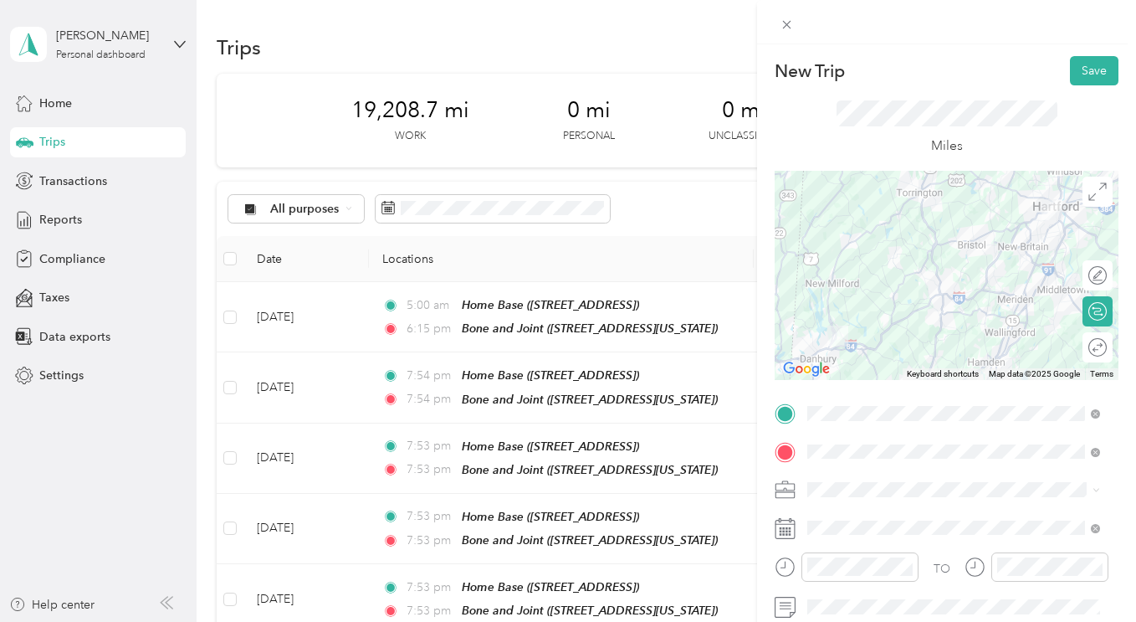
click at [1107, 342] on div "Round trip" at bounding box center [1107, 347] width 0 height 18
click at [1086, 342] on div at bounding box center [1089, 347] width 35 height 18
click at [1088, 73] on button "Save" at bounding box center [1094, 70] width 49 height 29
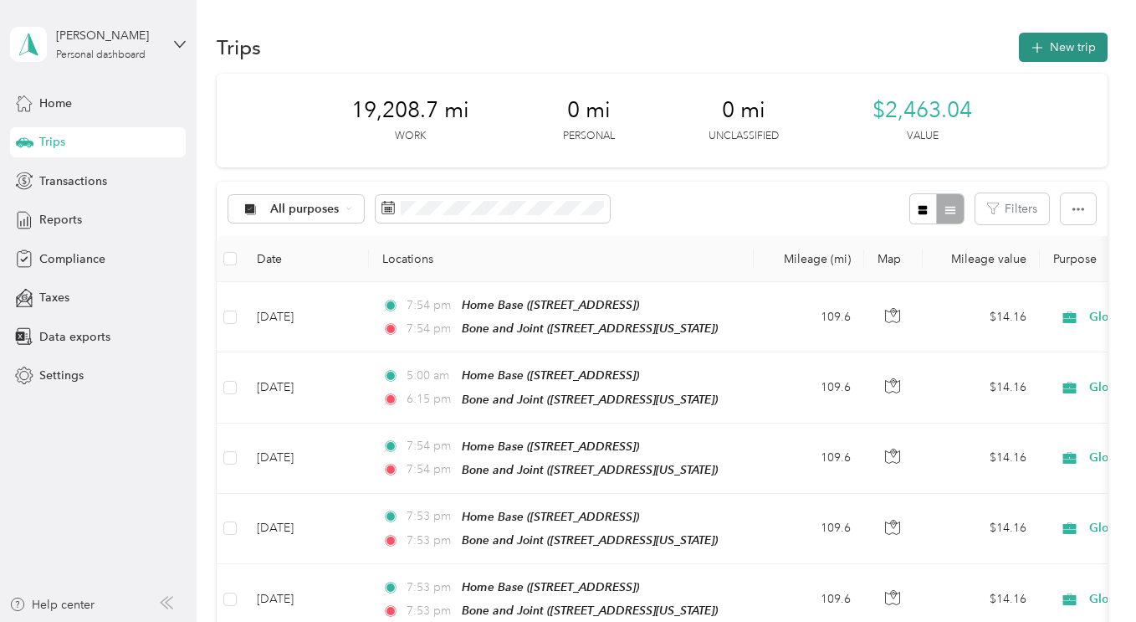
click at [1048, 50] on button "New trip" at bounding box center [1063, 47] width 89 height 29
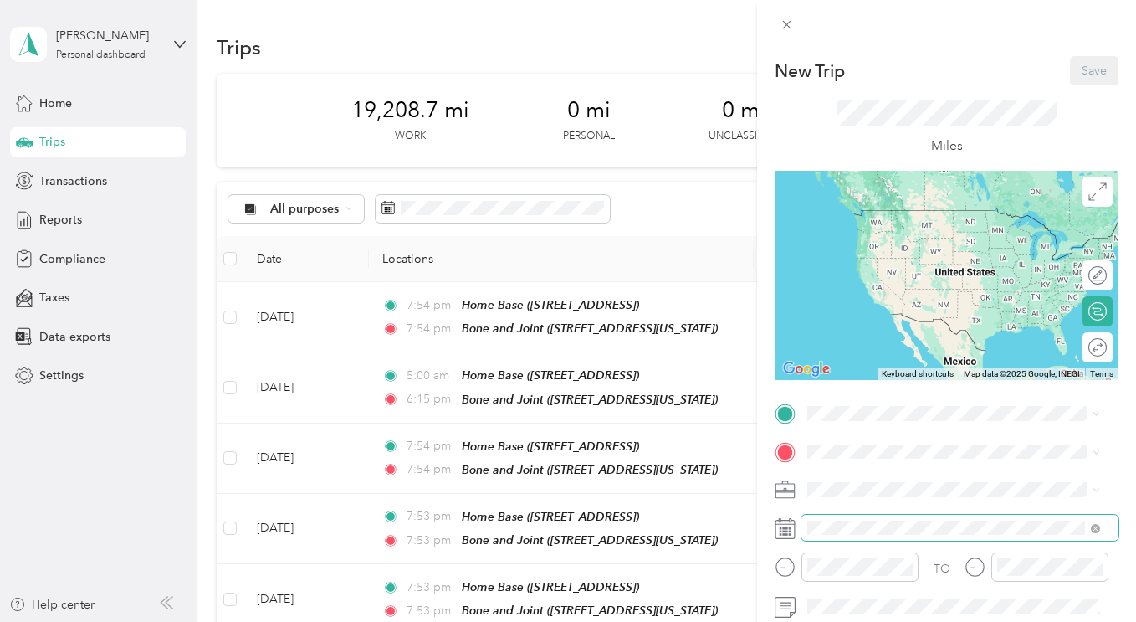
click at [875, 536] on span at bounding box center [960, 528] width 317 height 27
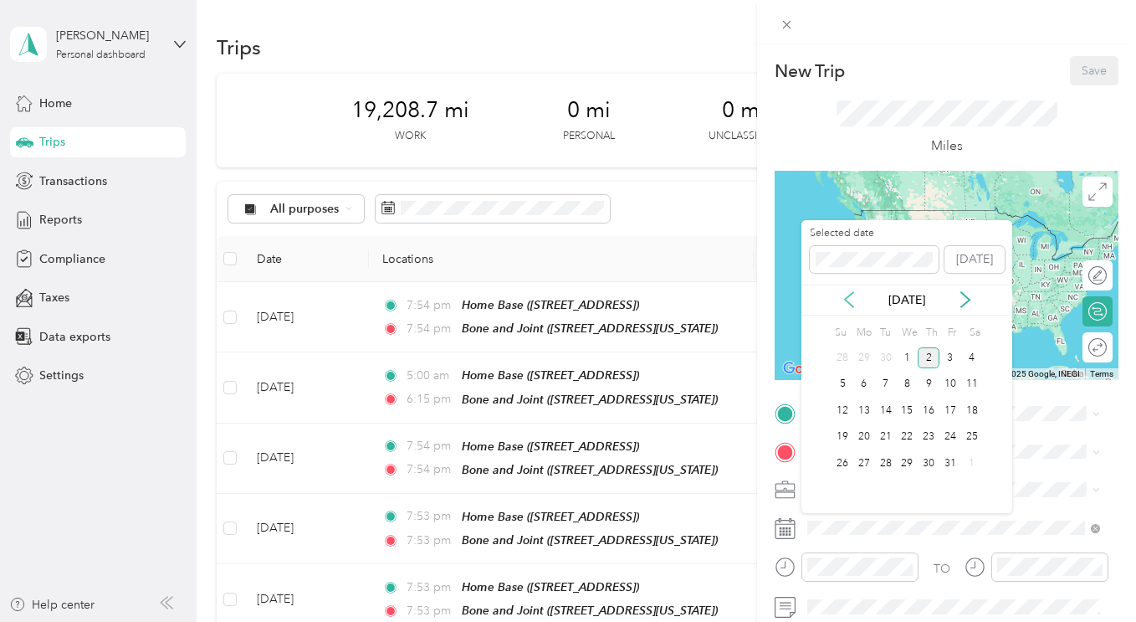
click at [850, 301] on icon at bounding box center [849, 299] width 17 height 17
click at [902, 431] on div "24" at bounding box center [907, 437] width 22 height 21
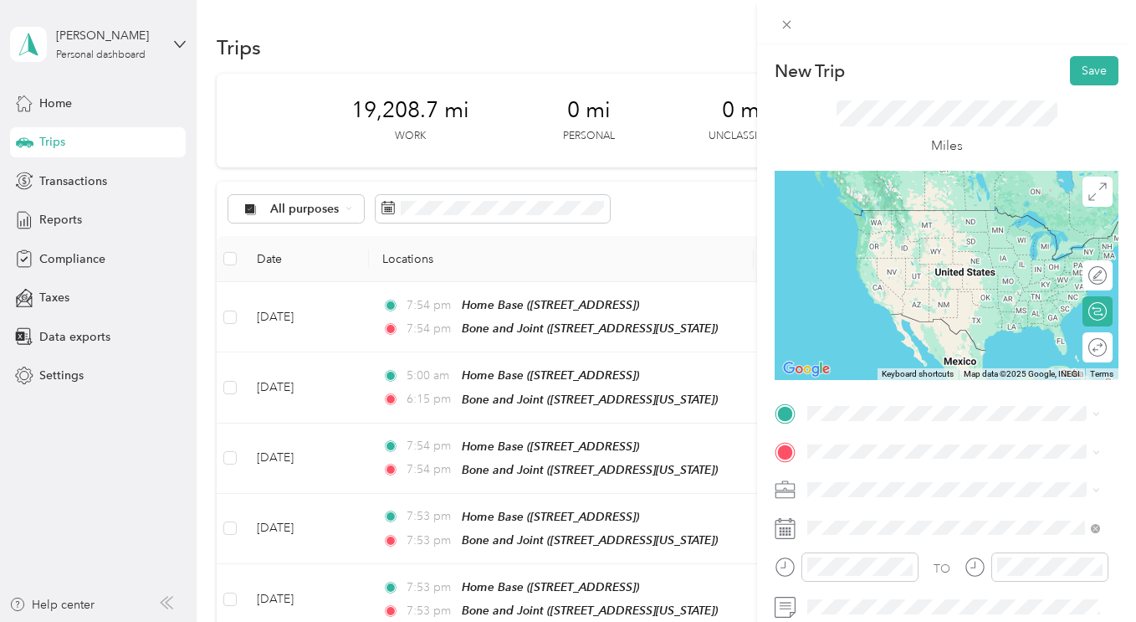
click at [895, 243] on div "Home Base [STREET_ADDRESS]" at bounding box center [892, 225] width 106 height 35
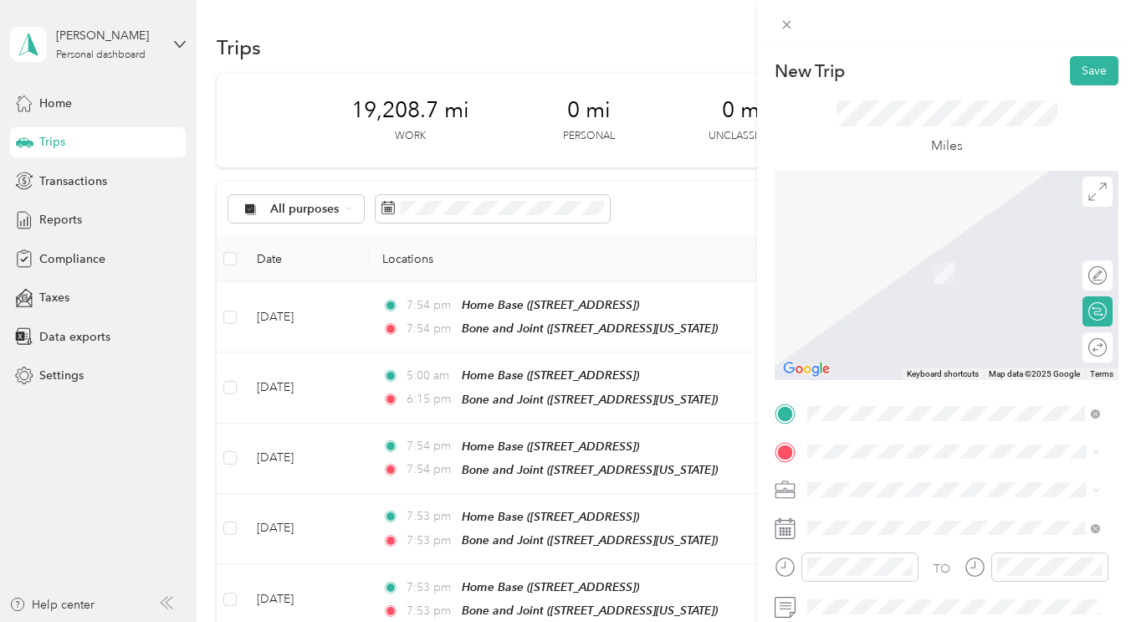
click at [893, 367] on strong "Bone and Joint" at bounding box center [881, 358] width 84 height 15
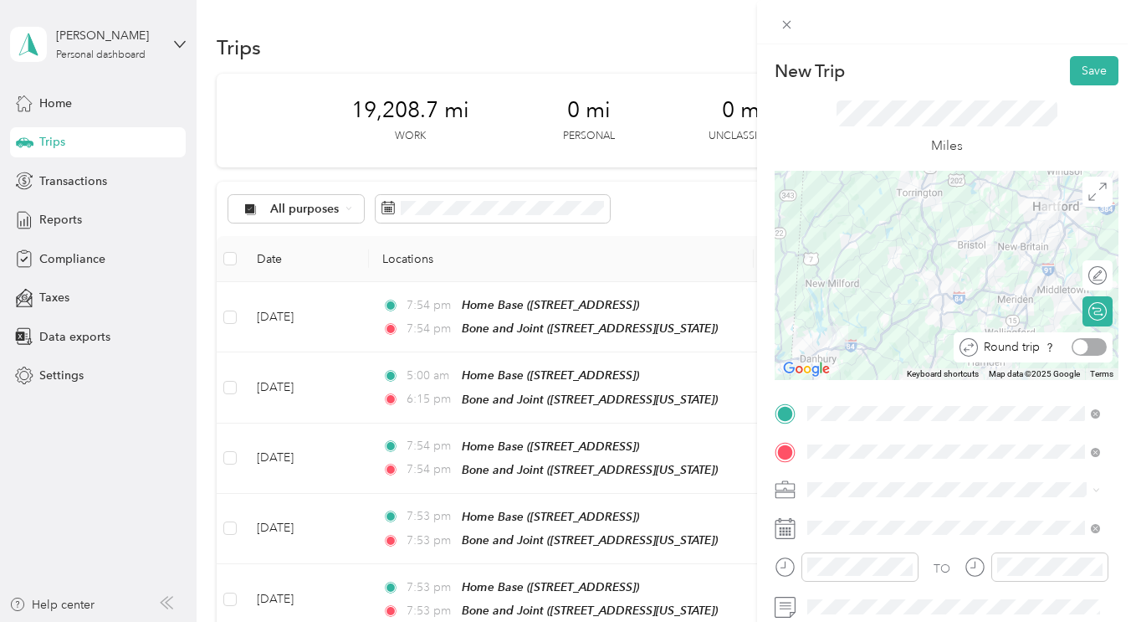
click at [1085, 344] on div at bounding box center [1089, 347] width 35 height 18
click at [1084, 70] on button "Save" at bounding box center [1094, 70] width 49 height 29
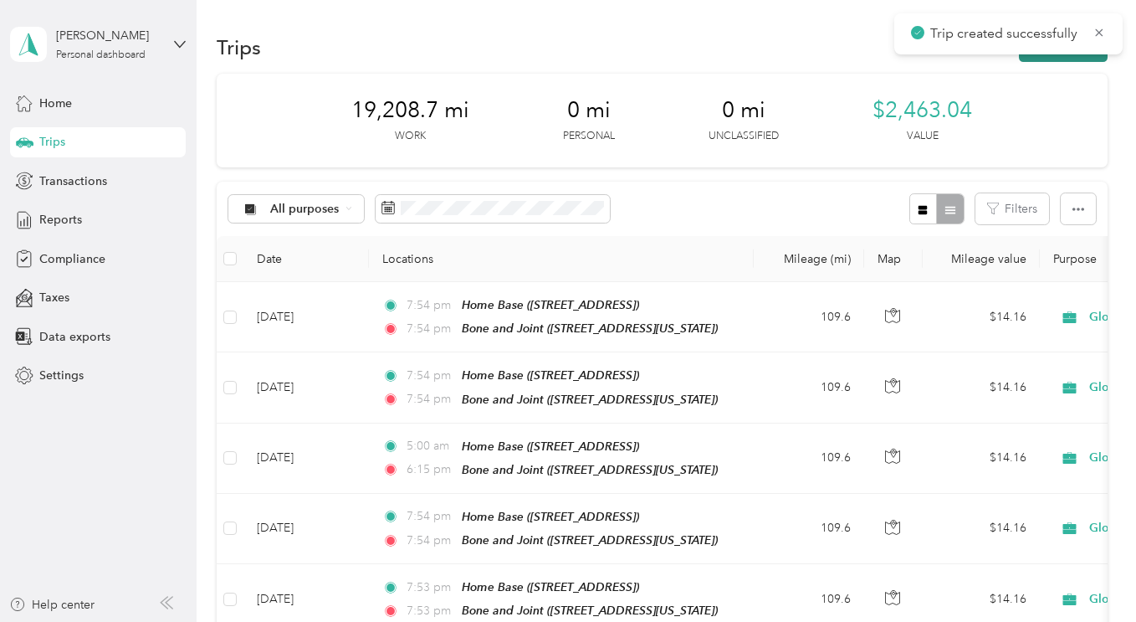
click at [1060, 60] on button "New trip" at bounding box center [1063, 47] width 89 height 29
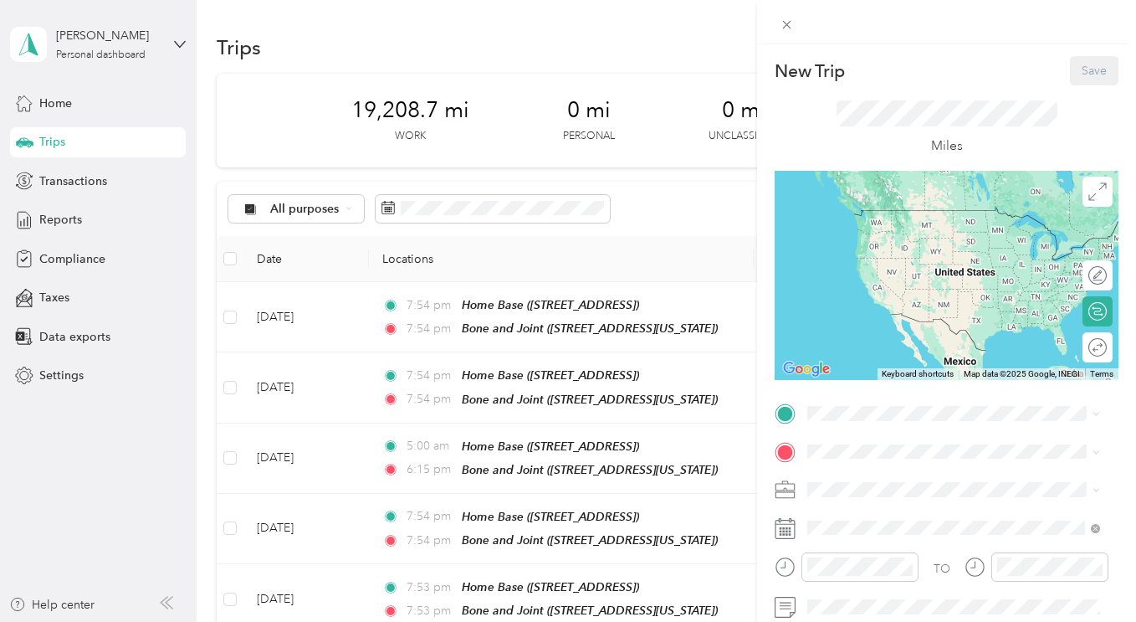
click at [977, 68] on div "New Trip Save" at bounding box center [947, 70] width 344 height 29
click at [1070, 71] on div "Save" at bounding box center [1094, 70] width 49 height 29
click at [1024, 131] on div "Miles" at bounding box center [947, 128] width 221 height 56
click at [69, 143] on div "New Trip Save This trip cannot be edited because it is either under review, app…" at bounding box center [568, 311] width 1136 height 622
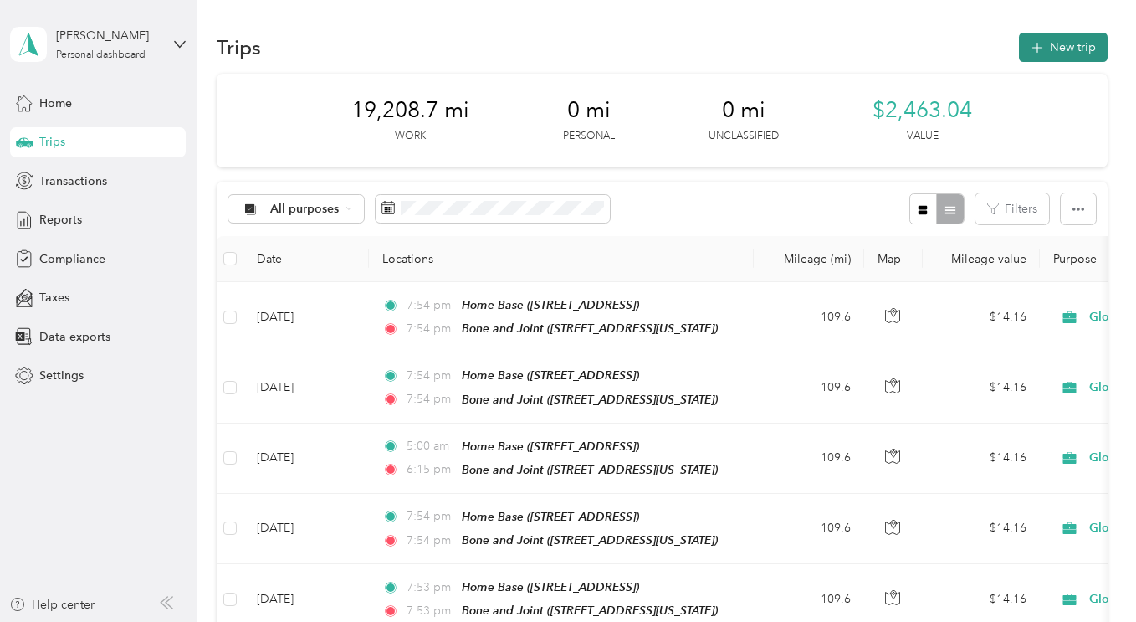
click at [1036, 51] on icon "button" at bounding box center [1037, 47] width 19 height 19
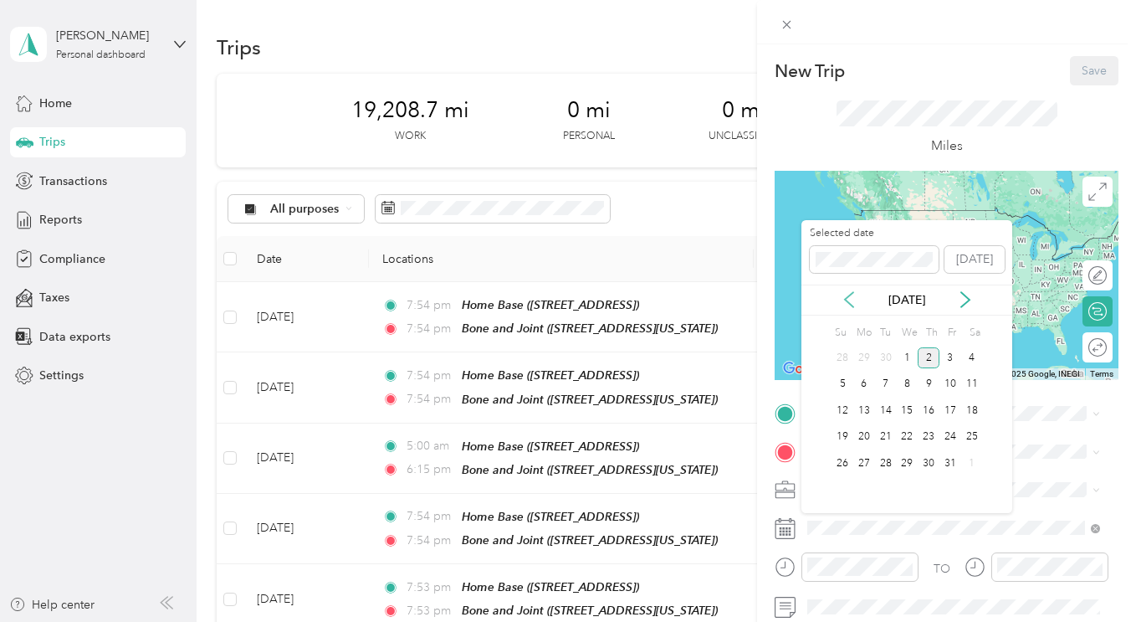
click at [846, 292] on icon at bounding box center [849, 299] width 17 height 17
click at [923, 440] on div "25" at bounding box center [929, 437] width 22 height 21
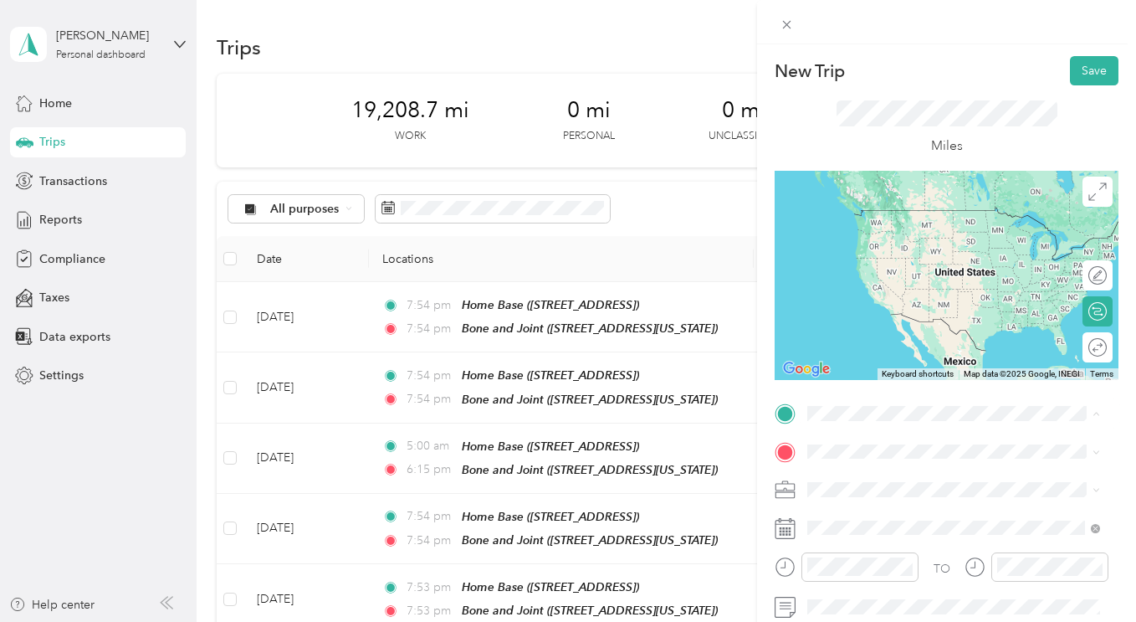
click at [887, 227] on div "Home Base [STREET_ADDRESS]" at bounding box center [892, 225] width 106 height 35
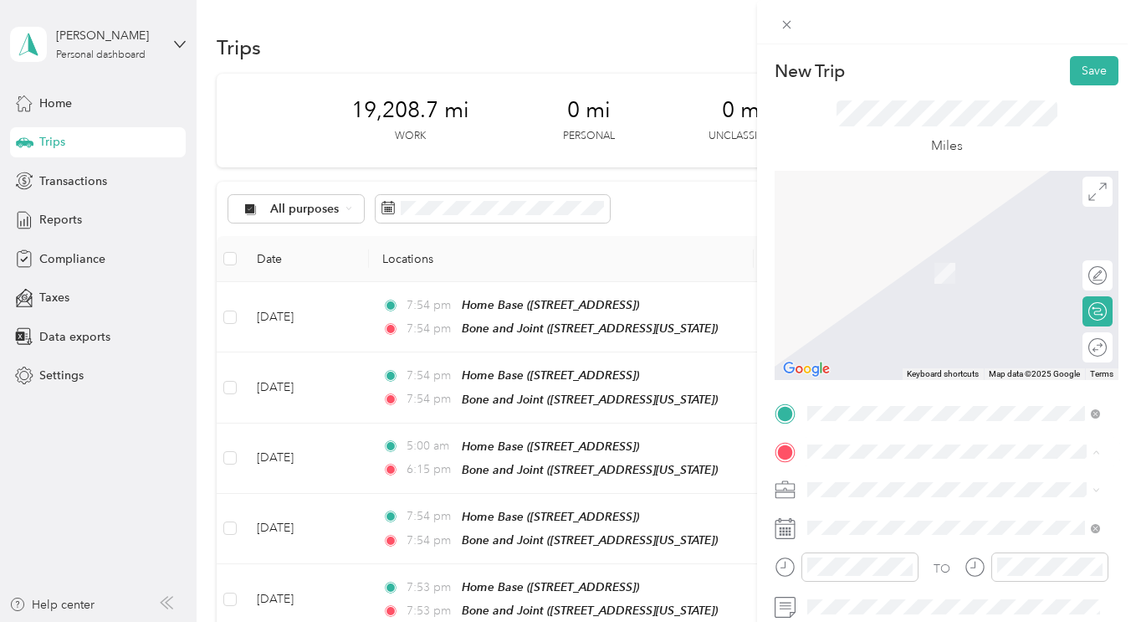
click at [880, 387] on div "Bone and Joint [STREET_ADDRESS][US_STATE]" at bounding box center [922, 368] width 167 height 35
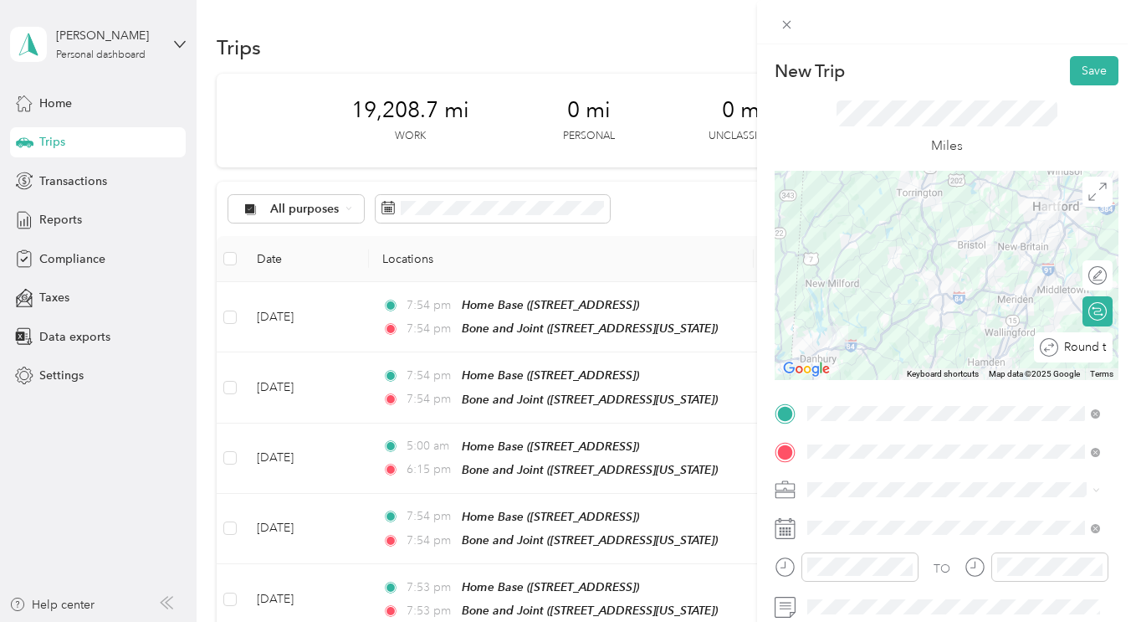
click at [1136, 347] on div at bounding box center [1152, 347] width 0 height 18
click at [1089, 74] on button "Save" at bounding box center [1094, 70] width 49 height 29
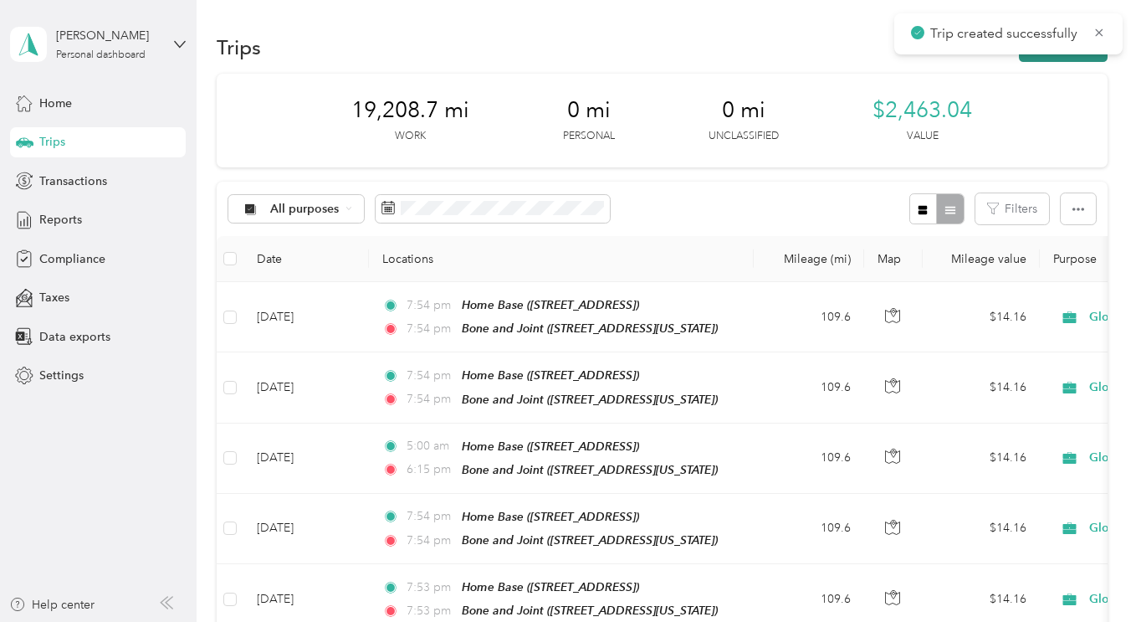
click at [1049, 59] on button "New trip" at bounding box center [1063, 47] width 89 height 29
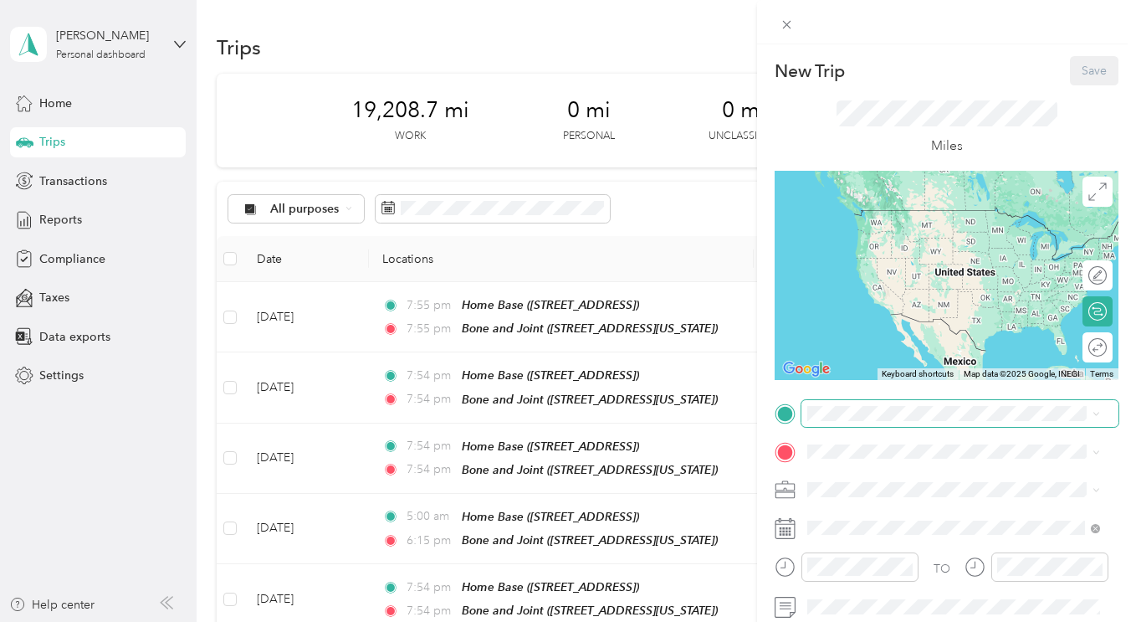
click at [891, 420] on span at bounding box center [960, 413] width 317 height 27
click at [890, 225] on div "Home Base [STREET_ADDRESS]" at bounding box center [892, 225] width 106 height 35
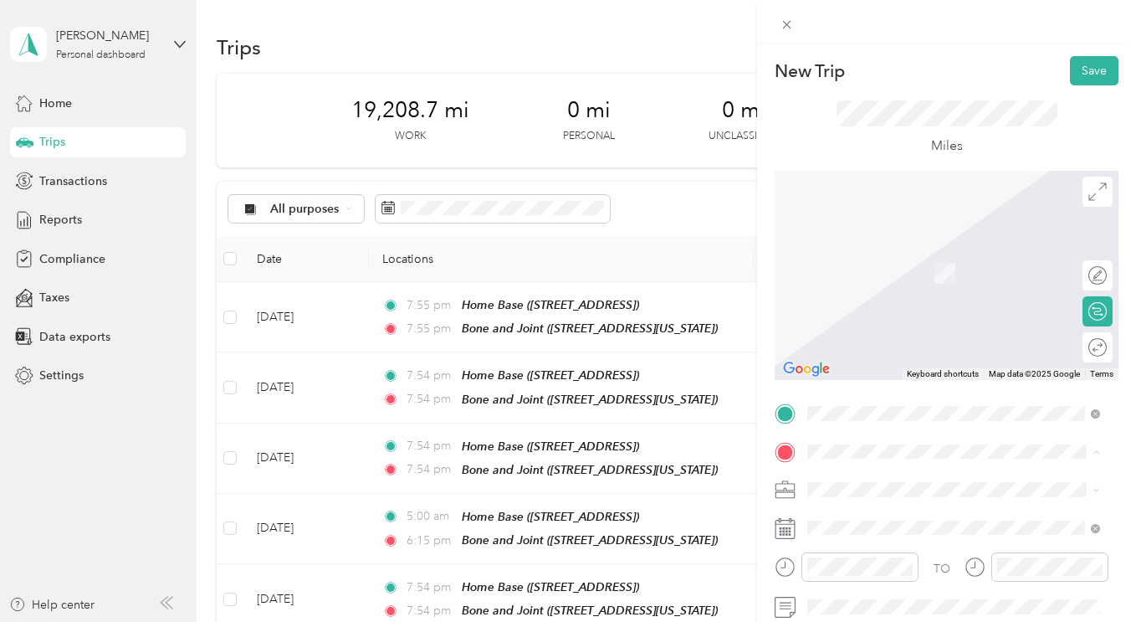
click at [870, 385] on span "[STREET_ADDRESS][US_STATE]" at bounding box center [922, 378] width 167 height 14
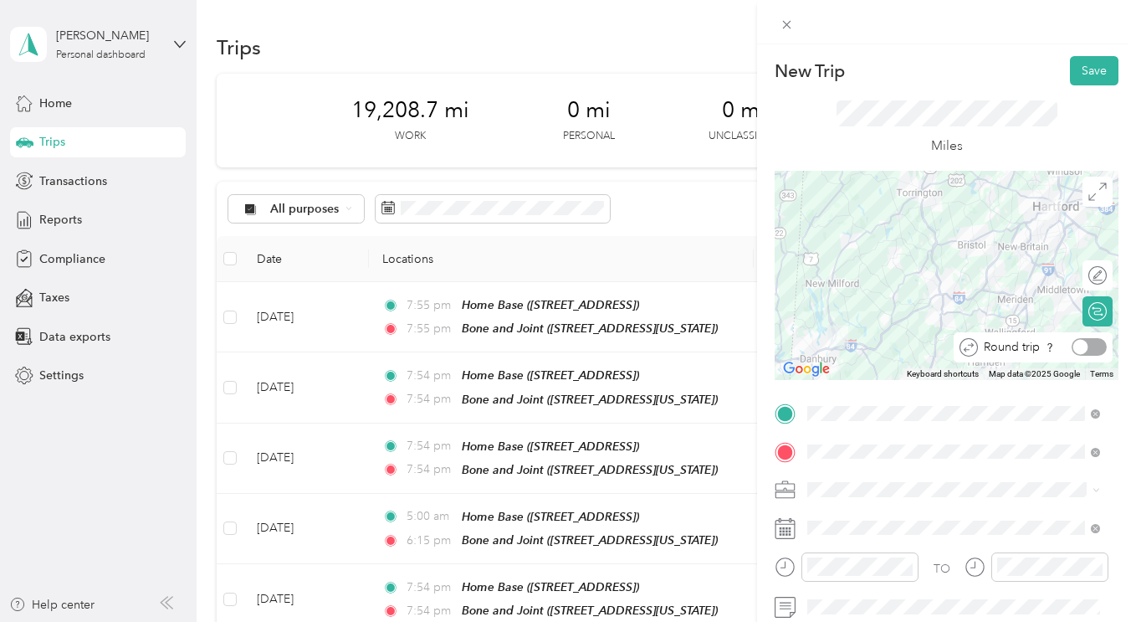
click at [1082, 346] on div at bounding box center [1089, 347] width 35 height 18
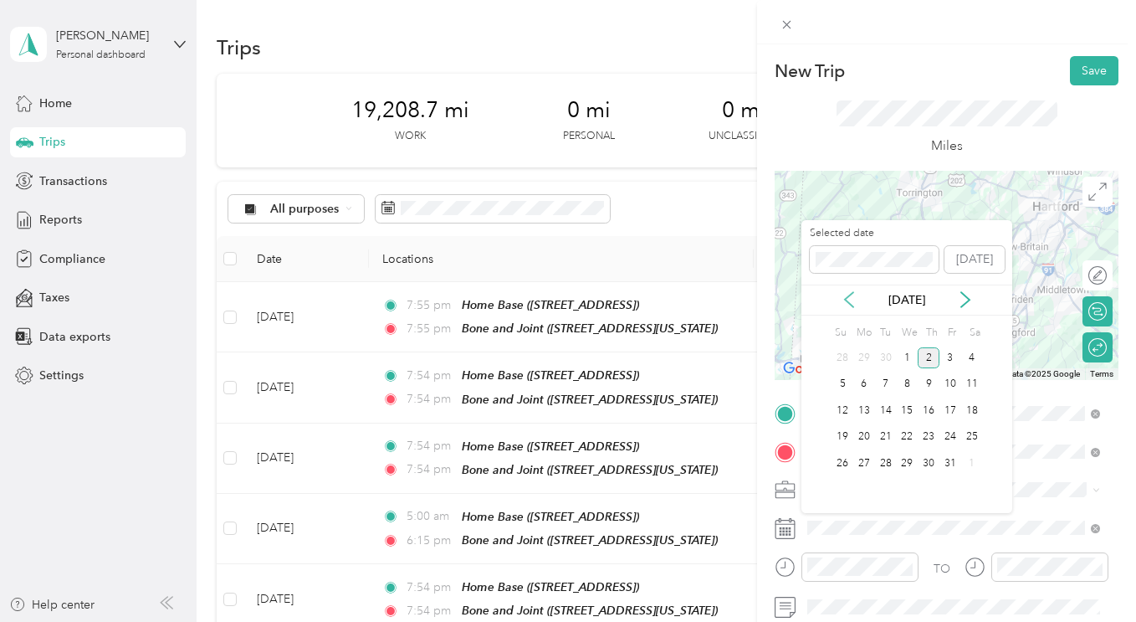
click at [845, 299] on icon at bounding box center [849, 299] width 8 height 15
click at [927, 436] on div "25" at bounding box center [929, 437] width 22 height 21
click at [950, 434] on div "26" at bounding box center [951, 437] width 22 height 21
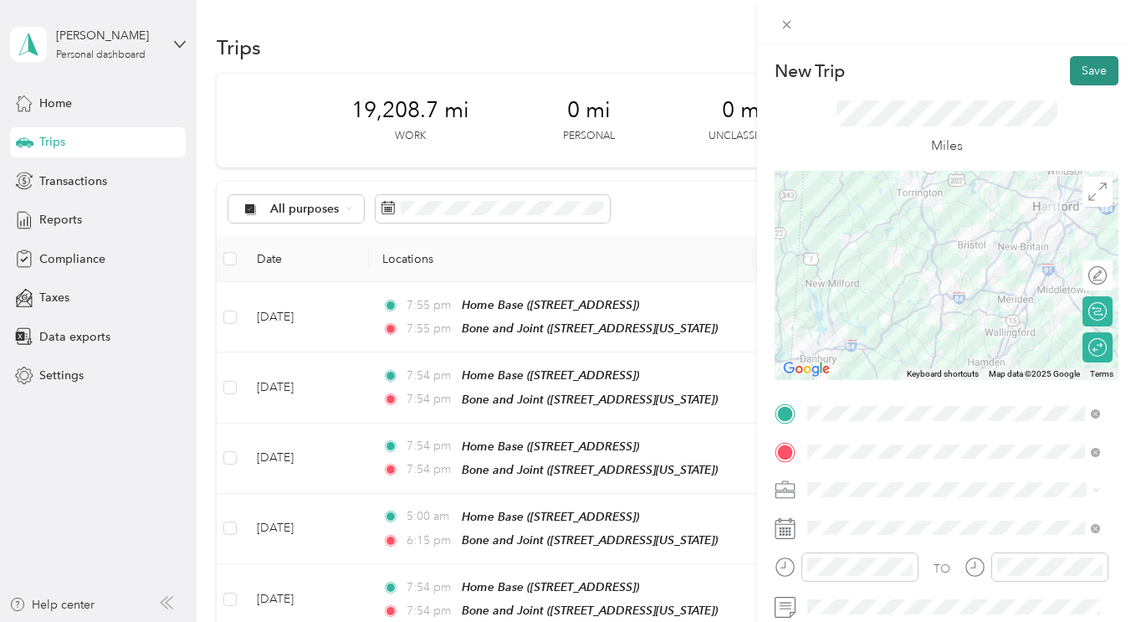
click at [1079, 69] on button "Save" at bounding box center [1094, 70] width 49 height 29
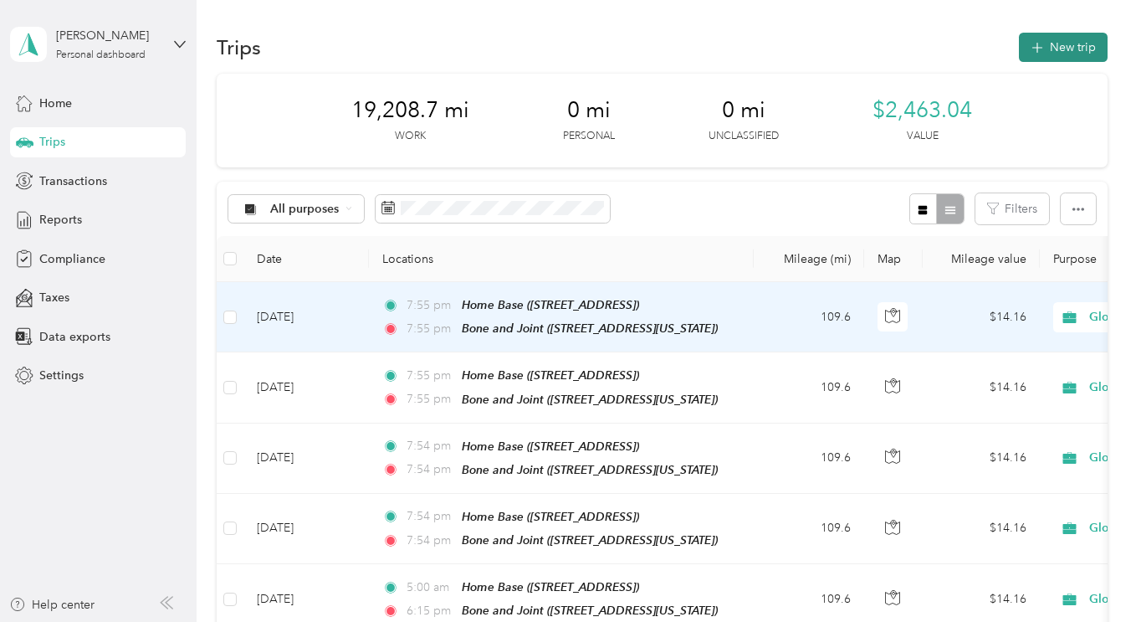
click at [1045, 54] on button "New trip" at bounding box center [1063, 47] width 89 height 29
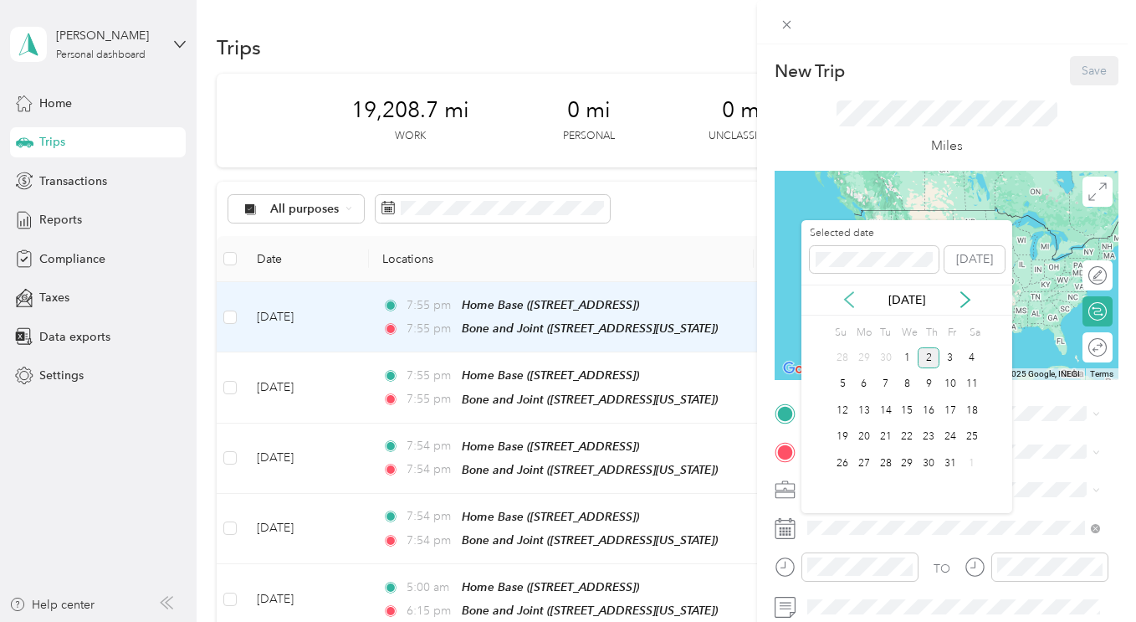
click at [844, 291] on icon at bounding box center [849, 299] width 17 height 17
click at [864, 459] on div "29" at bounding box center [865, 463] width 22 height 21
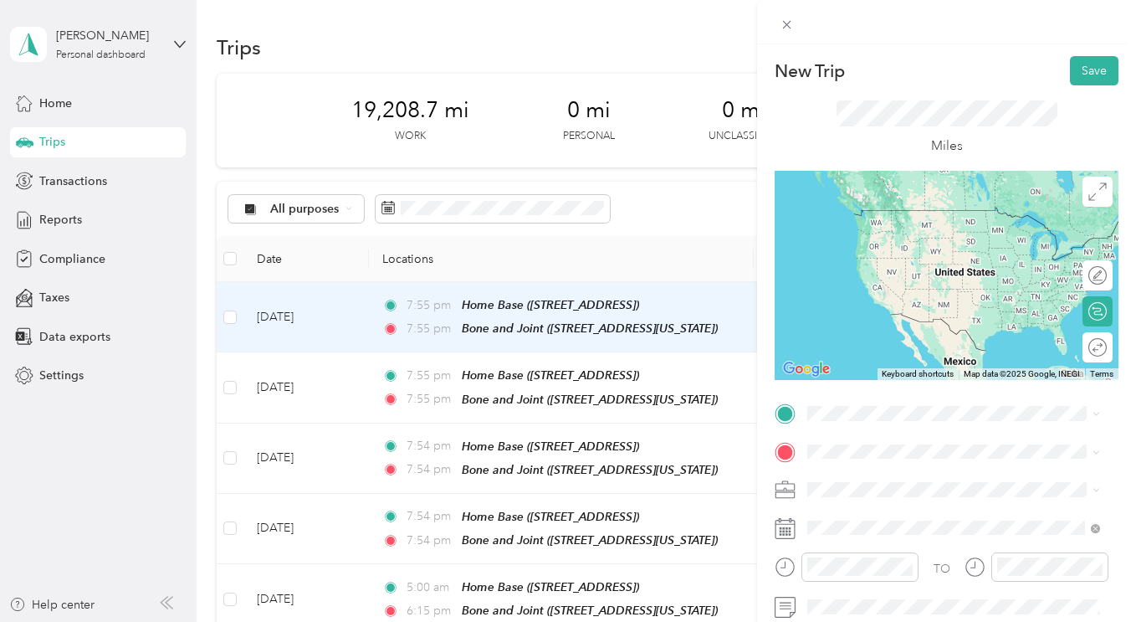
click at [895, 219] on strong "Home Base" at bounding box center [870, 212] width 62 height 14
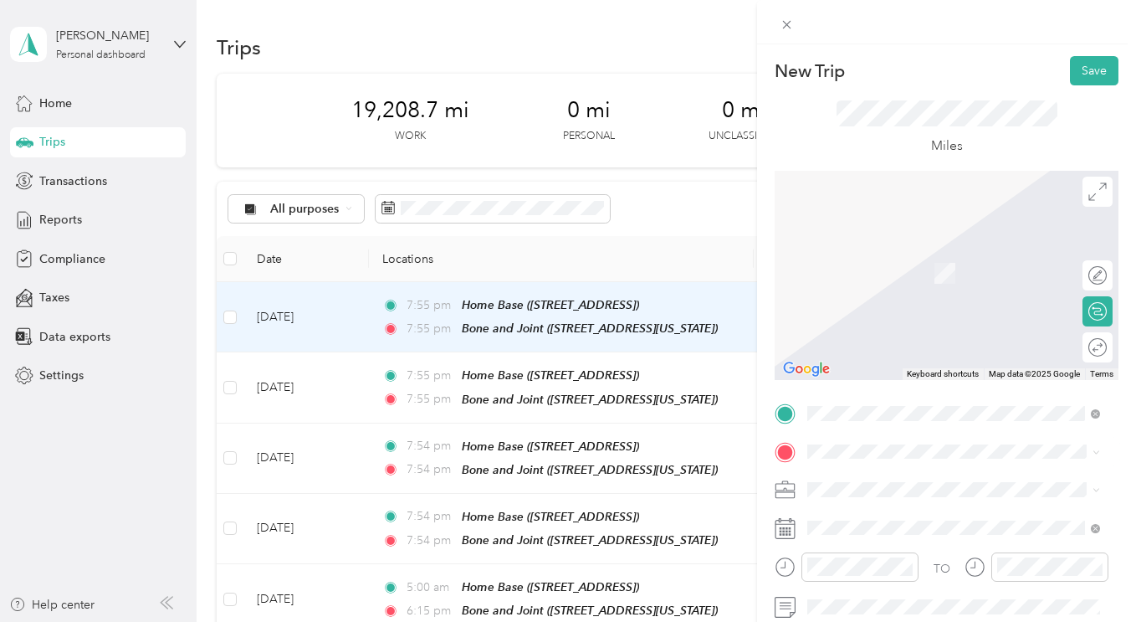
click at [885, 385] on span "[STREET_ADDRESS][US_STATE]" at bounding box center [922, 378] width 167 height 14
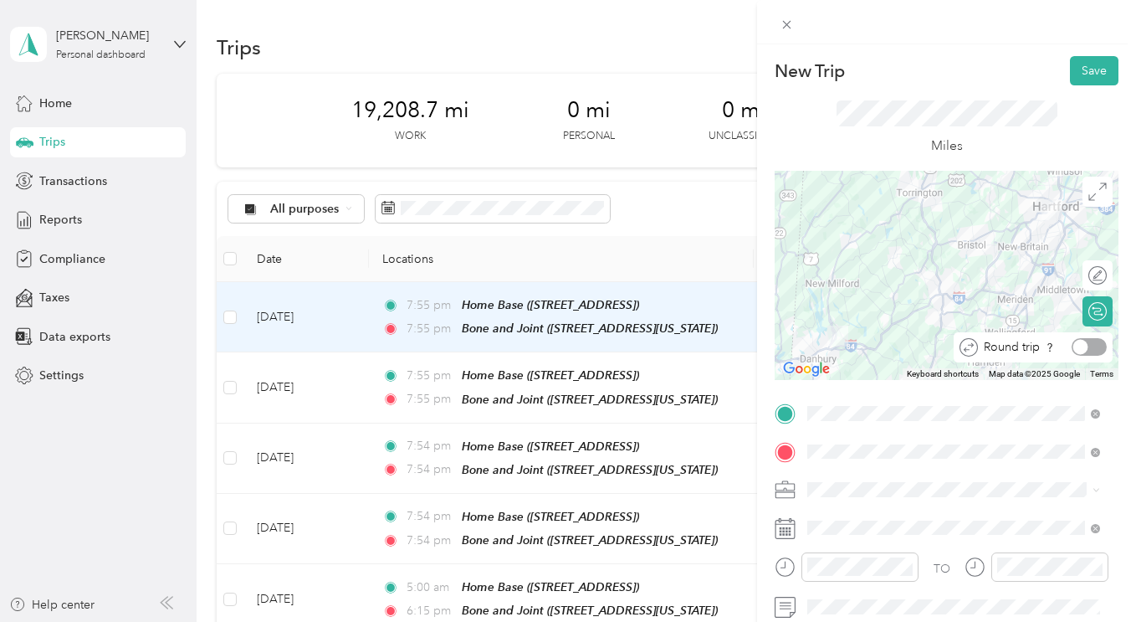
click at [1082, 346] on div at bounding box center [1089, 347] width 35 height 18
click at [1079, 64] on button "Save" at bounding box center [1094, 70] width 49 height 29
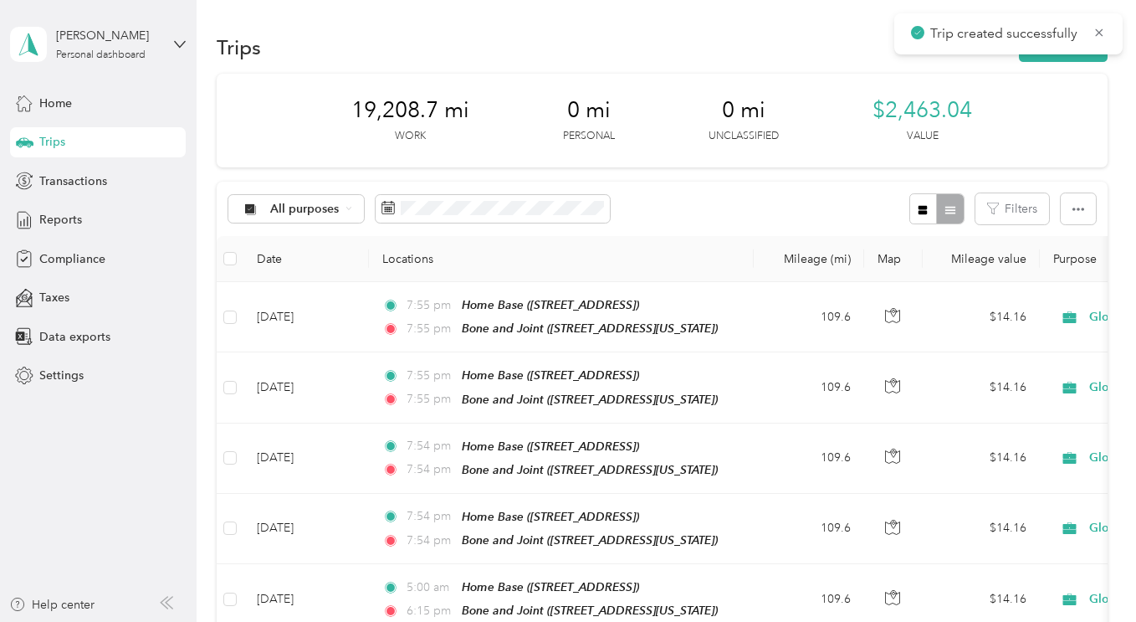
click at [1042, 52] on div "Trip created successfully" at bounding box center [1009, 33] width 228 height 41
click at [1040, 62] on div "Trips New trip" at bounding box center [662, 46] width 890 height 35
click at [1039, 56] on button "New trip" at bounding box center [1063, 47] width 89 height 29
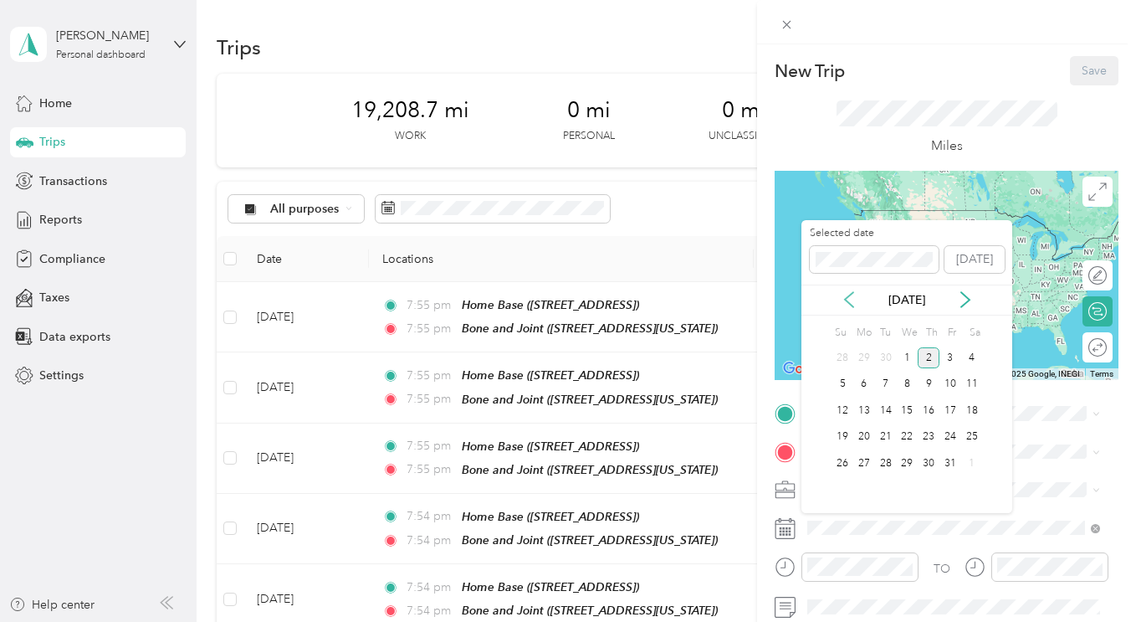
click at [855, 302] on icon at bounding box center [849, 299] width 17 height 17
click at [882, 464] on div "30" at bounding box center [886, 463] width 22 height 21
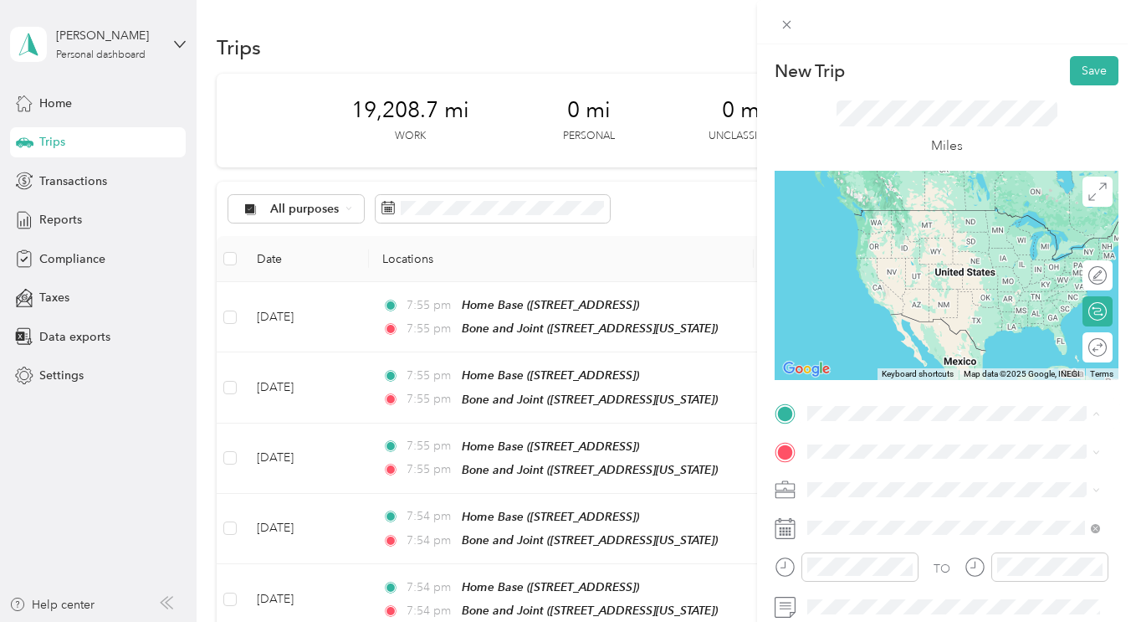
click at [875, 222] on div "Home Base [STREET_ADDRESS]" at bounding box center [892, 225] width 106 height 35
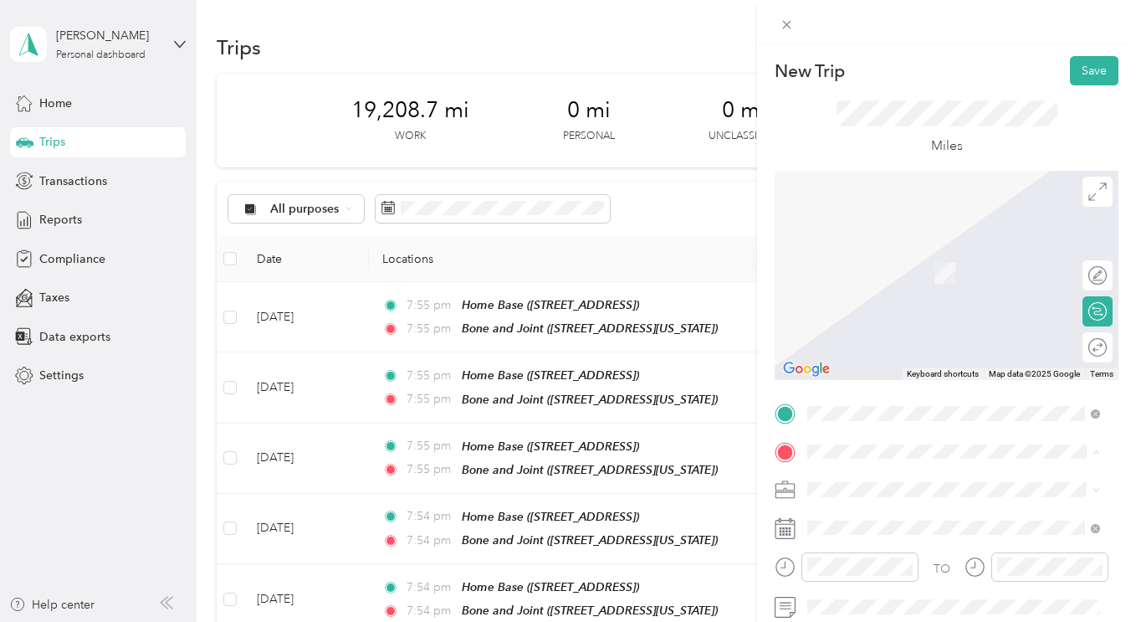
click at [883, 387] on div "Bone and Joint [STREET_ADDRESS][US_STATE]" at bounding box center [922, 368] width 167 height 35
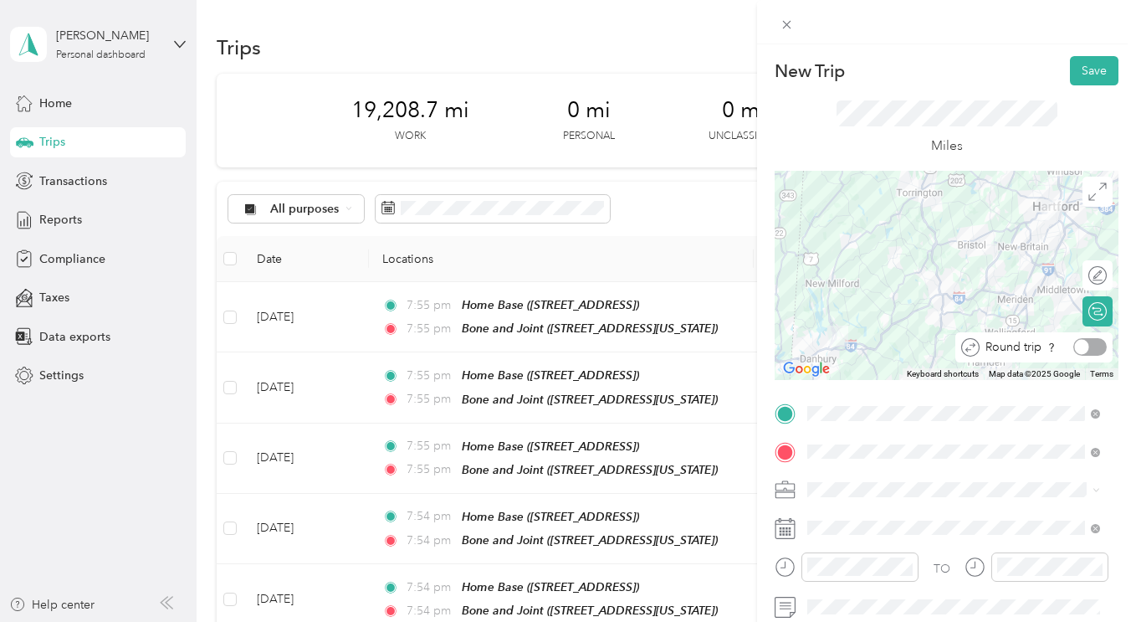
click at [1084, 350] on div at bounding box center [1090, 347] width 33 height 18
click at [1077, 66] on button "Save" at bounding box center [1094, 70] width 49 height 29
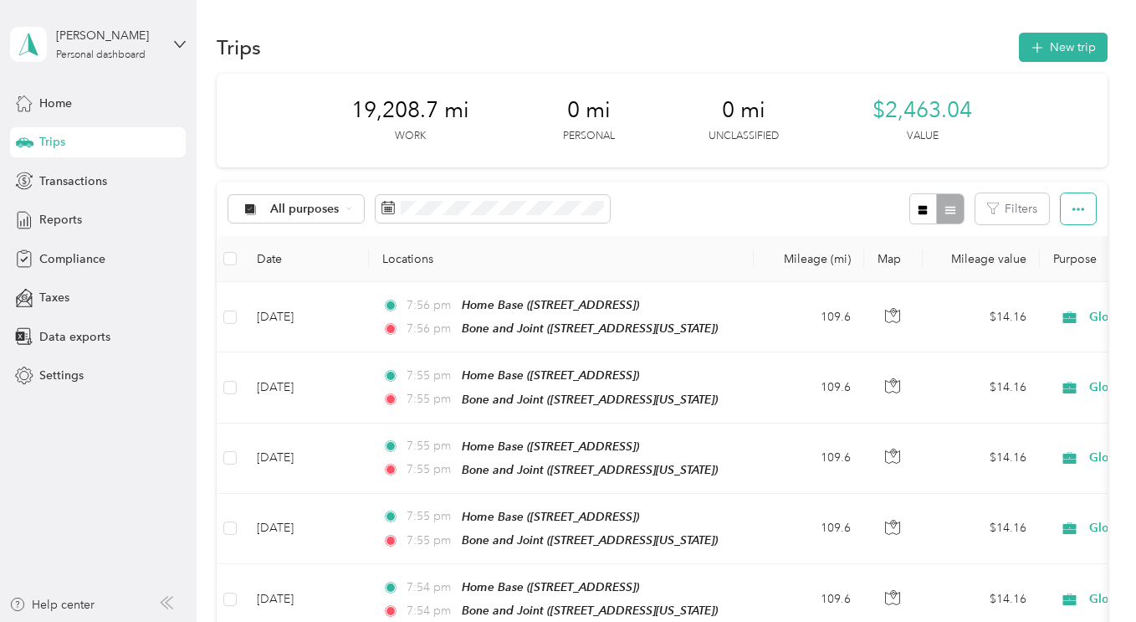
click at [1073, 214] on icon "button" at bounding box center [1079, 209] width 12 height 12
click at [1057, 264] on span "Export" at bounding box center [1050, 270] width 35 height 14
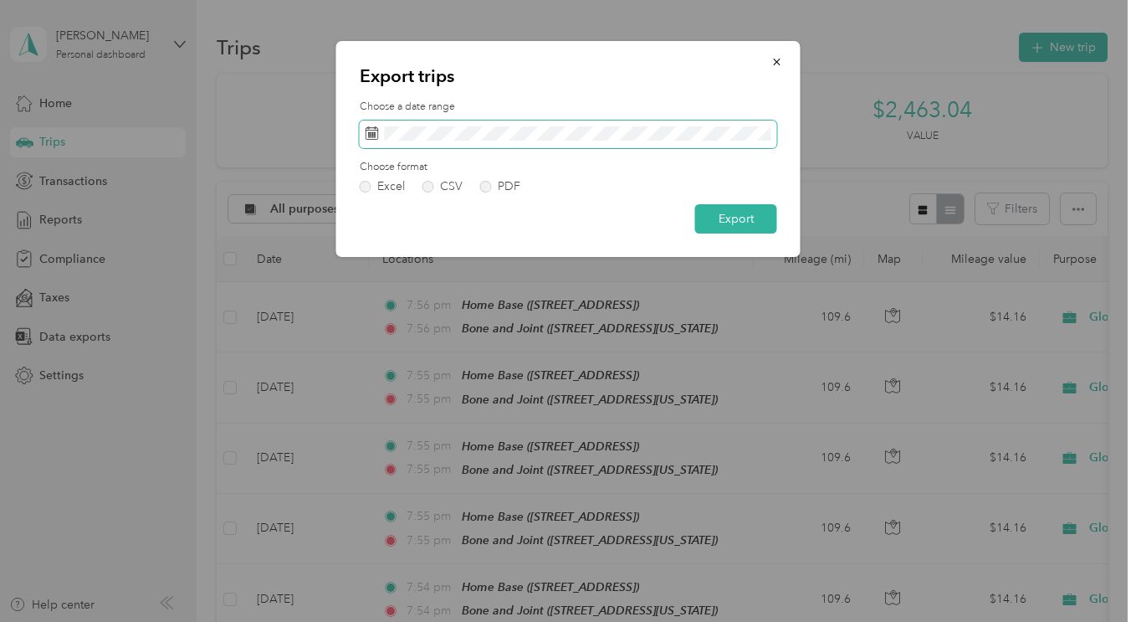
click at [373, 133] on rect at bounding box center [373, 132] width 2 height 2
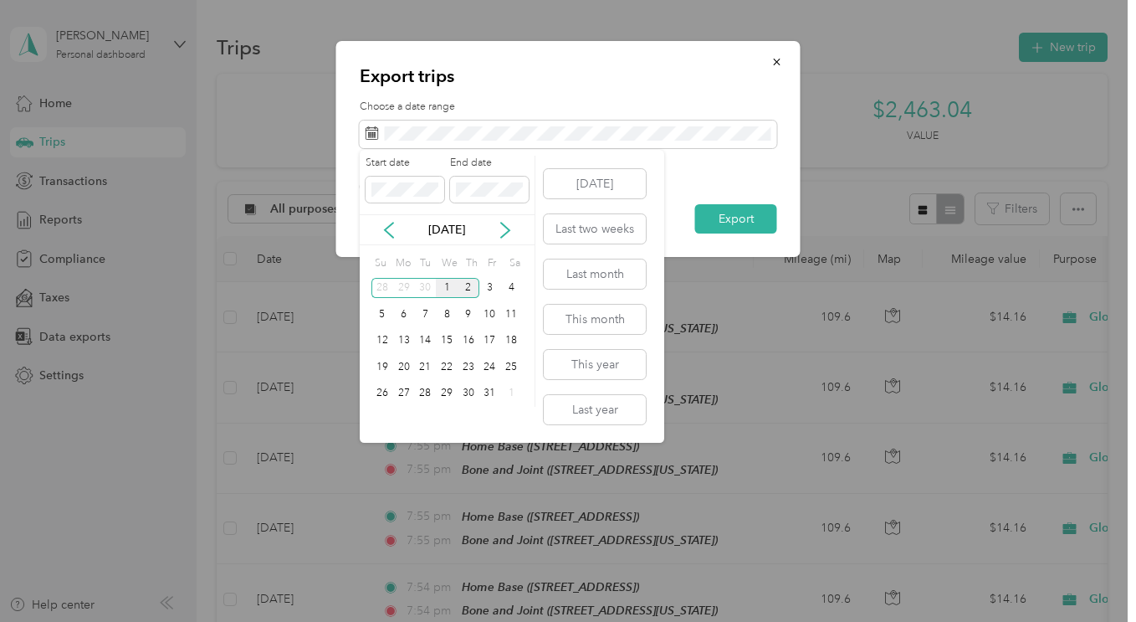
click at [449, 289] on div "1" at bounding box center [447, 288] width 22 height 21
click at [498, 393] on div "31" at bounding box center [491, 393] width 22 height 21
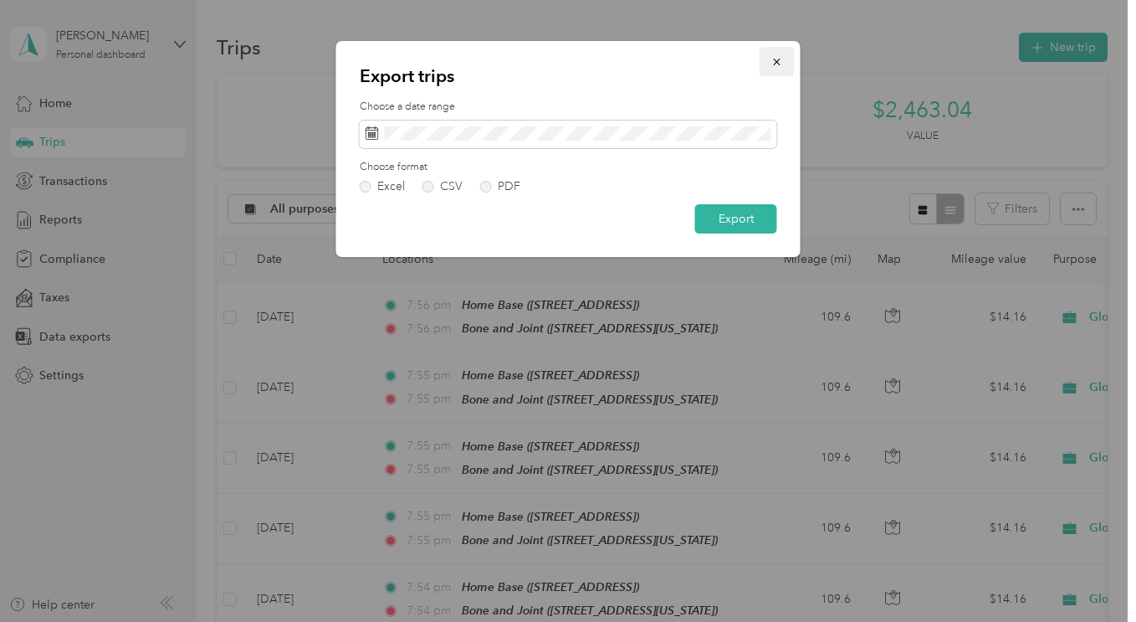
click at [779, 62] on icon "button" at bounding box center [778, 62] width 12 height 12
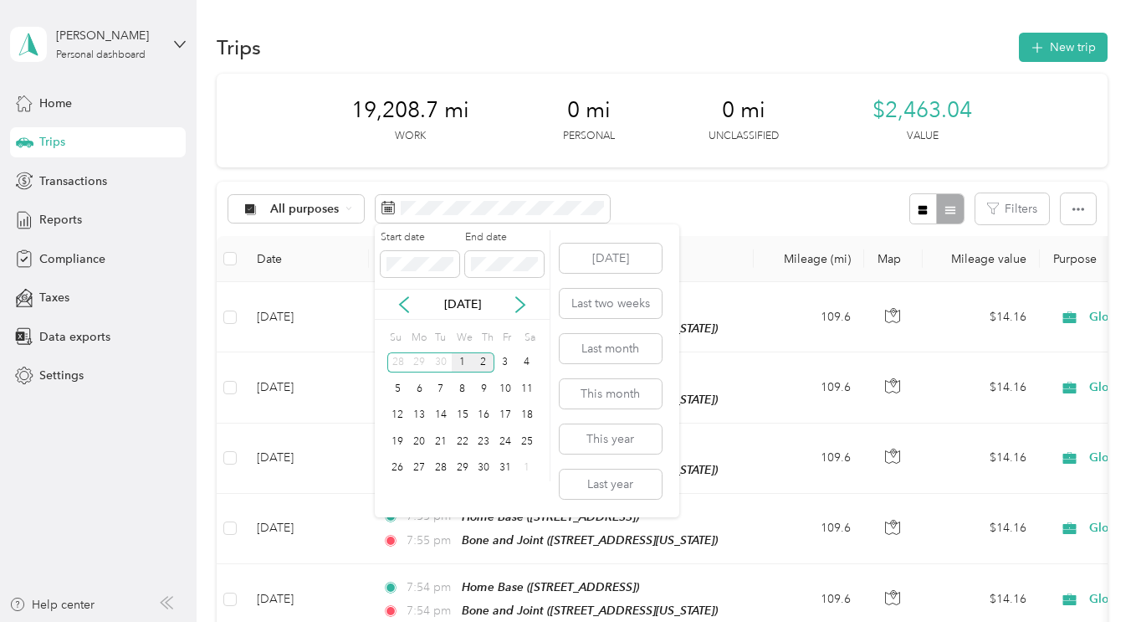
click at [462, 367] on div "1" at bounding box center [463, 362] width 22 height 21
click at [499, 461] on div "31" at bounding box center [506, 468] width 22 height 21
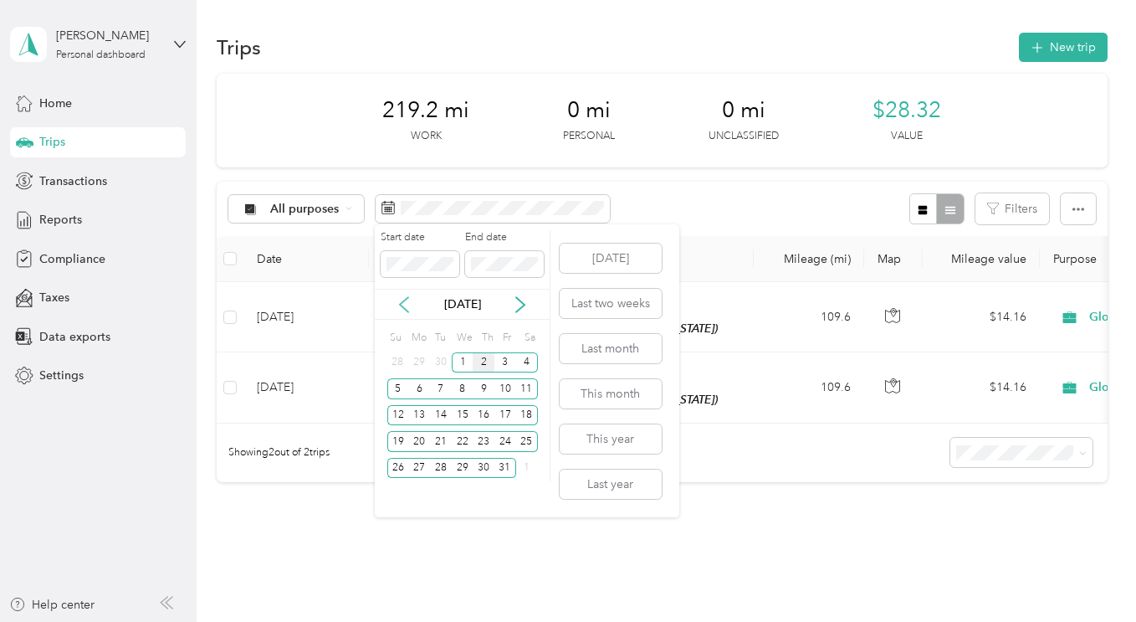
click at [403, 307] on icon at bounding box center [404, 304] width 8 height 15
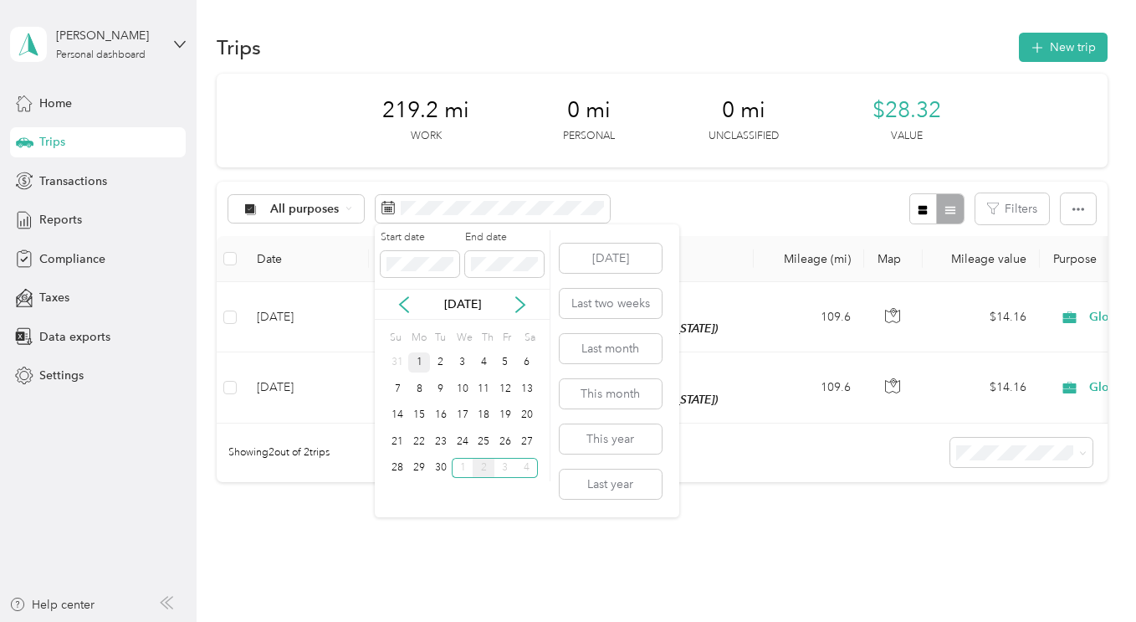
click at [418, 362] on div "1" at bounding box center [419, 362] width 22 height 21
click at [437, 468] on div "30" at bounding box center [441, 468] width 22 height 21
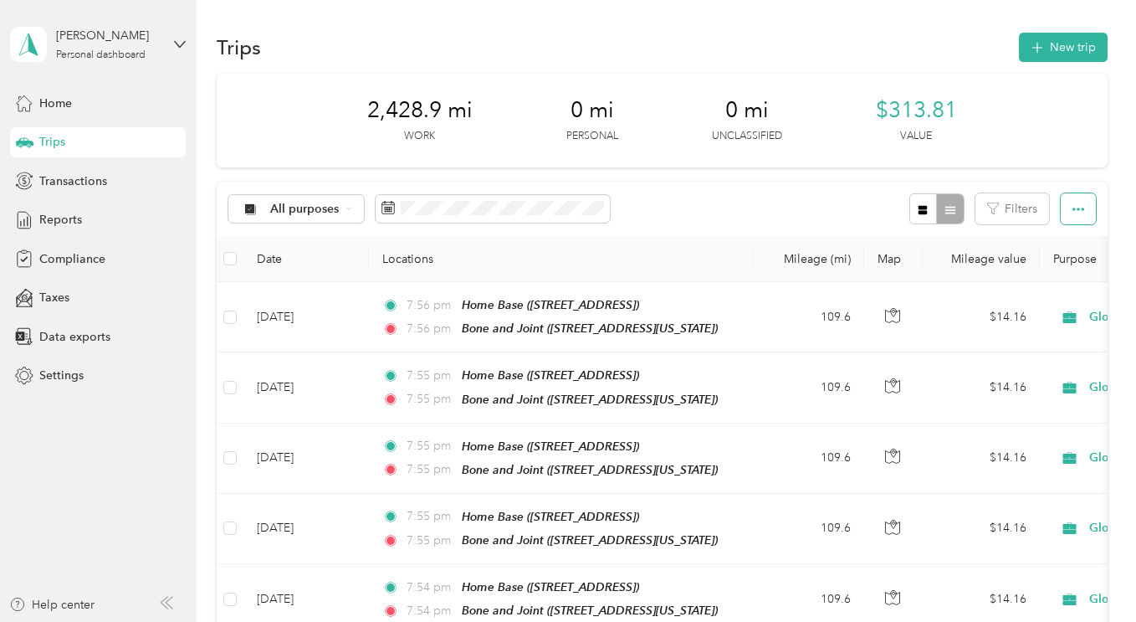
click at [1073, 200] on button "button" at bounding box center [1078, 208] width 35 height 31
click at [1053, 267] on span "Export" at bounding box center [1050, 270] width 35 height 14
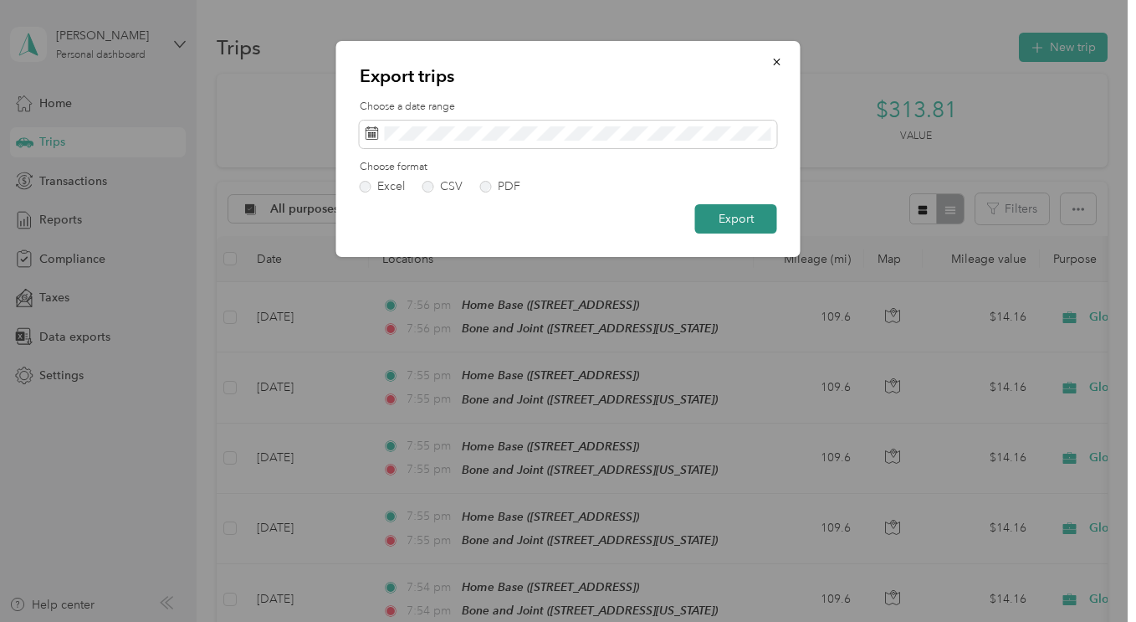
click at [737, 210] on button "Export" at bounding box center [736, 218] width 82 height 29
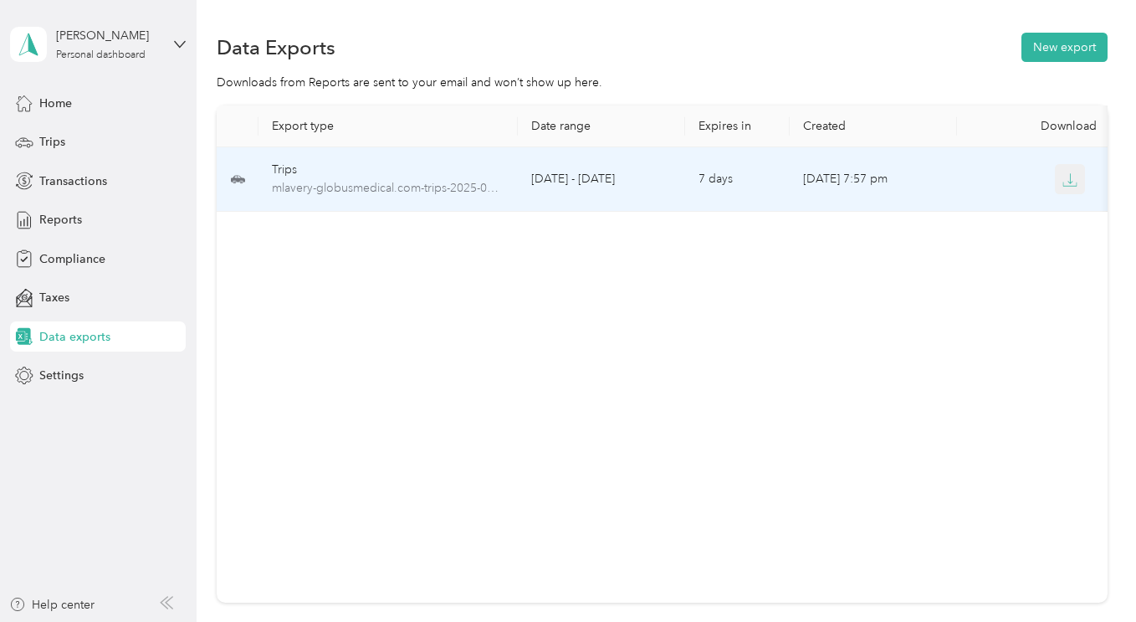
click at [1076, 177] on icon "button" at bounding box center [1070, 179] width 15 height 15
click at [372, 190] on span "mlavery-globusmedical.com-trips-2025-09-01-2025-09-30.xlsx" at bounding box center [388, 188] width 233 height 18
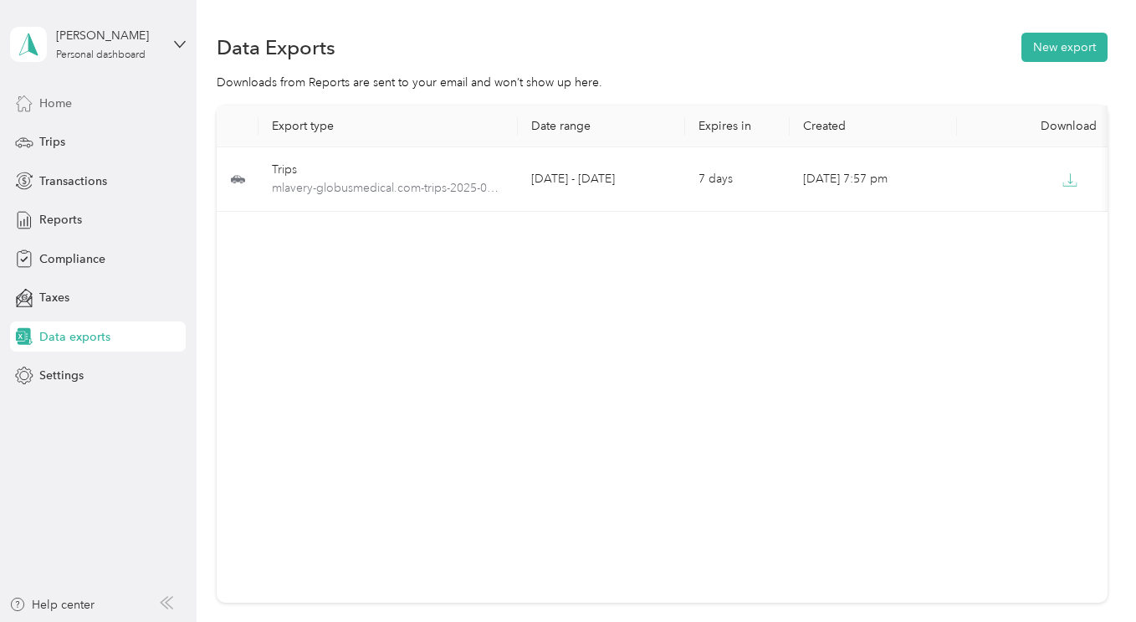
click at [59, 104] on span "Home" at bounding box center [55, 104] width 33 height 18
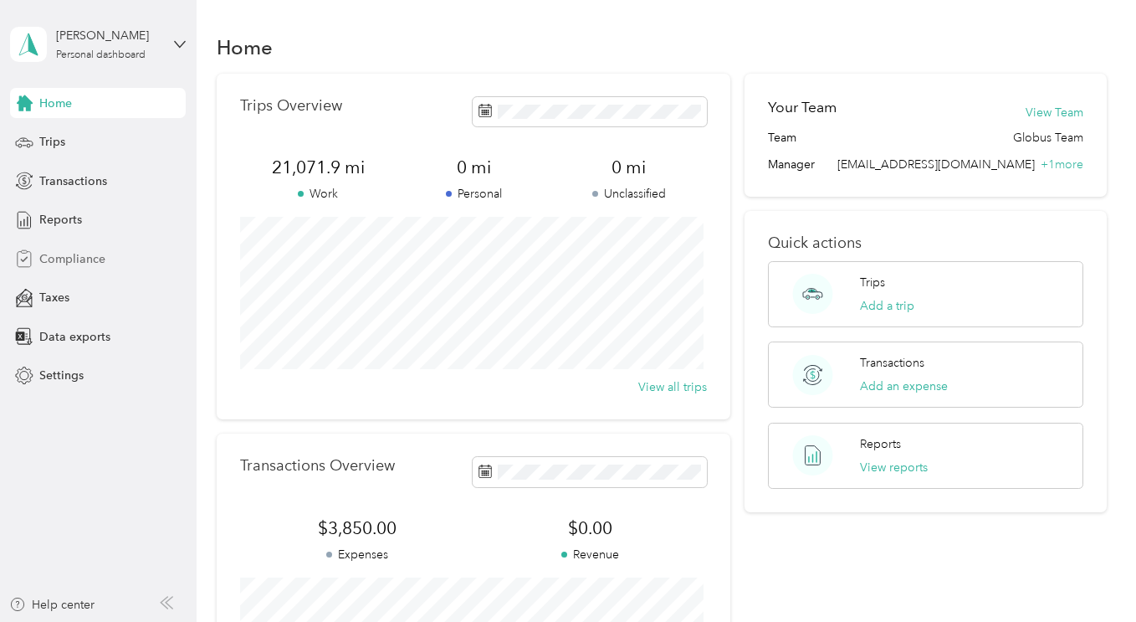
click at [63, 256] on span "Compliance" at bounding box center [72, 259] width 66 height 18
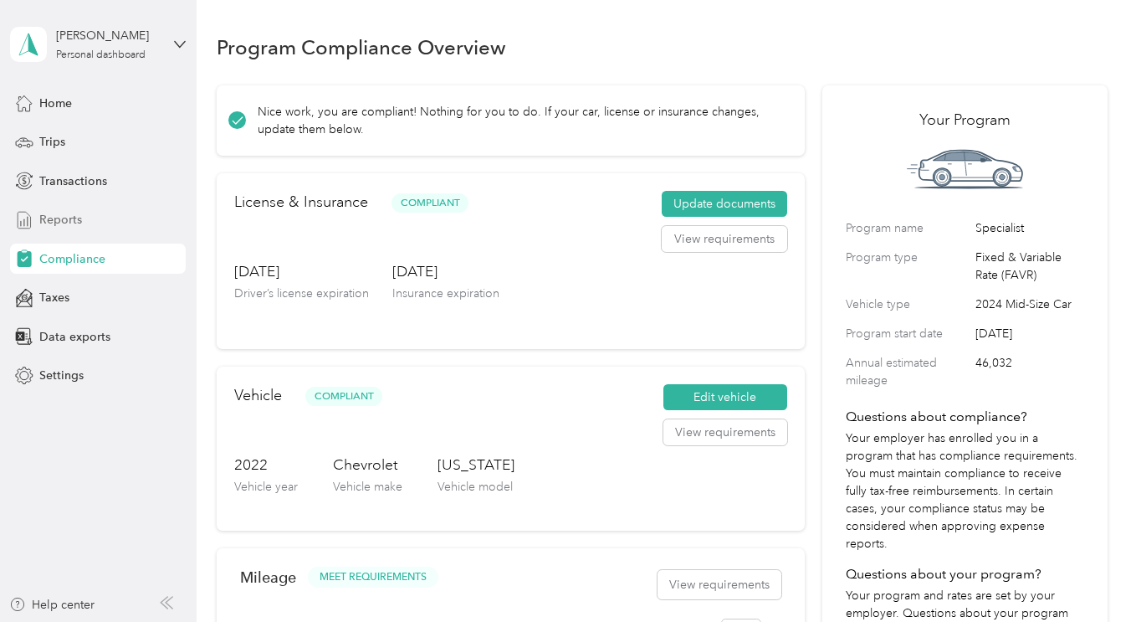
click at [59, 219] on span "Reports" at bounding box center [60, 220] width 43 height 18
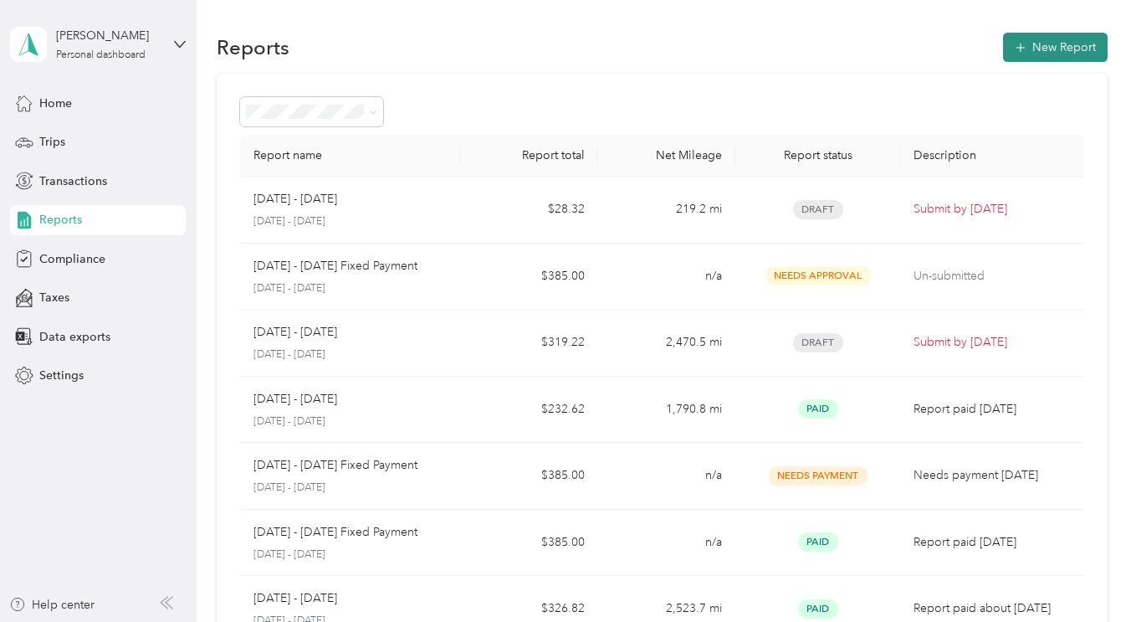
click at [1054, 59] on button "New Report" at bounding box center [1055, 47] width 105 height 29
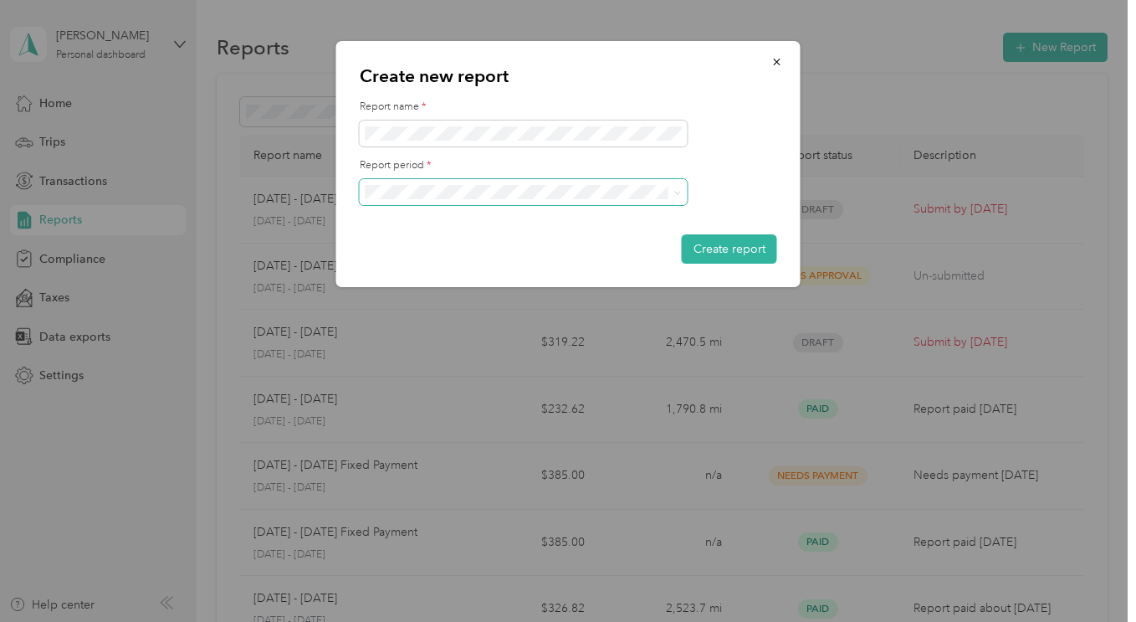
click at [502, 187] on span at bounding box center [524, 192] width 328 height 27
click at [421, 244] on span "[DATE] - [DATE]" at bounding box center [414, 251] width 84 height 14
click at [736, 251] on button "Create report" at bounding box center [729, 248] width 95 height 29
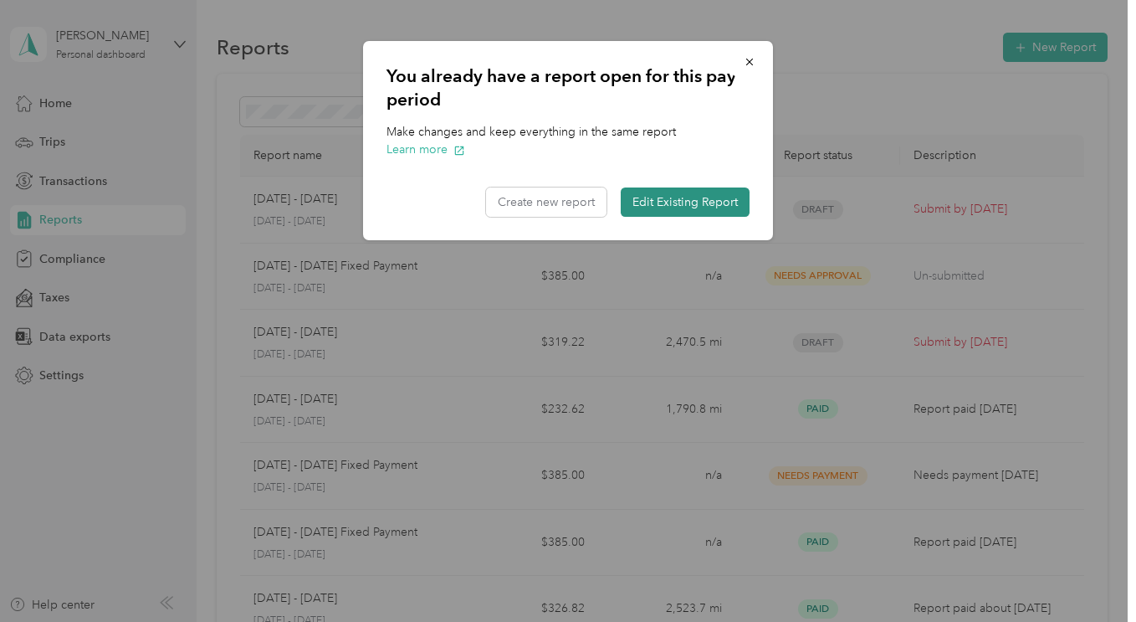
click at [675, 207] on button "Edit Existing Report" at bounding box center [685, 201] width 129 height 29
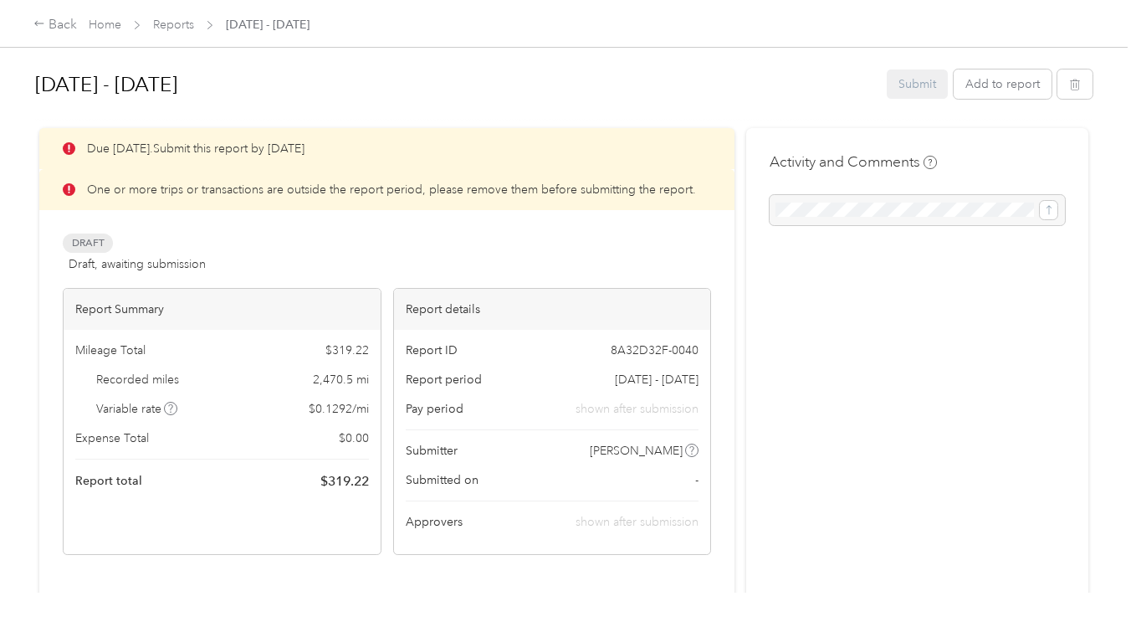
click at [911, 89] on div "Submit Add to report" at bounding box center [990, 83] width 206 height 29
click at [582, 168] on div "Due [DATE]. Submit this report by [DATE]" at bounding box center [386, 148] width 695 height 41
click at [66, 188] on icon at bounding box center [69, 189] width 13 height 13
click at [107, 187] on p "One or more trips or transactions are outside the report period, please remove …" at bounding box center [391, 190] width 609 height 18
click at [155, 321] on div "Report Summary" at bounding box center [222, 309] width 317 height 41
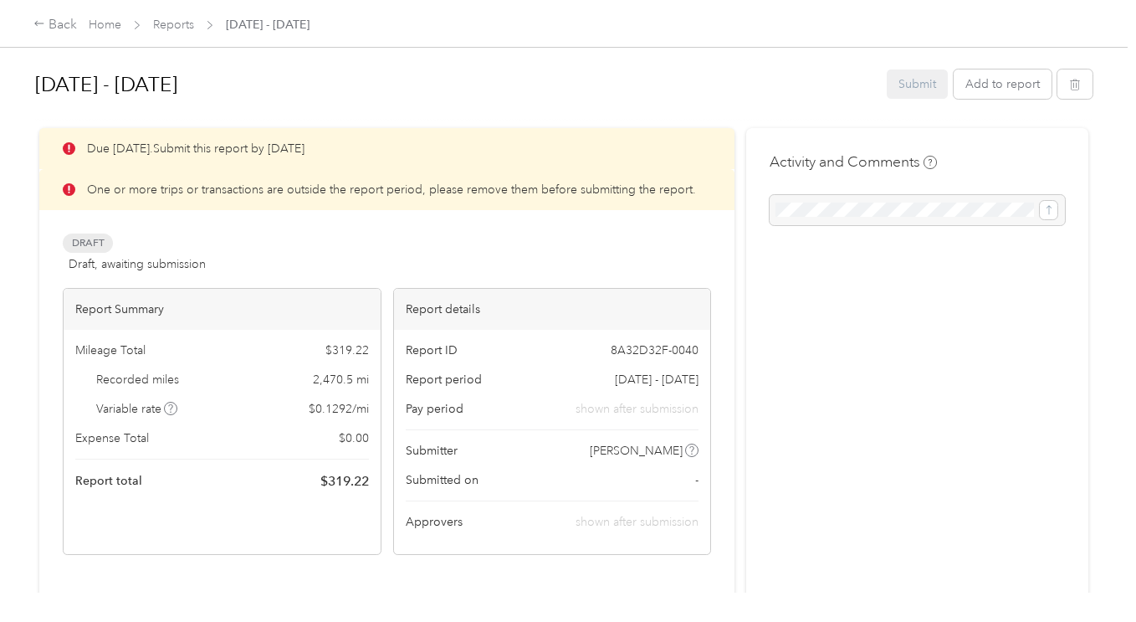
click at [190, 147] on div "Due [DATE]. Submit this report by [DATE]" at bounding box center [386, 148] width 695 height 41
click at [618, 162] on div "Due [DATE]. Submit this report by [DATE]" at bounding box center [386, 148] width 695 height 41
click at [500, 347] on div "Report ID 8A32D32F-0040" at bounding box center [553, 350] width 294 height 18
click at [397, 385] on div "Report ID 8A32D32F-0040 Report period [DATE] - [DATE] Pay period shown after su…" at bounding box center [552, 442] width 317 height 224
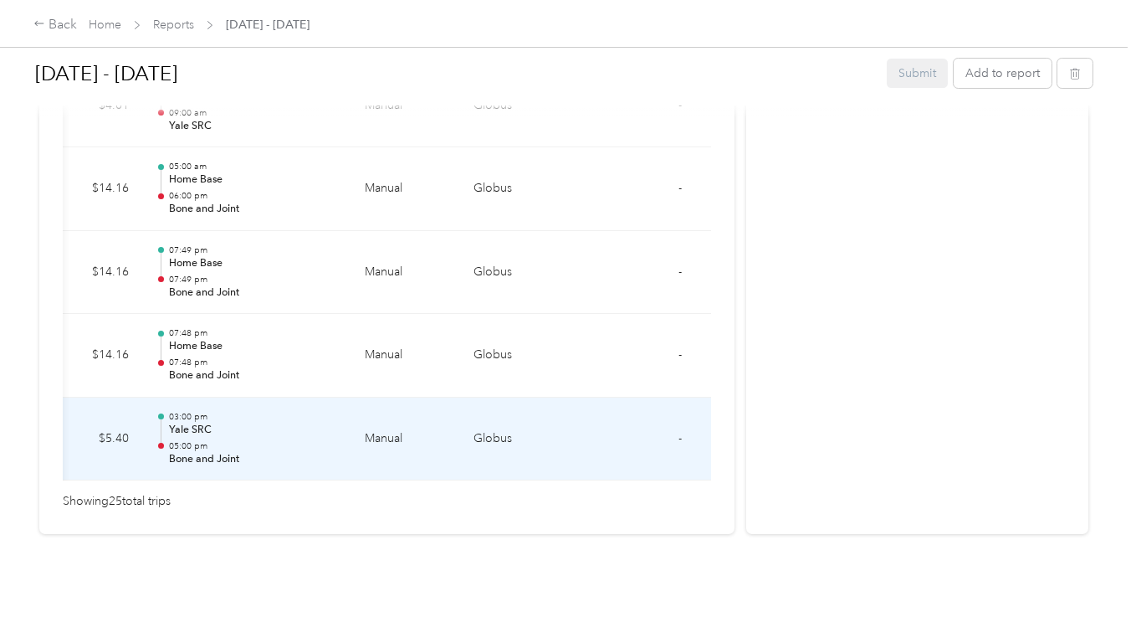
scroll to position [0, 370]
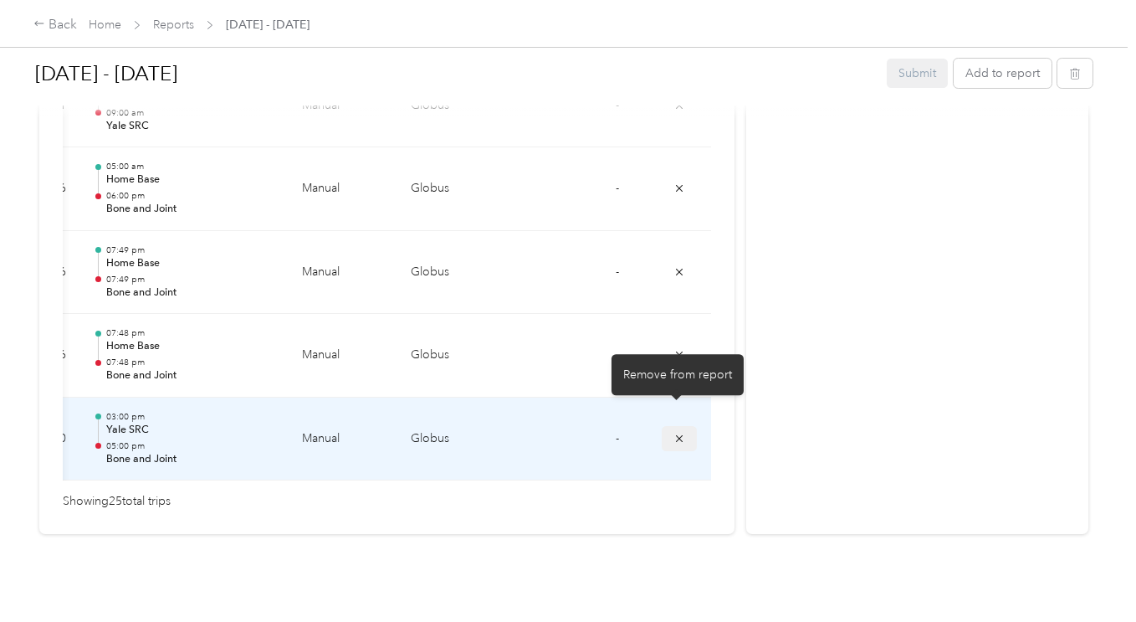
click at [684, 426] on button "submit" at bounding box center [679, 438] width 35 height 24
click at [682, 433] on icon "submit" at bounding box center [680, 439] width 12 height 12
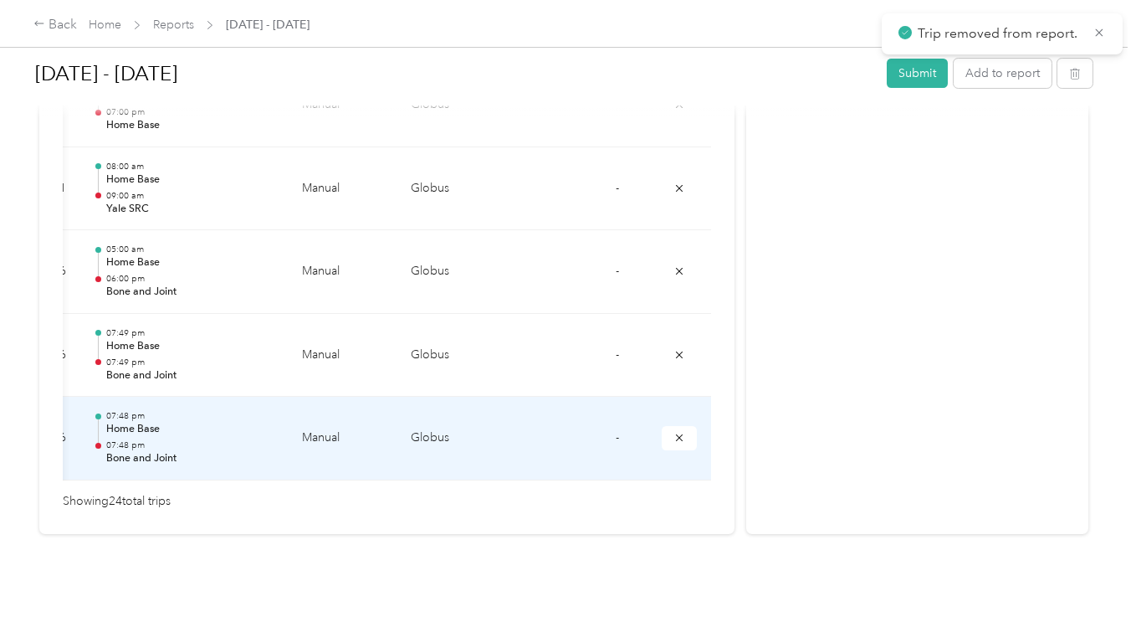
click at [485, 454] on td "Globus" at bounding box center [461, 439] width 126 height 84
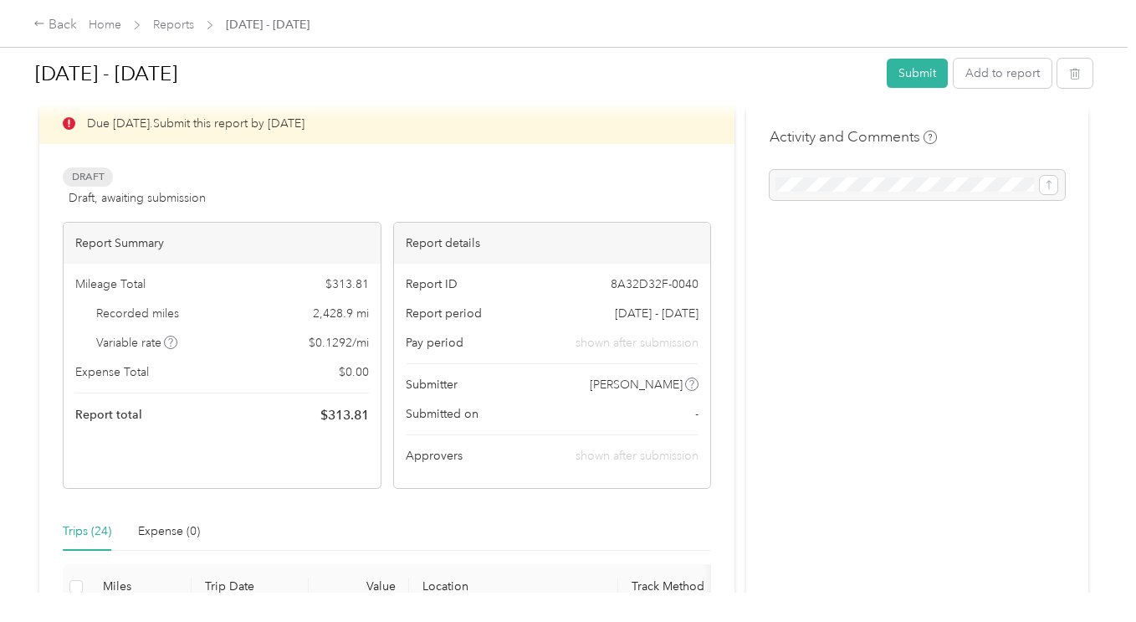
scroll to position [0, 0]
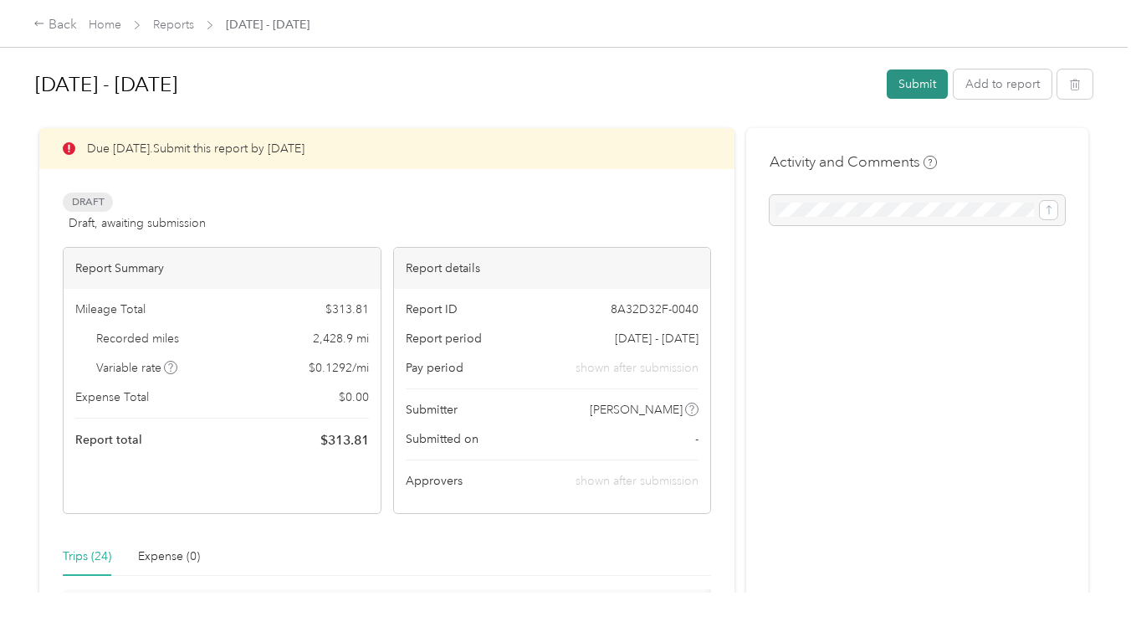
click at [924, 87] on button "Submit" at bounding box center [917, 83] width 61 height 29
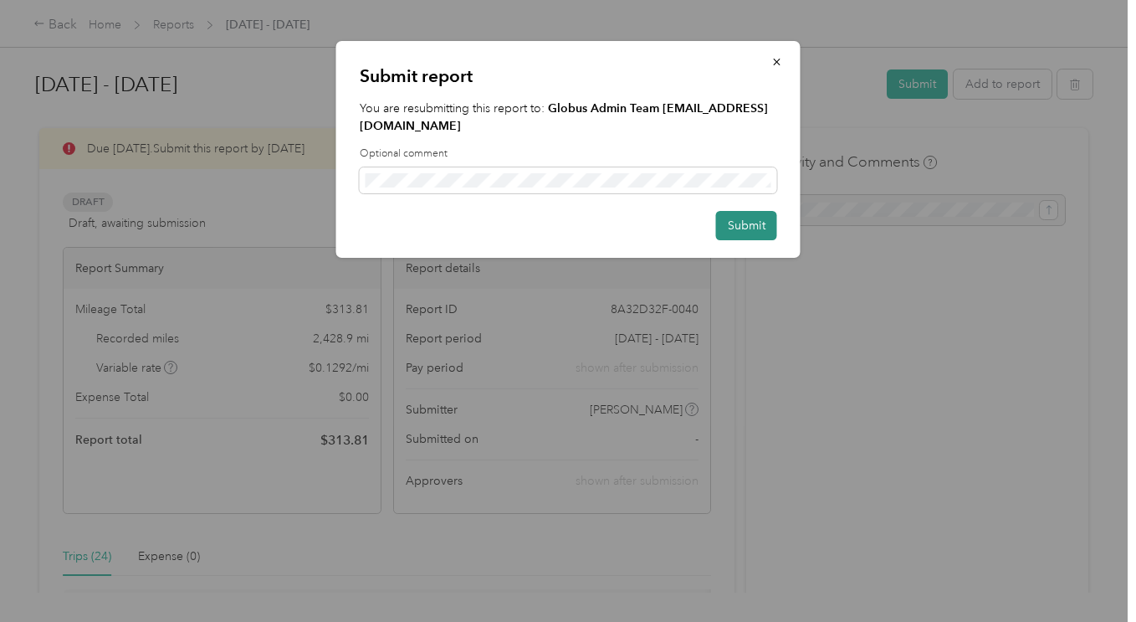
click at [741, 228] on button "Submit" at bounding box center [746, 225] width 61 height 29
